Goal: Book appointment/travel/reservation

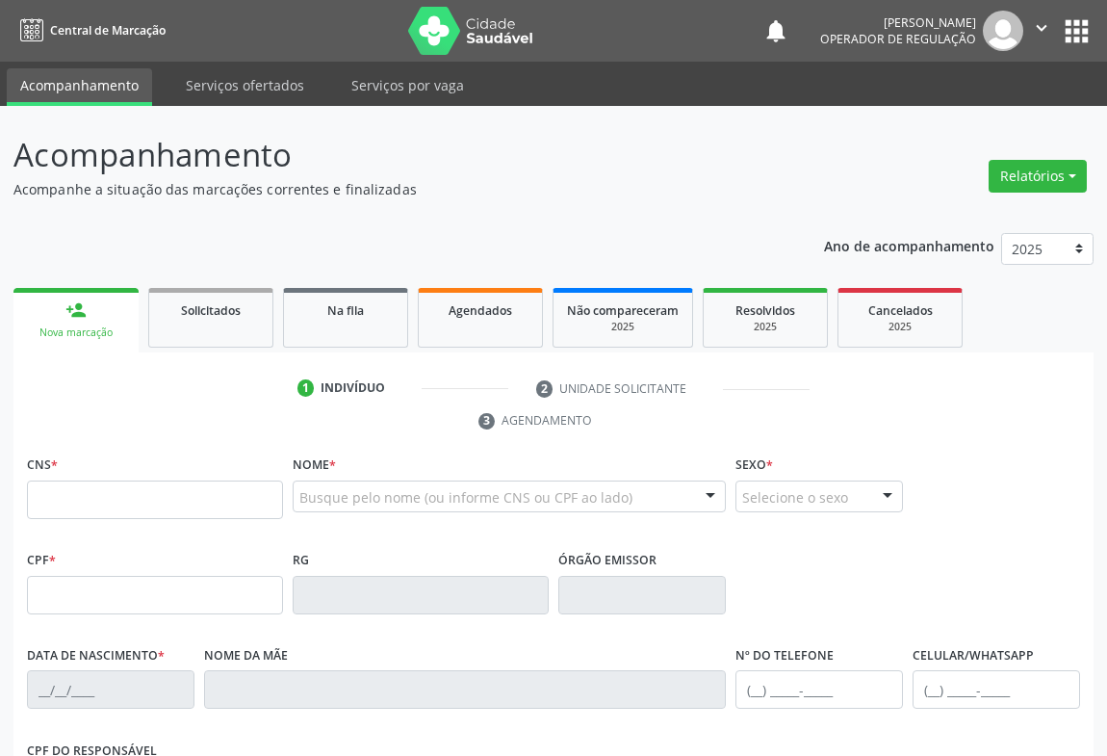
click at [115, 480] on input "text" at bounding box center [155, 499] width 256 height 39
type input "704 0003 9787 9463"
type input "2345490683"
type input "[DATE]"
type input "S/N"
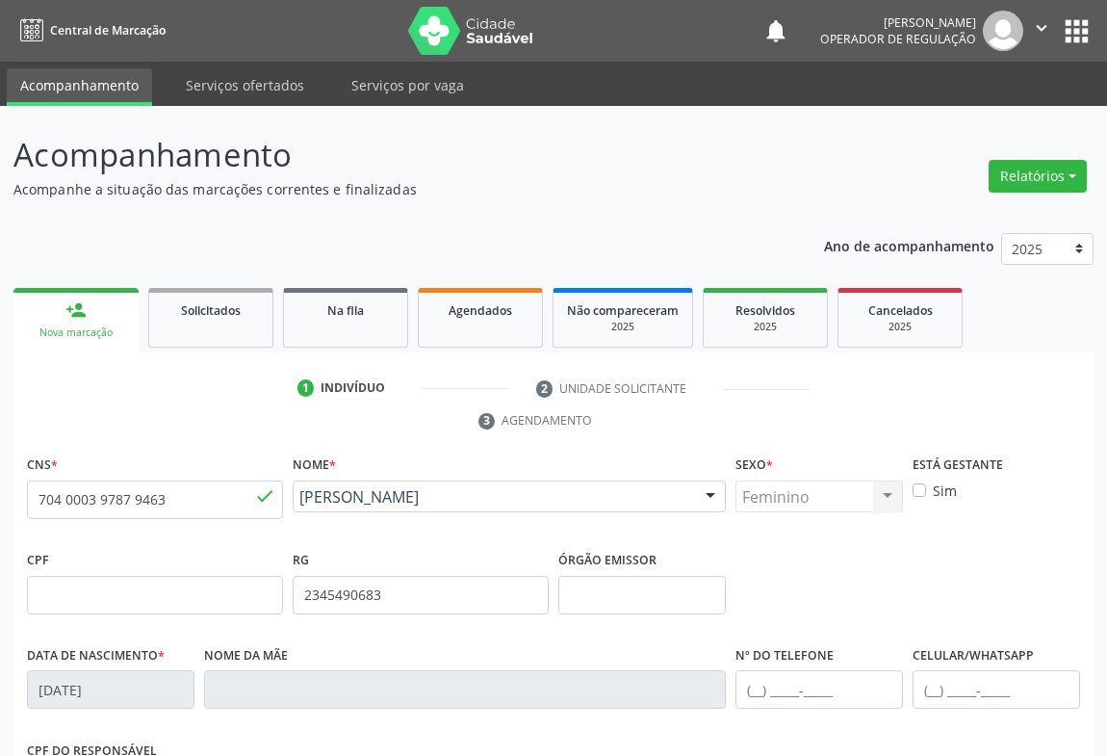
scroll to position [319, 0]
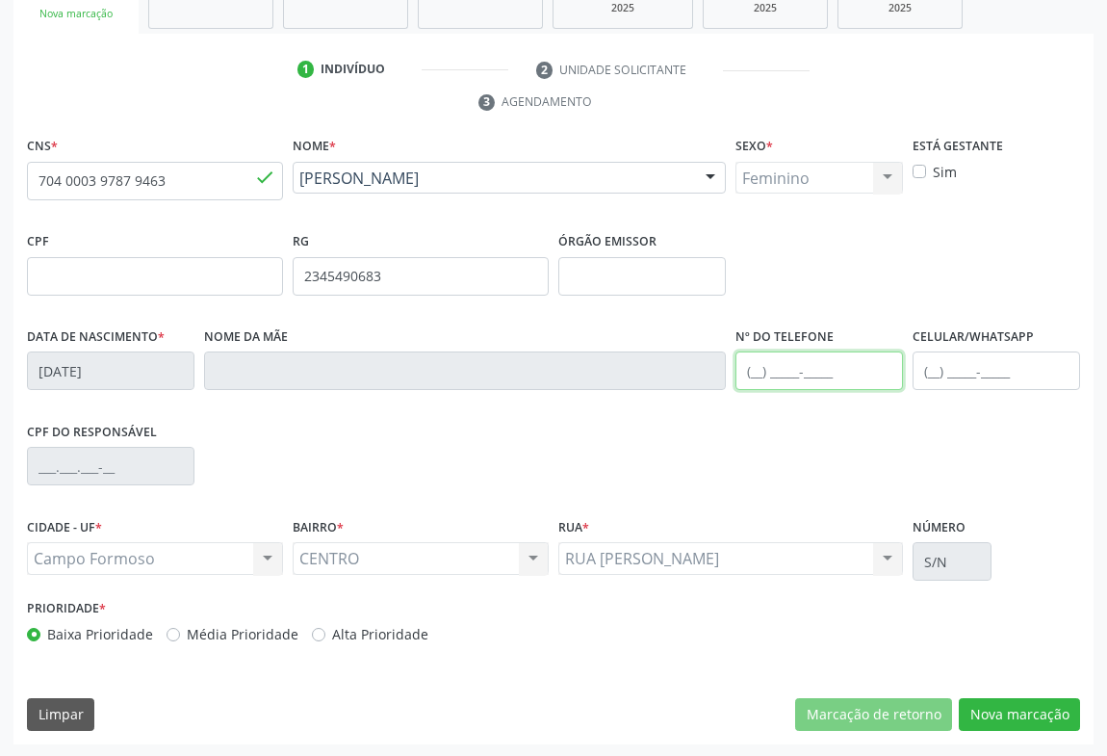
drag, startPoint x: 795, startPoint y: 374, endPoint x: 794, endPoint y: 343, distance: 30.8
click at [795, 372] on input "text" at bounding box center [820, 370] width 168 height 39
type input "[PHONE_NUMBER]"
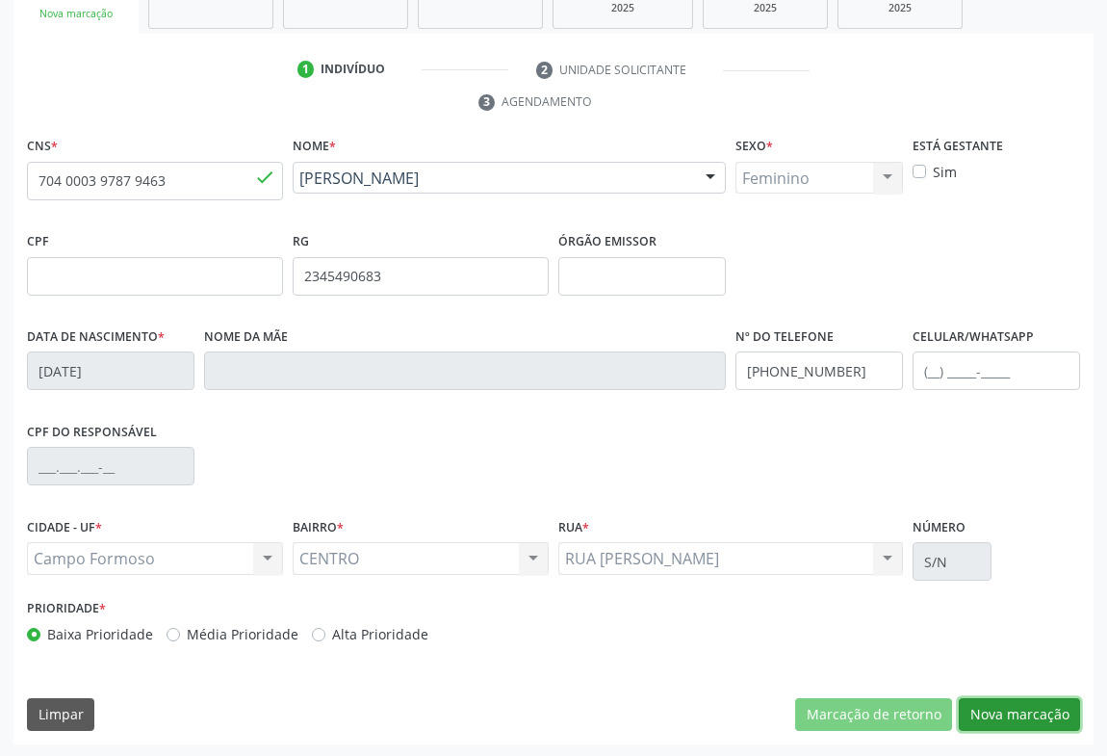
click at [1005, 708] on button "Nova marcação" at bounding box center [1019, 714] width 121 height 33
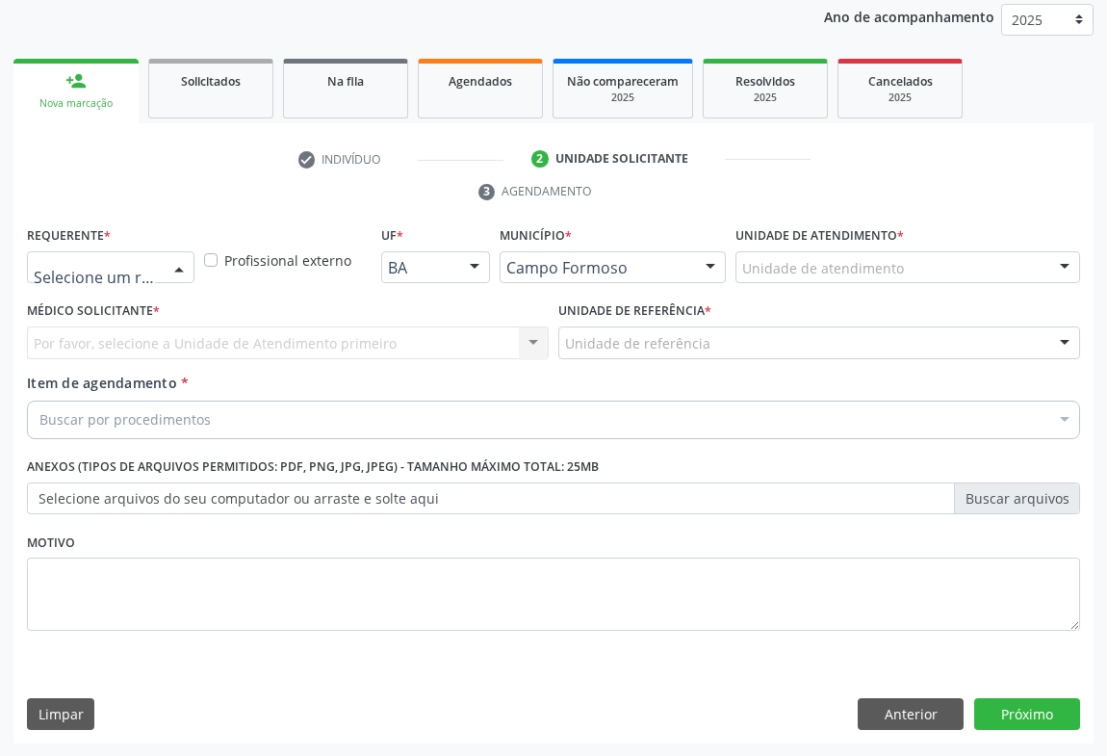
click at [172, 266] on div at bounding box center [179, 268] width 29 height 33
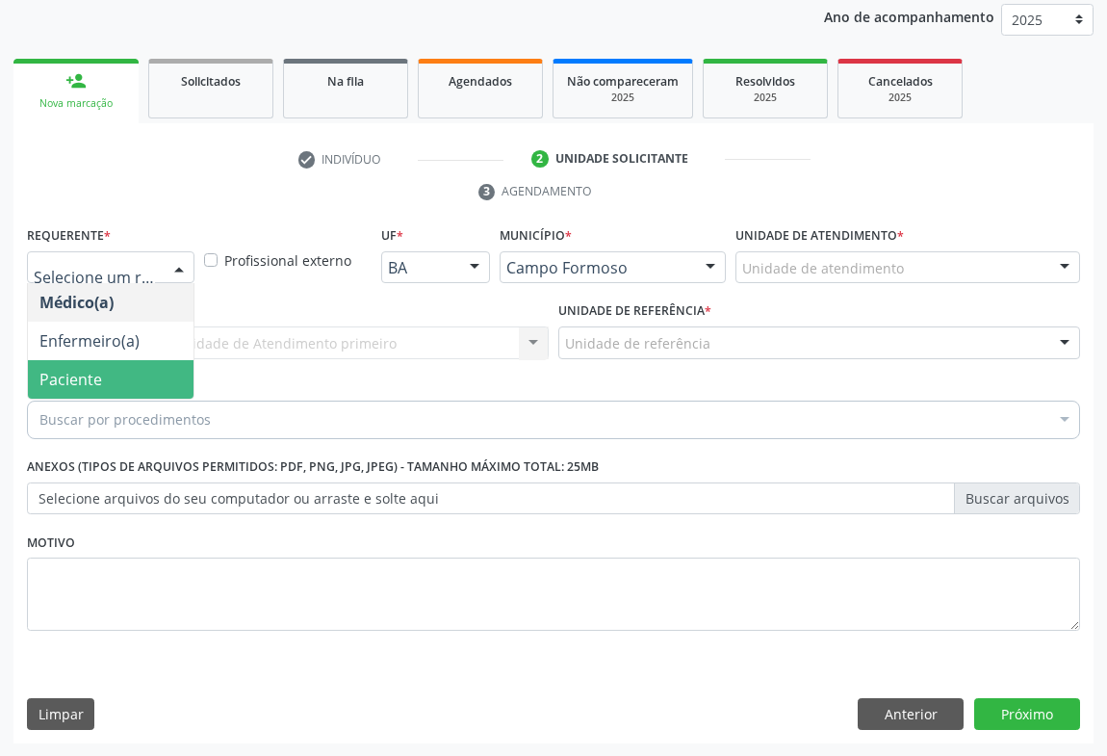
drag, startPoint x: 77, startPoint y: 378, endPoint x: 187, endPoint y: 373, distance: 109.9
click at [83, 376] on span "Paciente" at bounding box center [70, 379] width 63 height 21
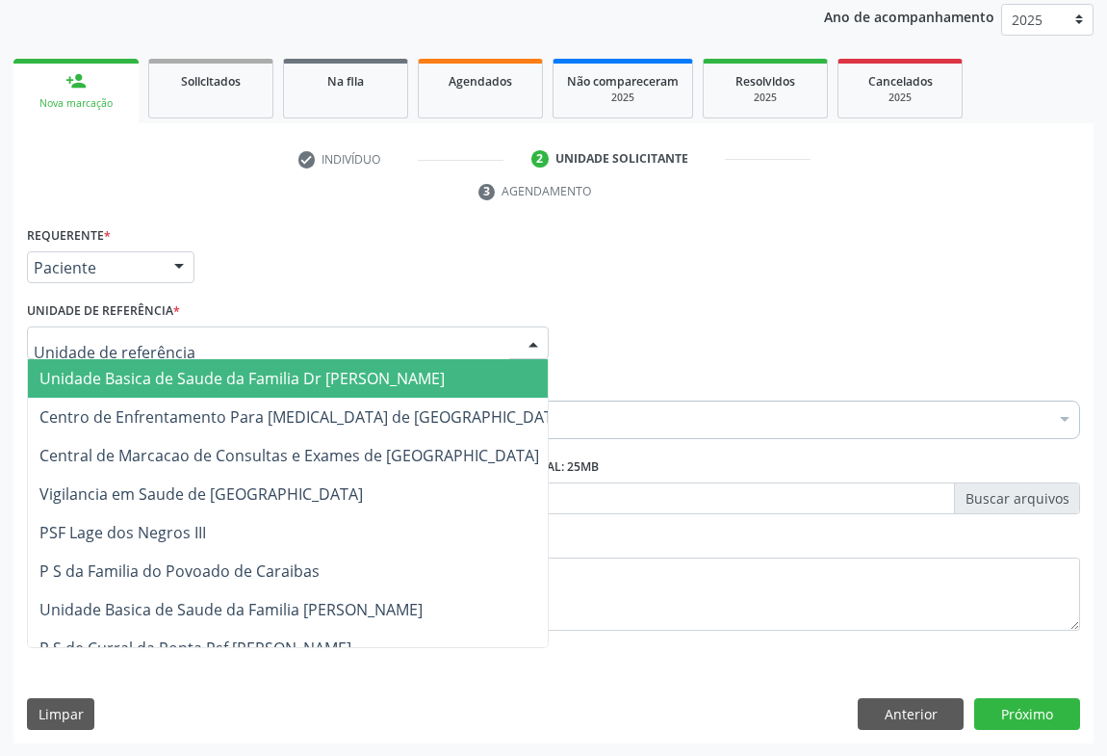
click at [245, 341] on div at bounding box center [288, 342] width 522 height 33
click at [188, 375] on span "Unidade Basica de Saude da Familia Dr [PERSON_NAME]" at bounding box center [241, 378] width 405 height 21
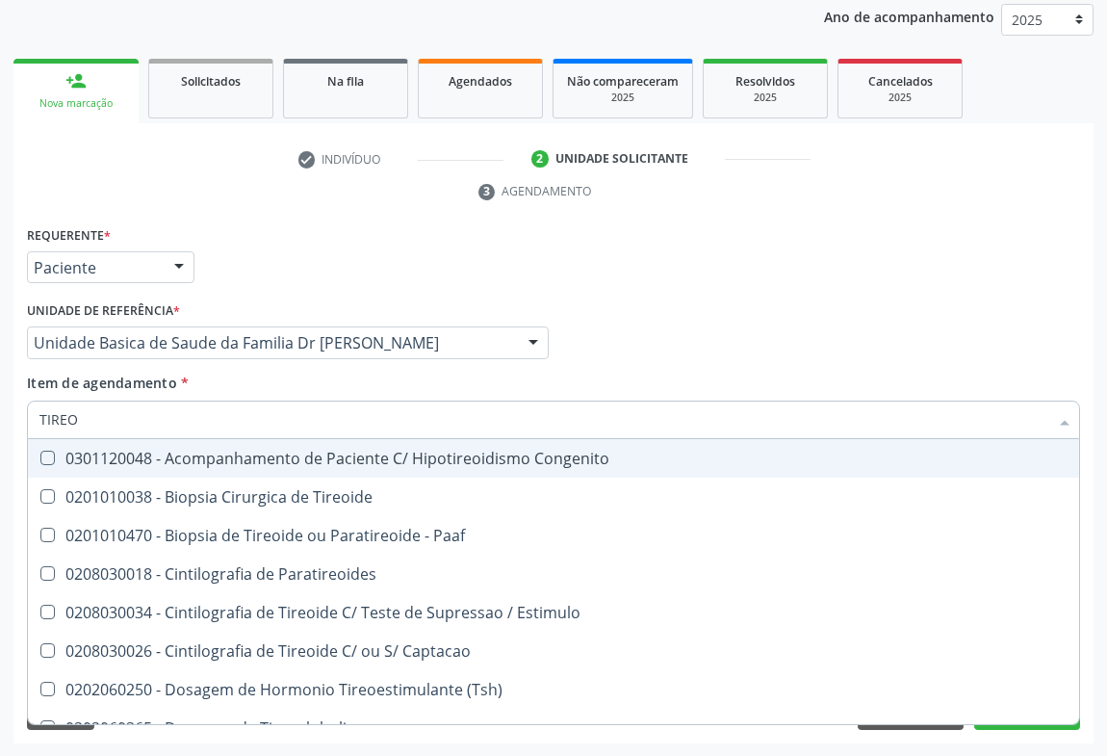
type input "TIREOI"
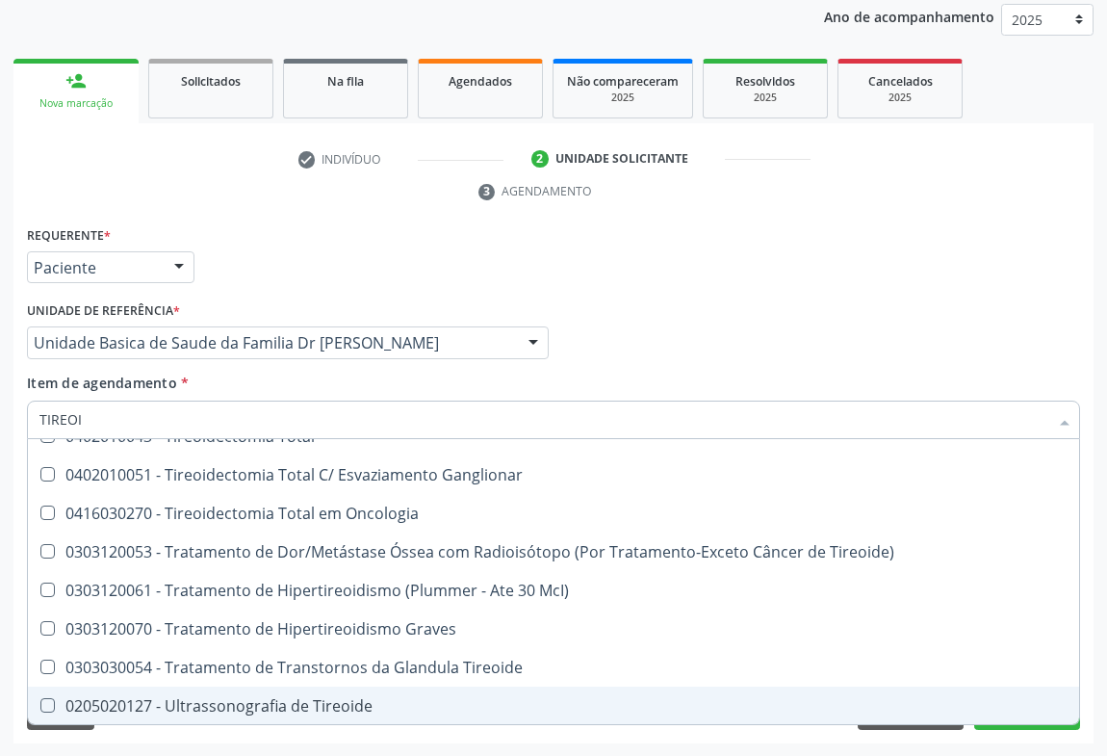
drag, startPoint x: 306, startPoint y: 704, endPoint x: 387, endPoint y: 665, distance: 89.6
click at [306, 703] on div "0205020127 - Ultrassonografia de Tireoide" at bounding box center [553, 705] width 1028 height 15
checkbox Tireoide "true"
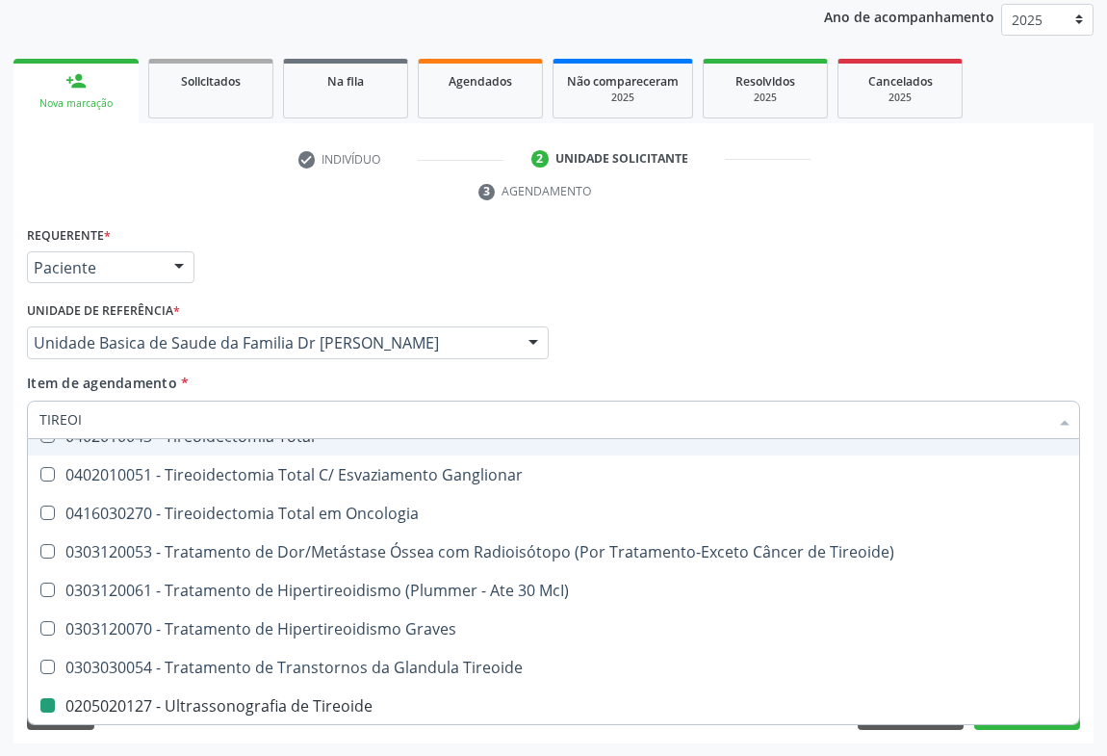
click at [725, 337] on div "Médico Solicitante Por favor, selecione a Unidade de Atendimento primeiro Nenhu…" at bounding box center [553, 334] width 1063 height 75
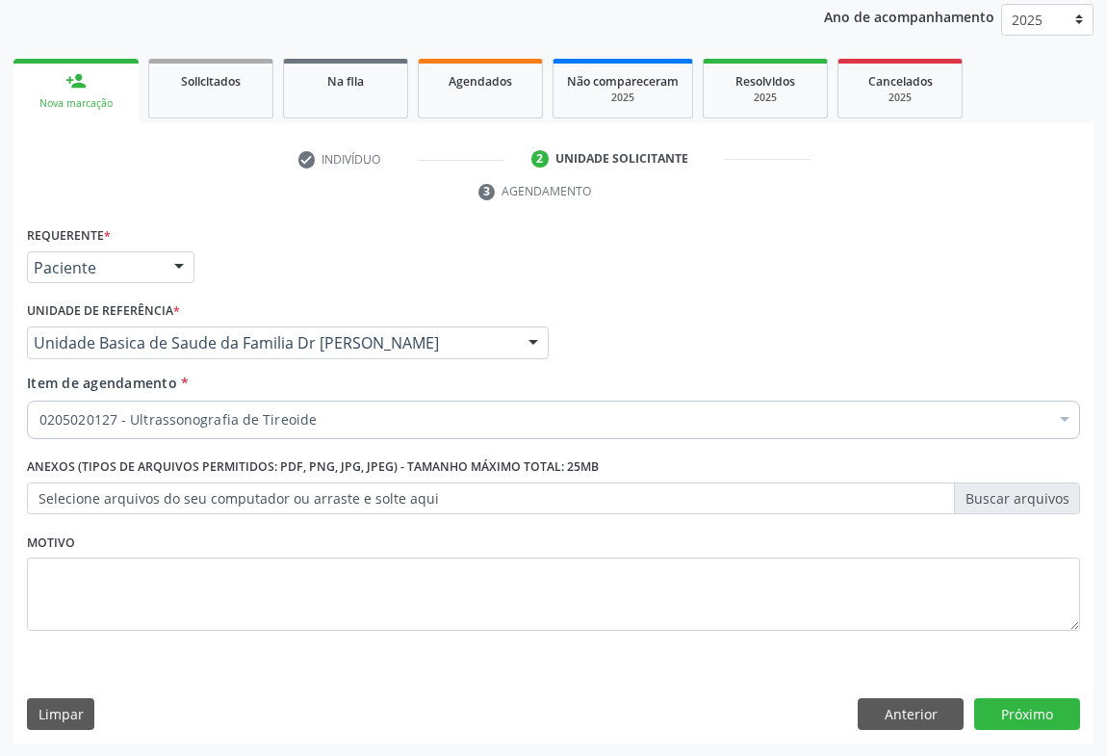
scroll to position [0, 0]
click at [1038, 715] on button "Próximo" at bounding box center [1027, 714] width 106 height 33
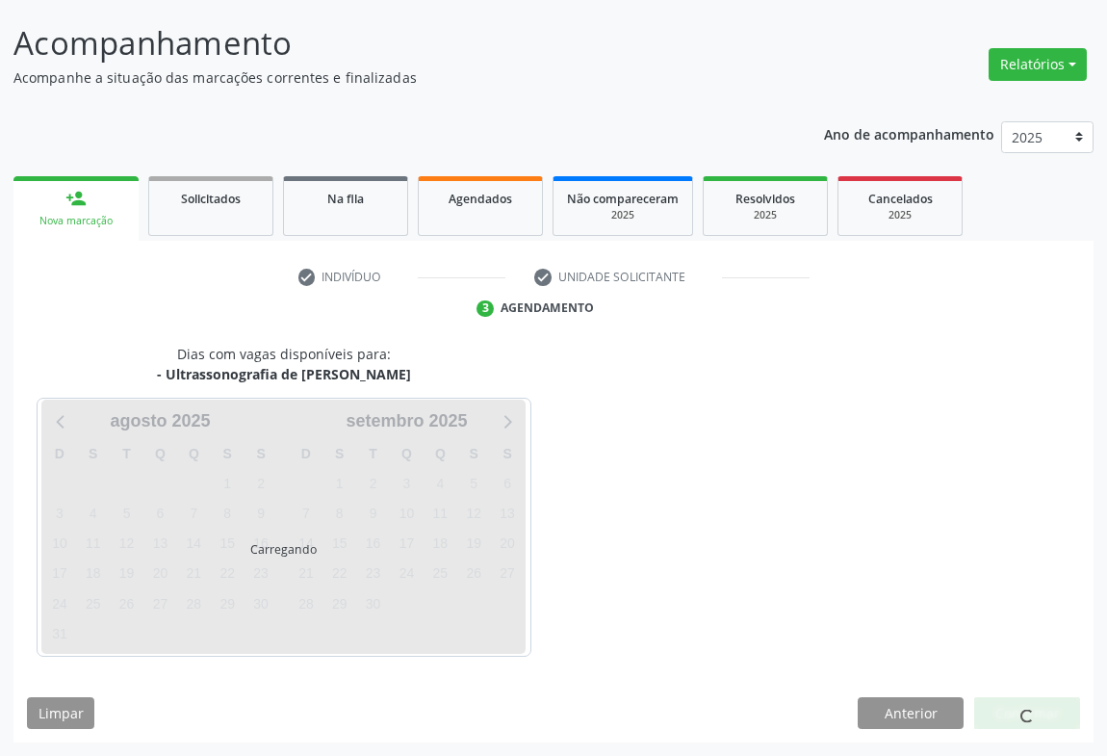
scroll to position [111, 0]
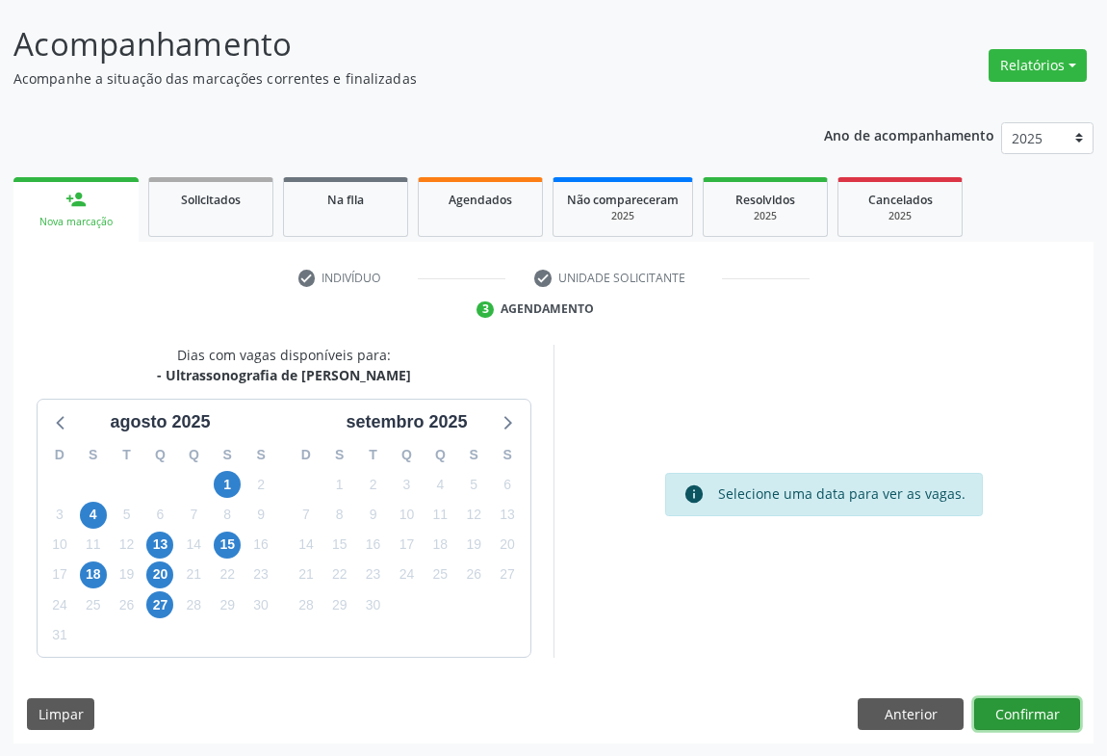
click at [1003, 709] on button "Confirmar" at bounding box center [1027, 714] width 106 height 33
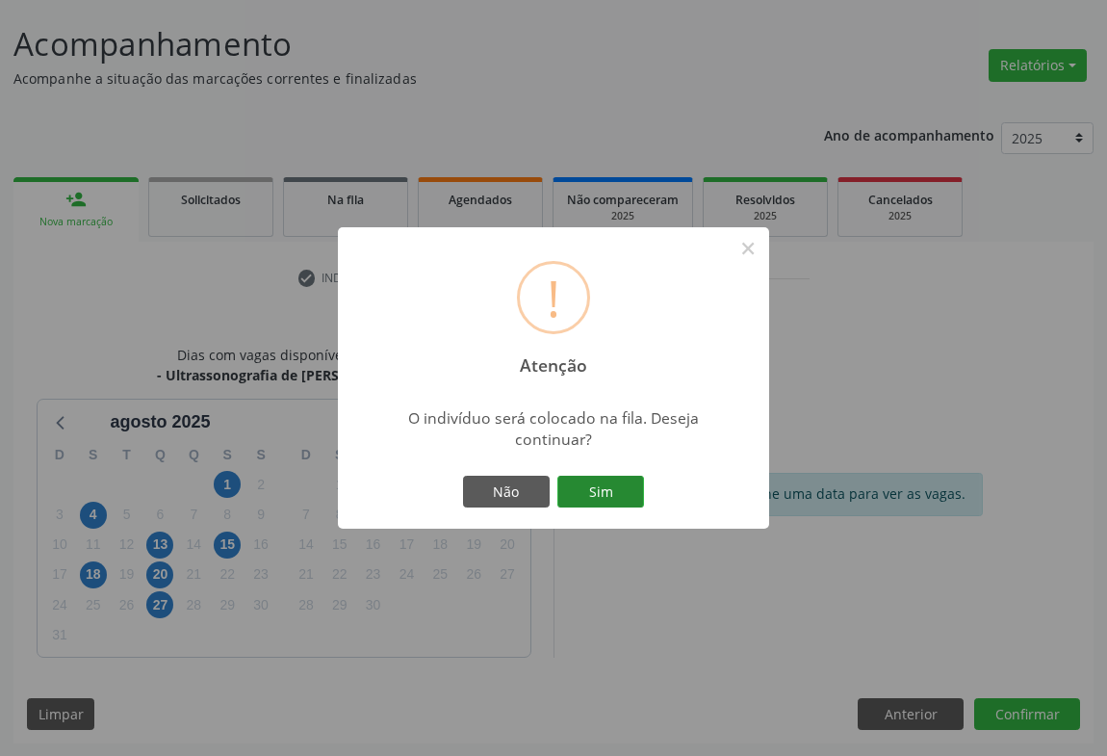
click at [616, 481] on button "Sim" at bounding box center [600, 492] width 87 height 33
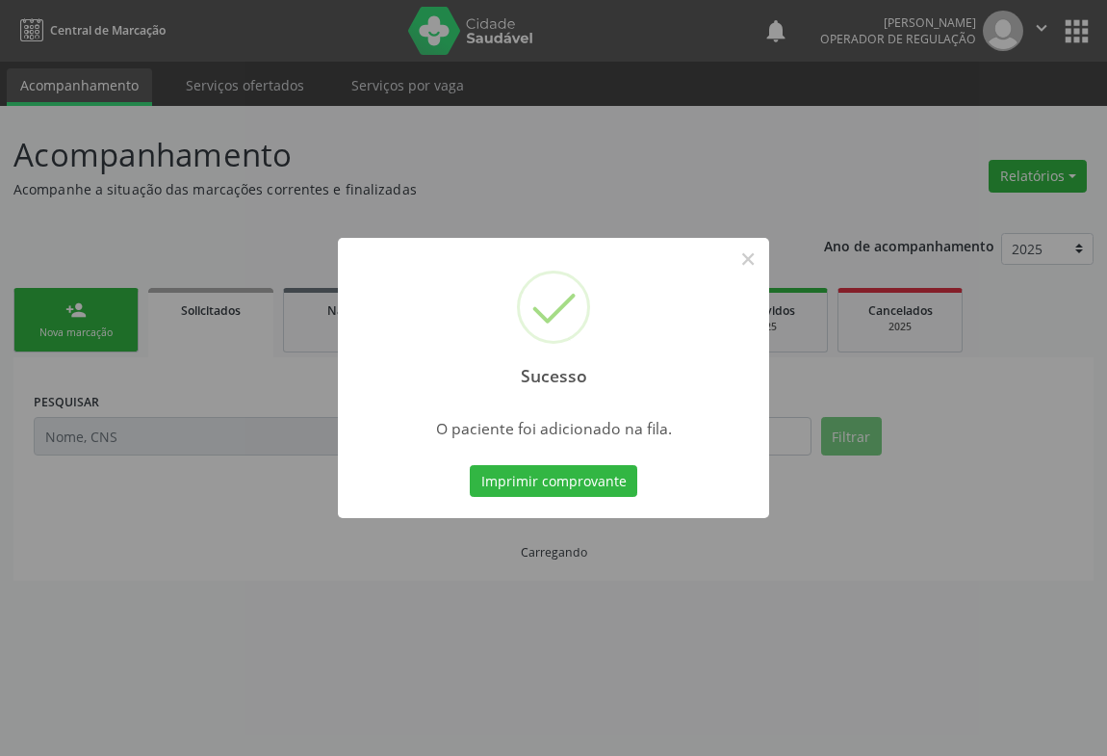
scroll to position [0, 0]
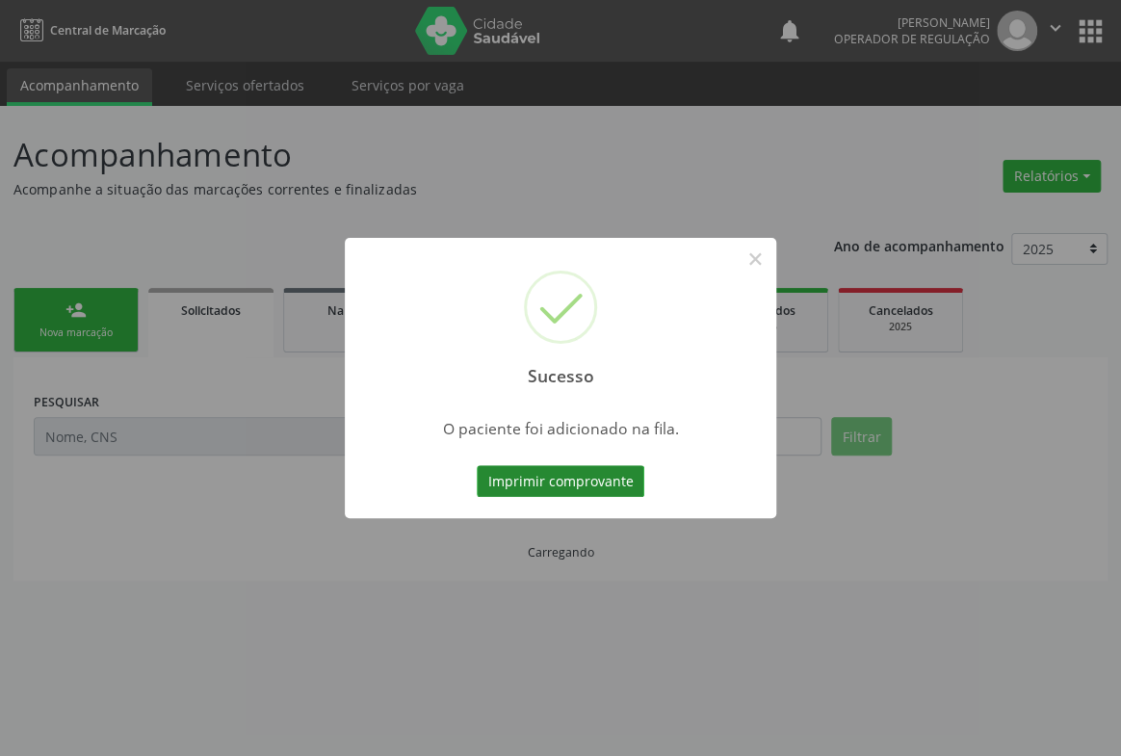
click at [566, 470] on button "Imprimir comprovante" at bounding box center [561, 481] width 168 height 33
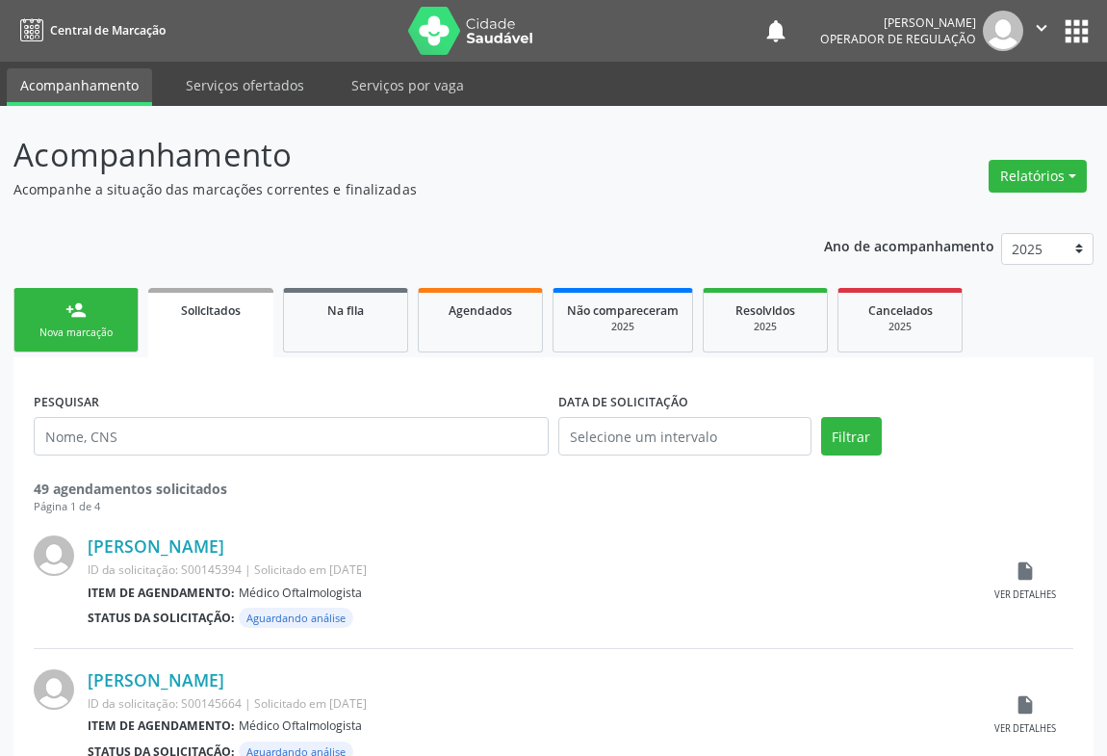
click at [115, 301] on link "person_add Nova marcação" at bounding box center [75, 320] width 125 height 65
click at [117, 301] on link "person_add Nova marcação" at bounding box center [75, 320] width 125 height 65
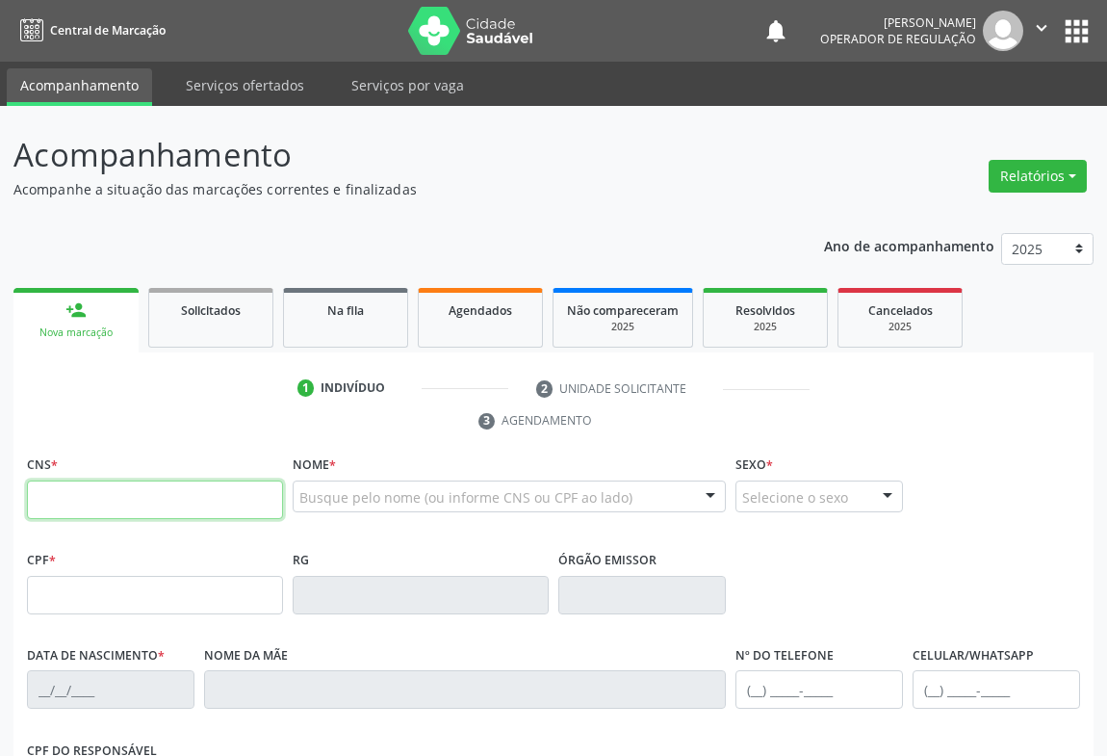
click at [127, 496] on input "text" at bounding box center [155, 499] width 256 height 39
type input "708 2051 4326 5647"
type input "1113216468"
type input "2[DATE]"
type input "026.043.635-69"
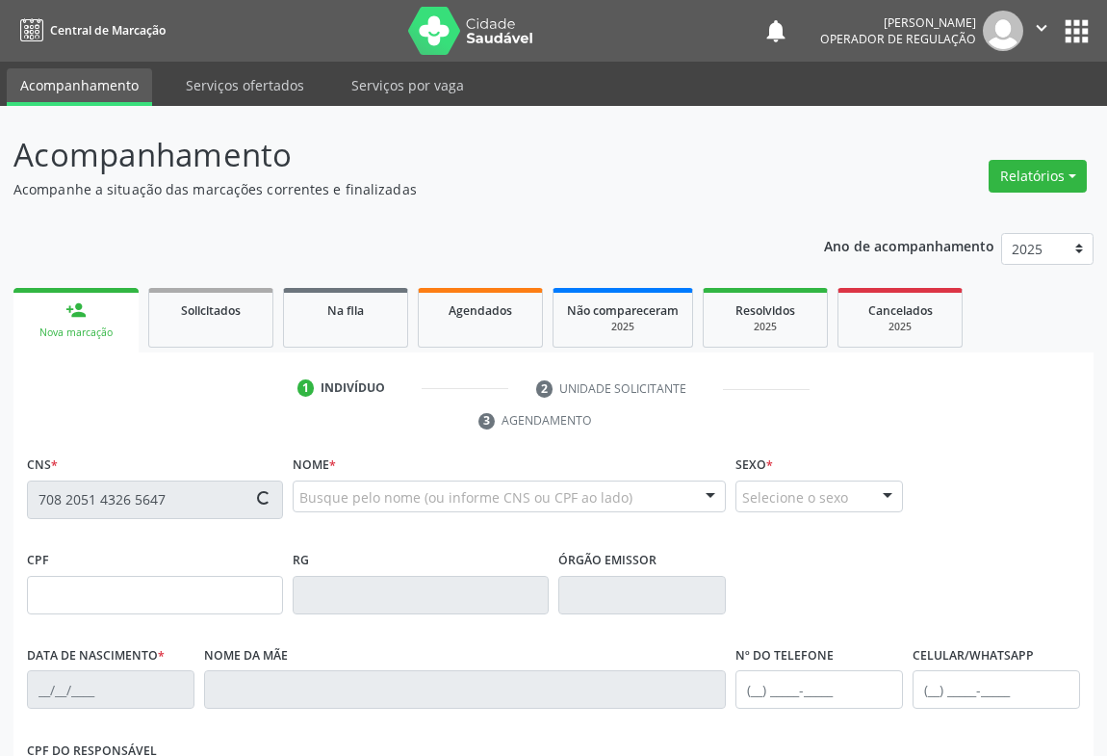
type input "SN"
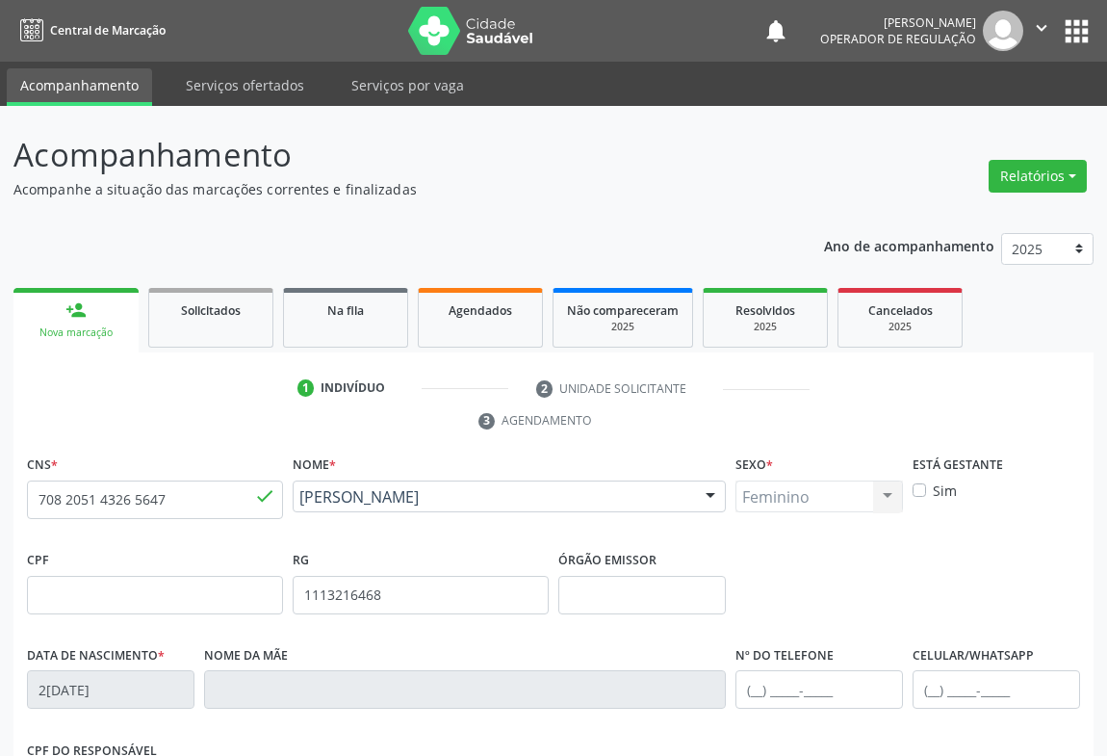
scroll to position [319, 0]
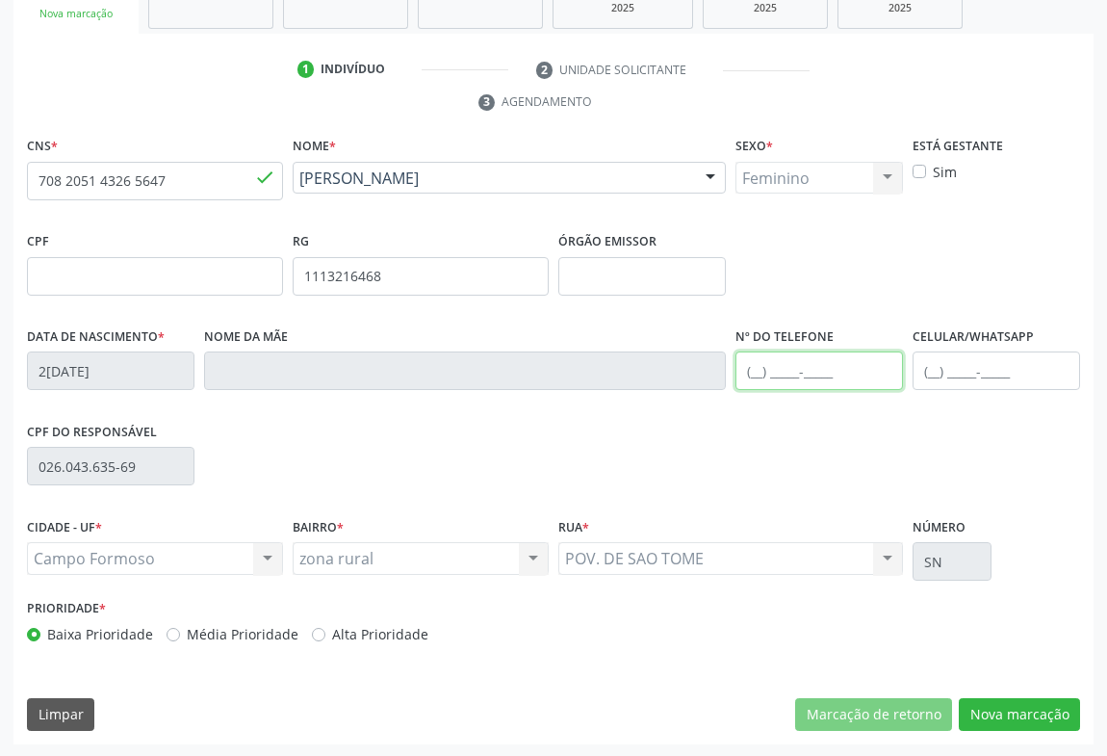
click at [808, 371] on input "text" at bounding box center [820, 370] width 168 height 39
type input "[PHONE_NUMBER]"
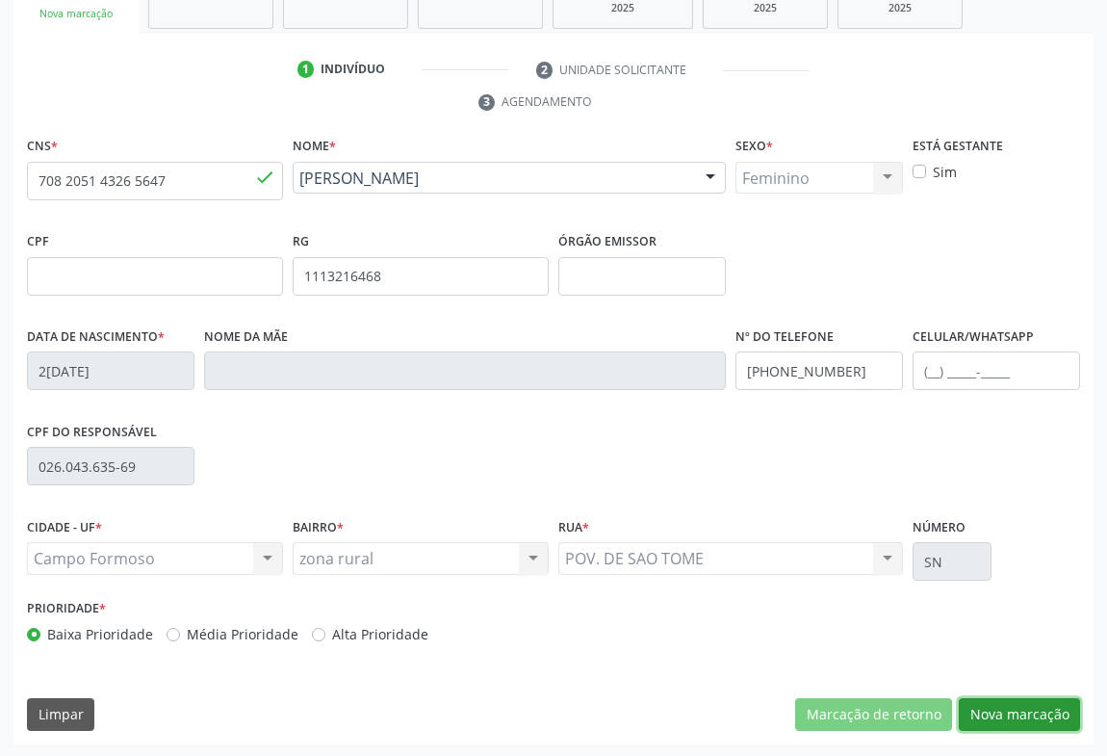
click at [1008, 716] on button "Nova marcação" at bounding box center [1019, 714] width 121 height 33
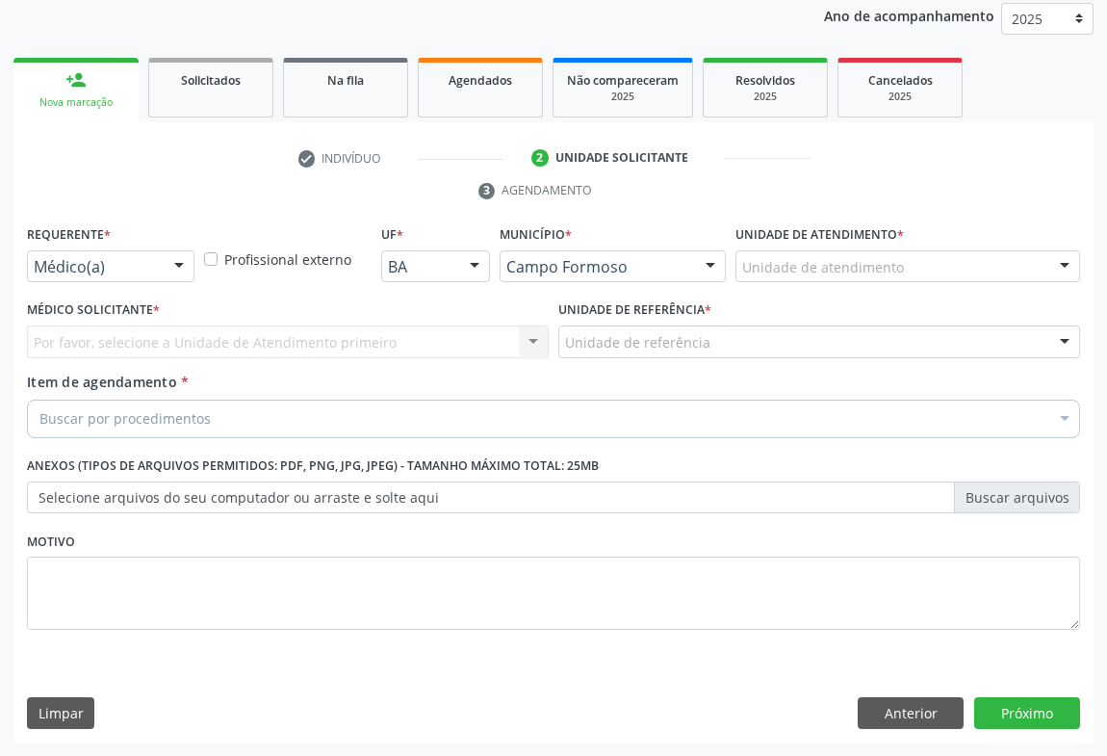
scroll to position [229, 0]
click at [165, 268] on div at bounding box center [179, 268] width 29 height 33
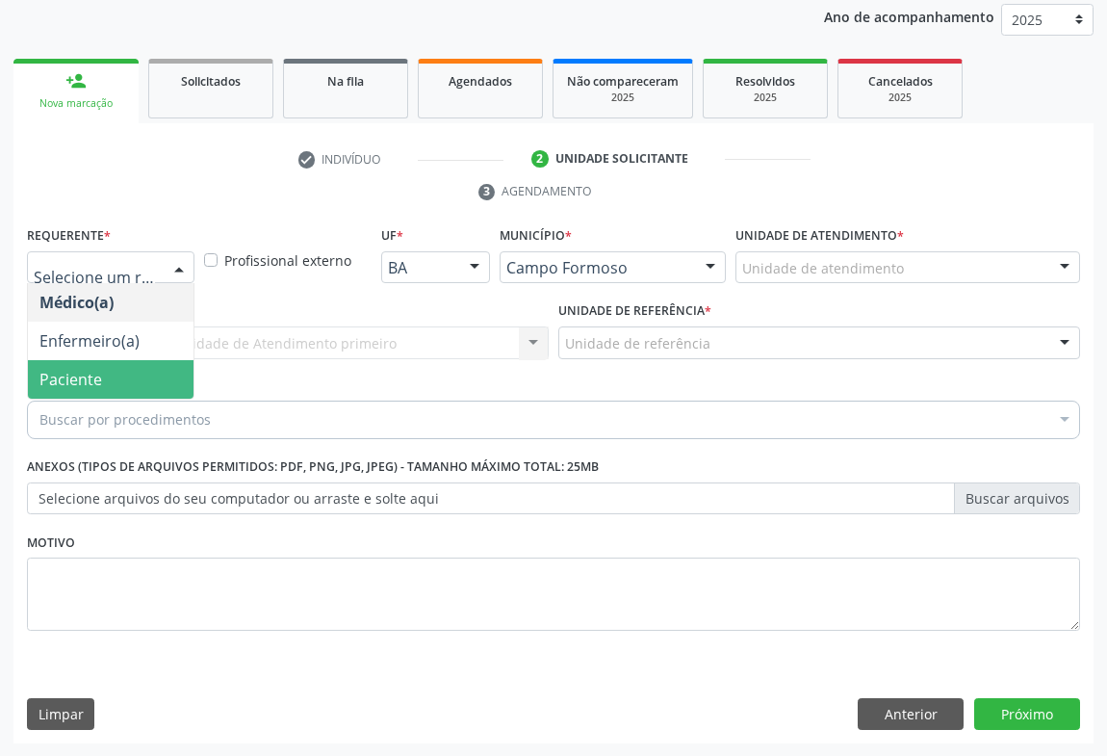
click at [104, 387] on span "Paciente" at bounding box center [111, 379] width 166 height 39
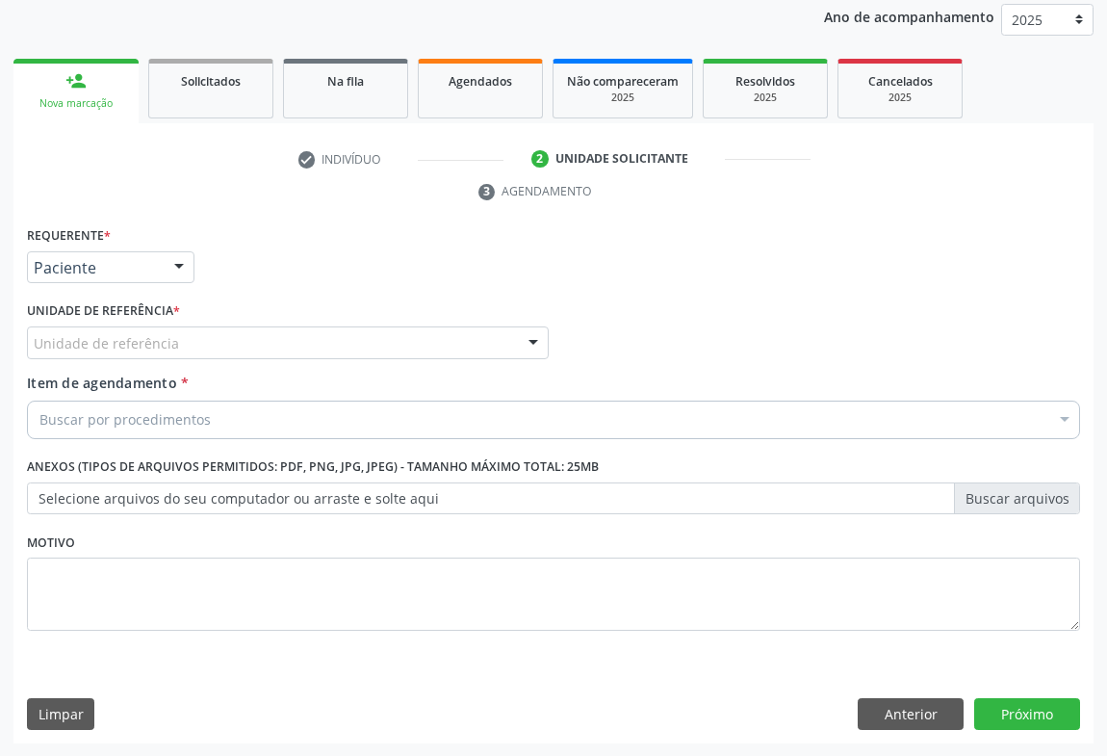
click at [250, 335] on div "Unidade de referência" at bounding box center [288, 342] width 522 height 33
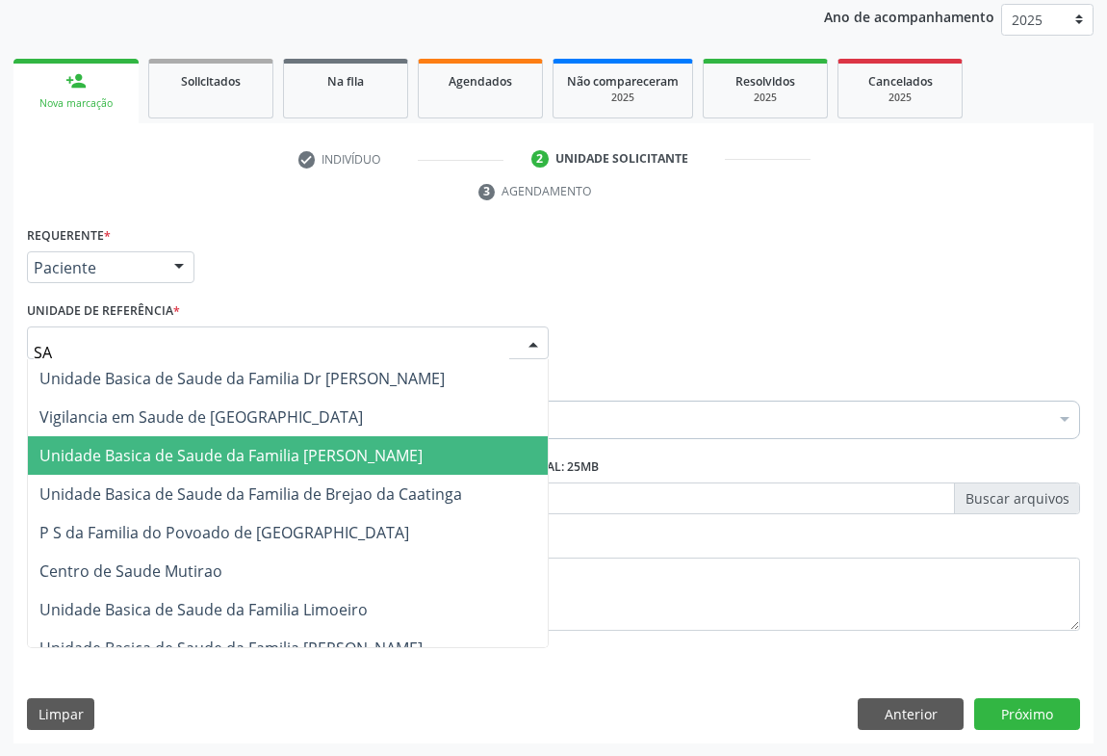
type input "SAO"
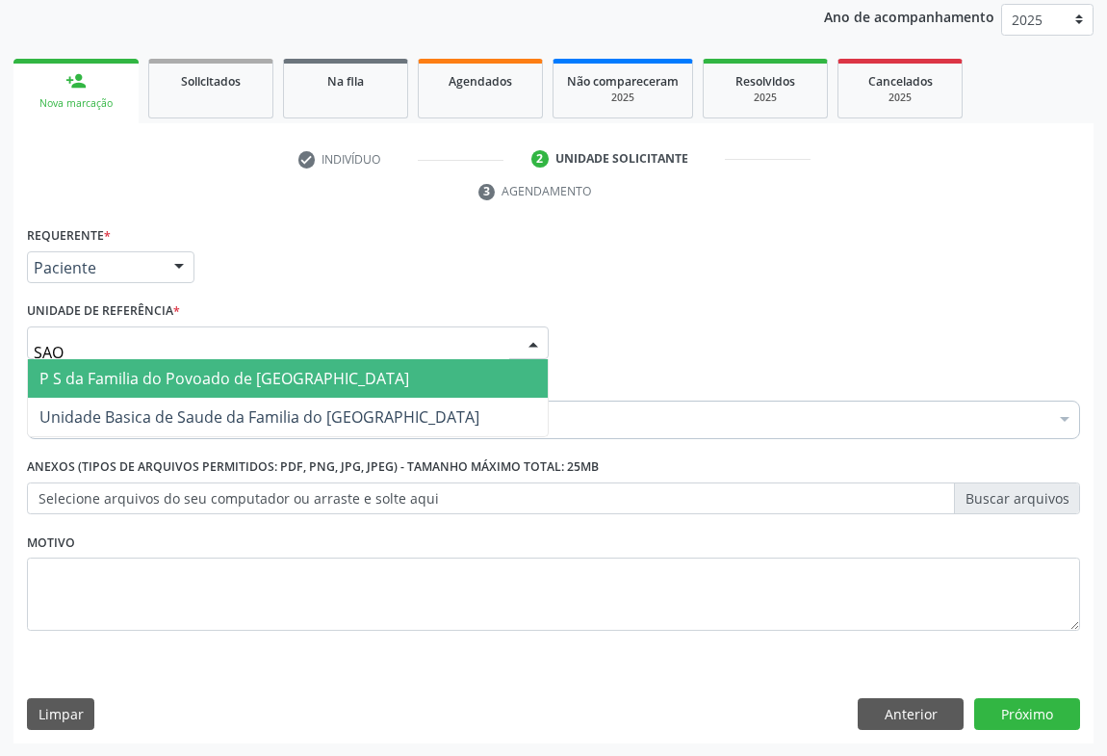
click at [145, 359] on span "P S da Familia do Povoado de [GEOGRAPHIC_DATA]" at bounding box center [288, 378] width 520 height 39
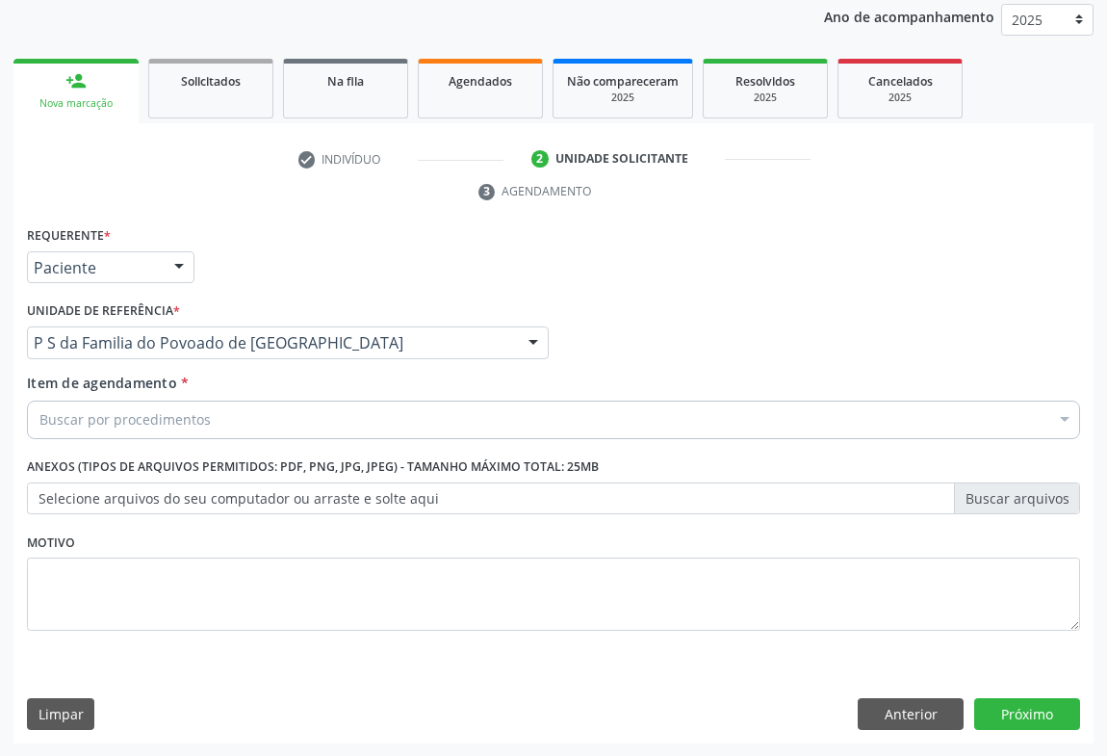
click at [318, 426] on div "Buscar por procedimentos" at bounding box center [553, 420] width 1053 height 39
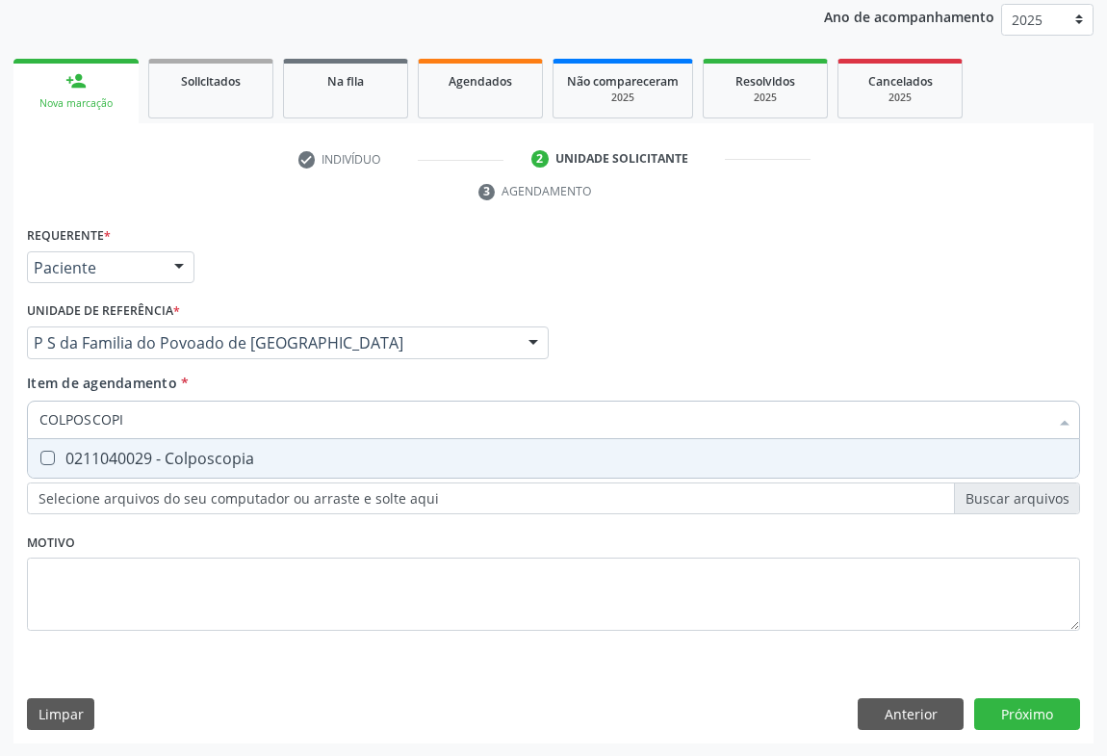
type input "COLPOSCOPIA"
drag, startPoint x: 200, startPoint y: 454, endPoint x: 248, endPoint y: 576, distance: 130.5
click at [200, 455] on div "0211040029 - Colposcopia" at bounding box center [553, 458] width 1028 height 15
checkbox Colposcopia "true"
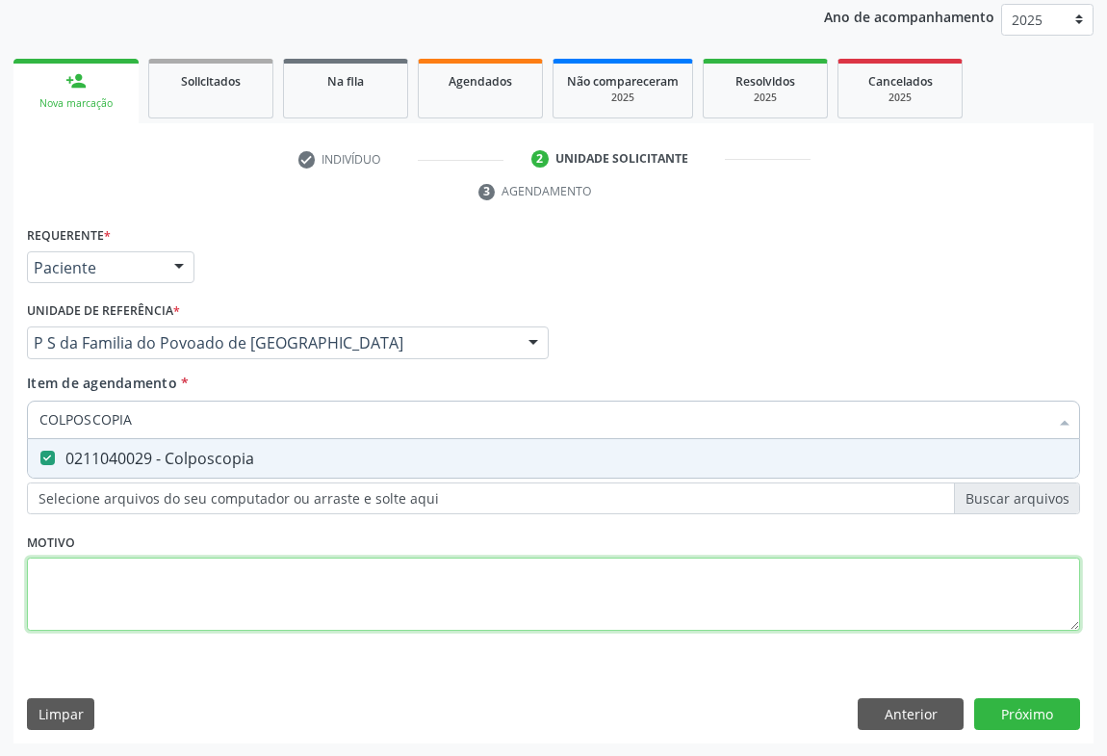
click at [240, 584] on div "Requerente * Paciente Médico(a) Enfermeiro(a) Paciente Nenhum resultado encontr…" at bounding box center [553, 439] width 1053 height 436
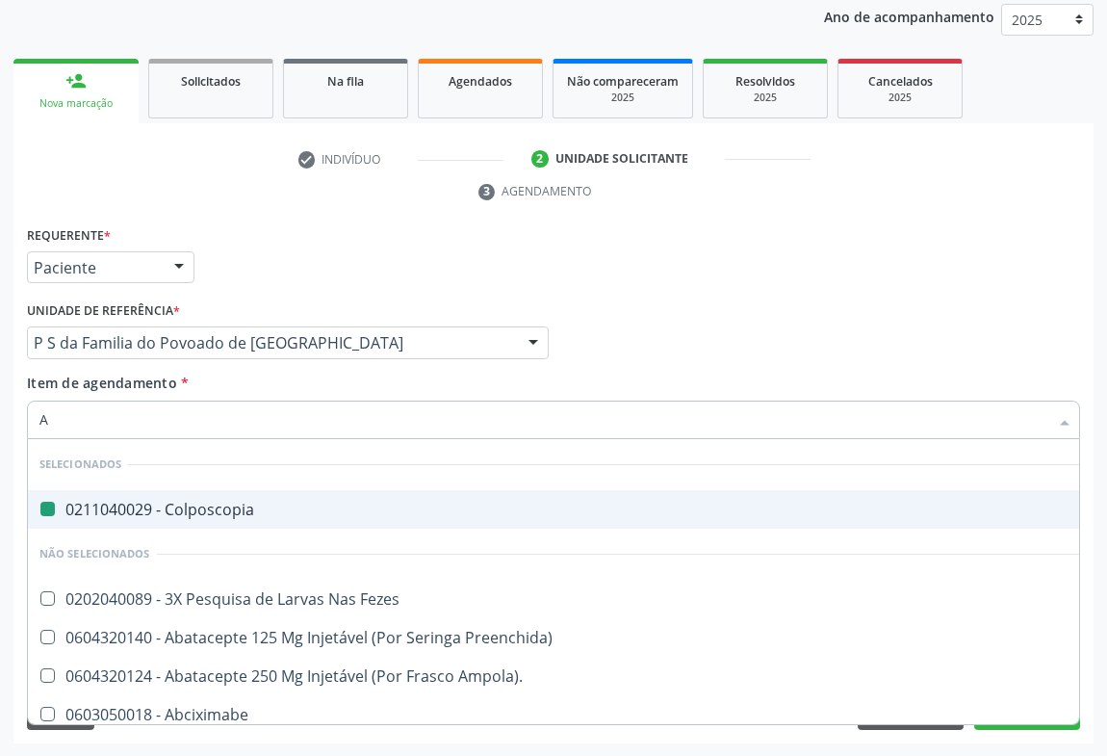
type input "AB"
checkbox Colposcopia "false"
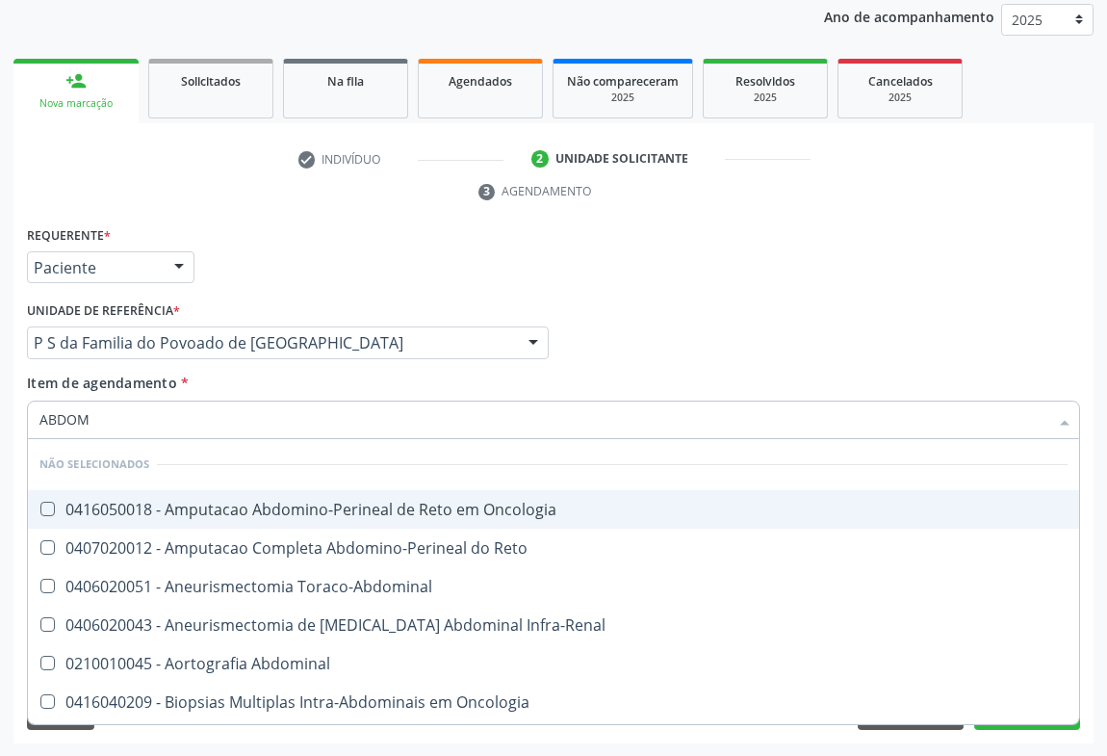
type input "ABDOME"
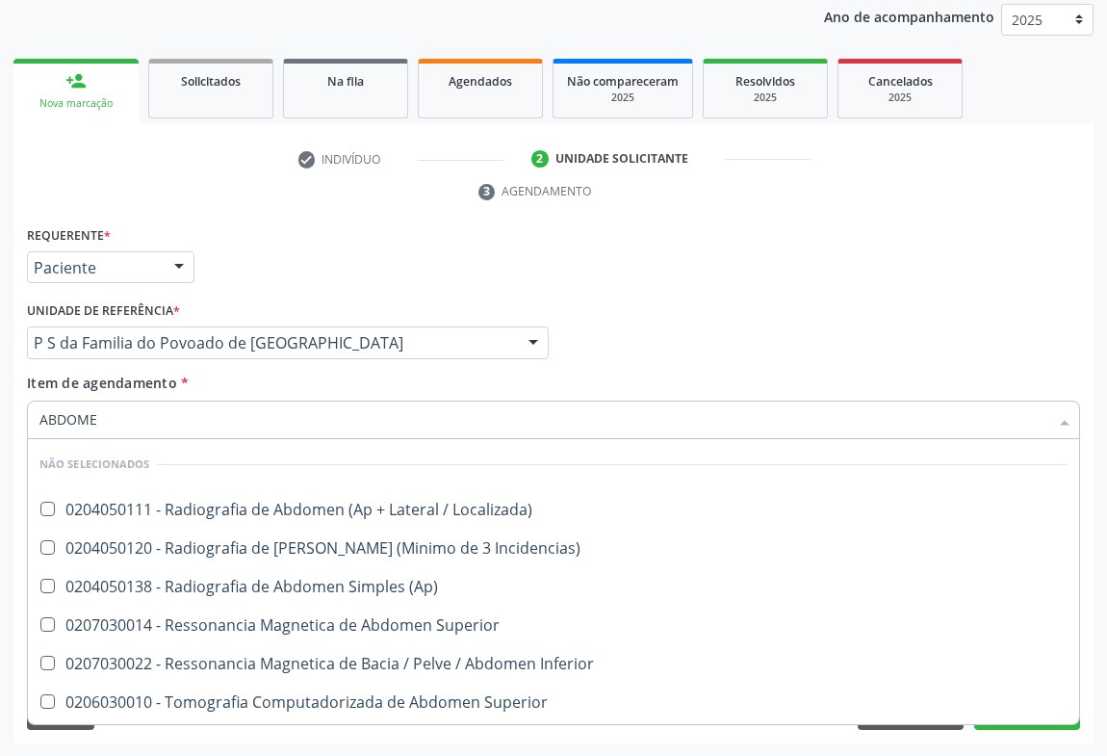
scroll to position [150, 0]
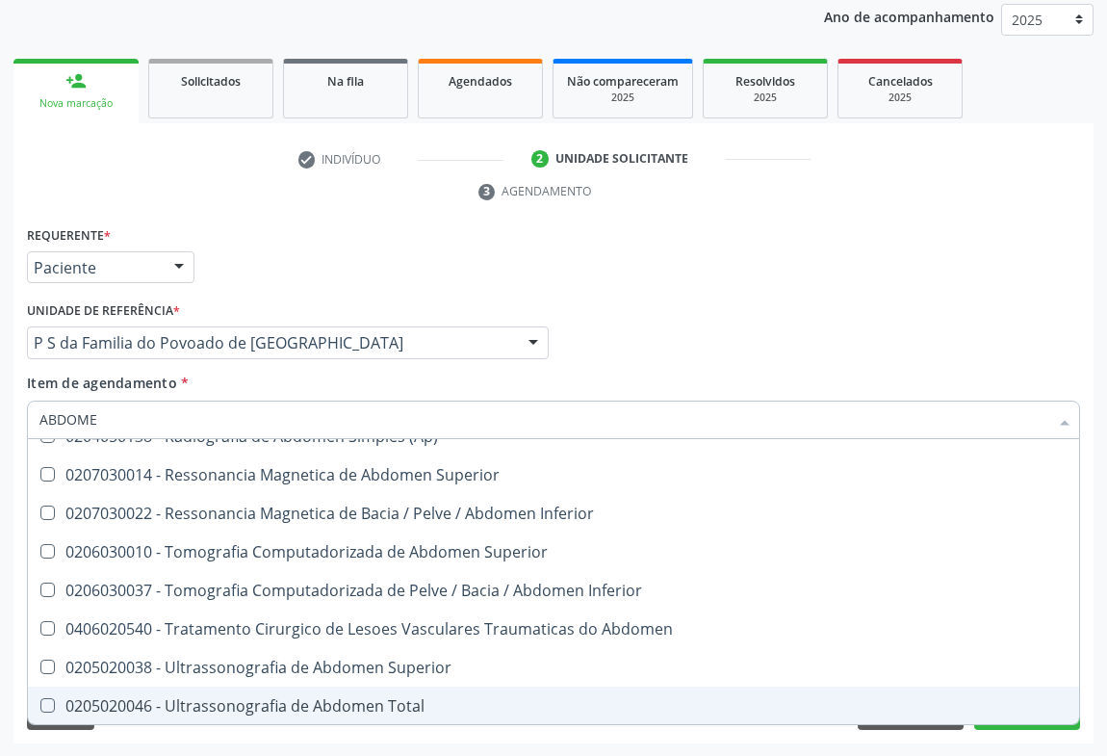
drag, startPoint x: 321, startPoint y: 697, endPoint x: 375, endPoint y: 669, distance: 61.6
click at [323, 698] on div "0205020046 - Ultrassonografia de Abdomen Total" at bounding box center [553, 705] width 1028 height 15
checkbox Total "true"
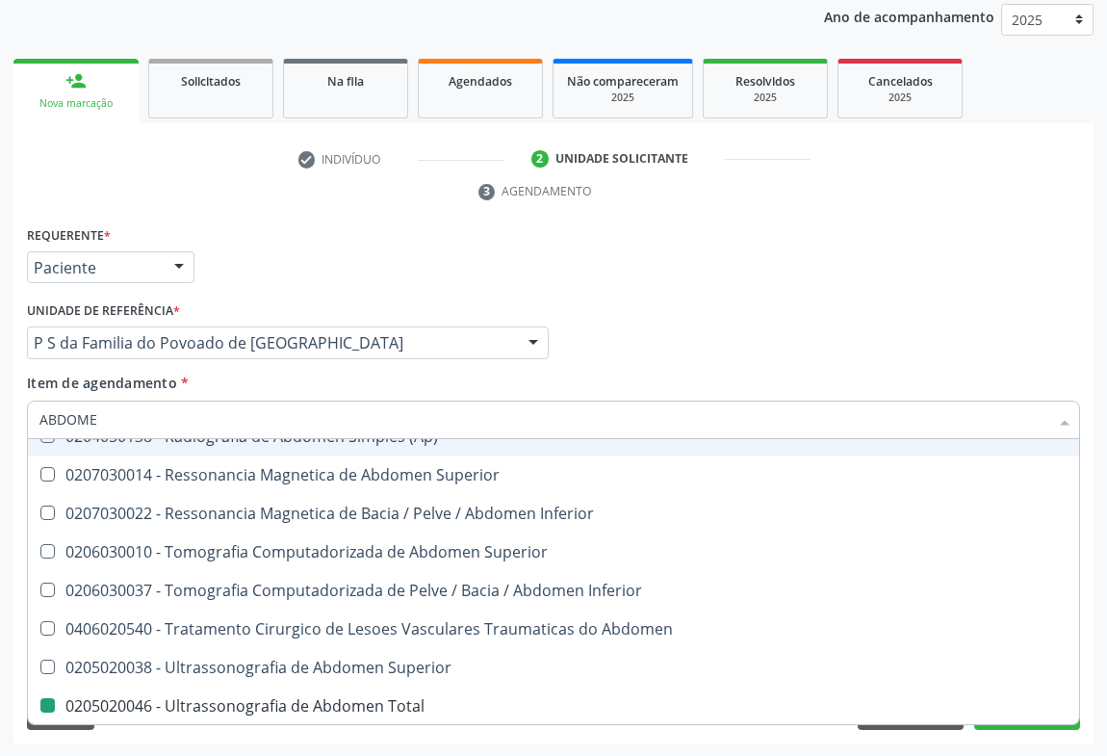
drag, startPoint x: 693, startPoint y: 364, endPoint x: 746, endPoint y: 517, distance: 162.0
click at [703, 376] on div "Requerente * Paciente Médico(a) Enfermeiro(a) Paciente Nenhum resultado encontr…" at bounding box center [553, 439] width 1053 height 436
checkbox Localizada\) "true"
checkbox Total "false"
checkbox Incidencias\) "true"
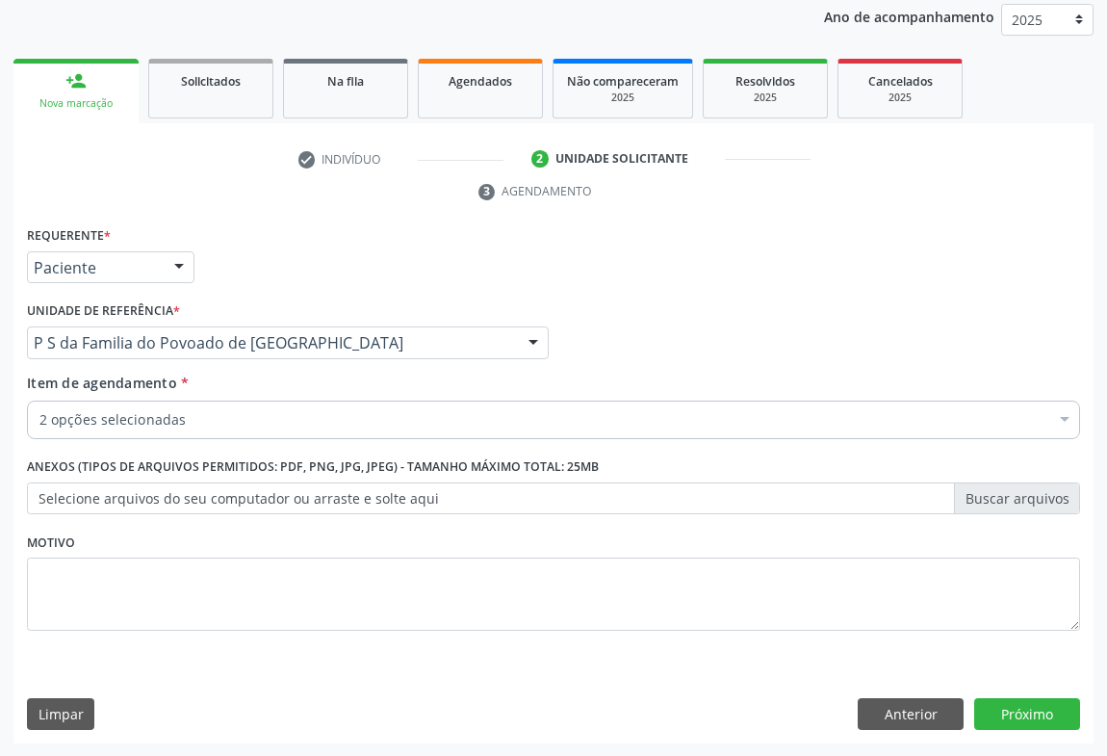
scroll to position [0, 0]
click at [1047, 698] on button "Próximo" at bounding box center [1027, 714] width 106 height 33
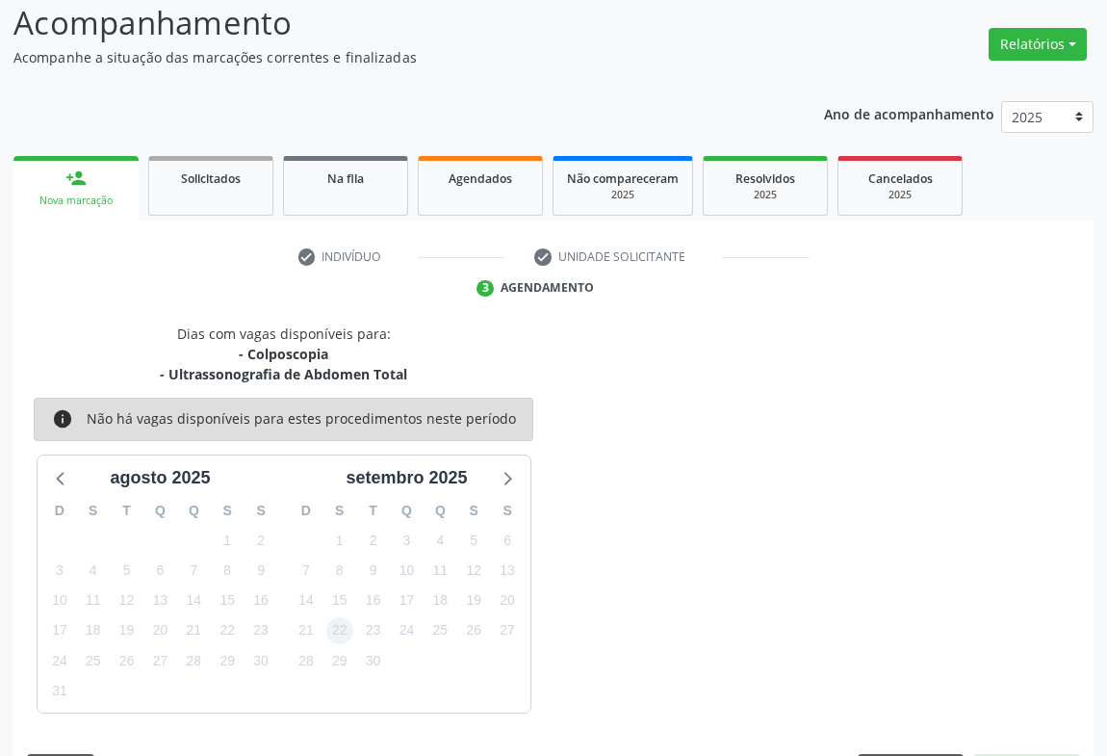
scroll to position [188, 0]
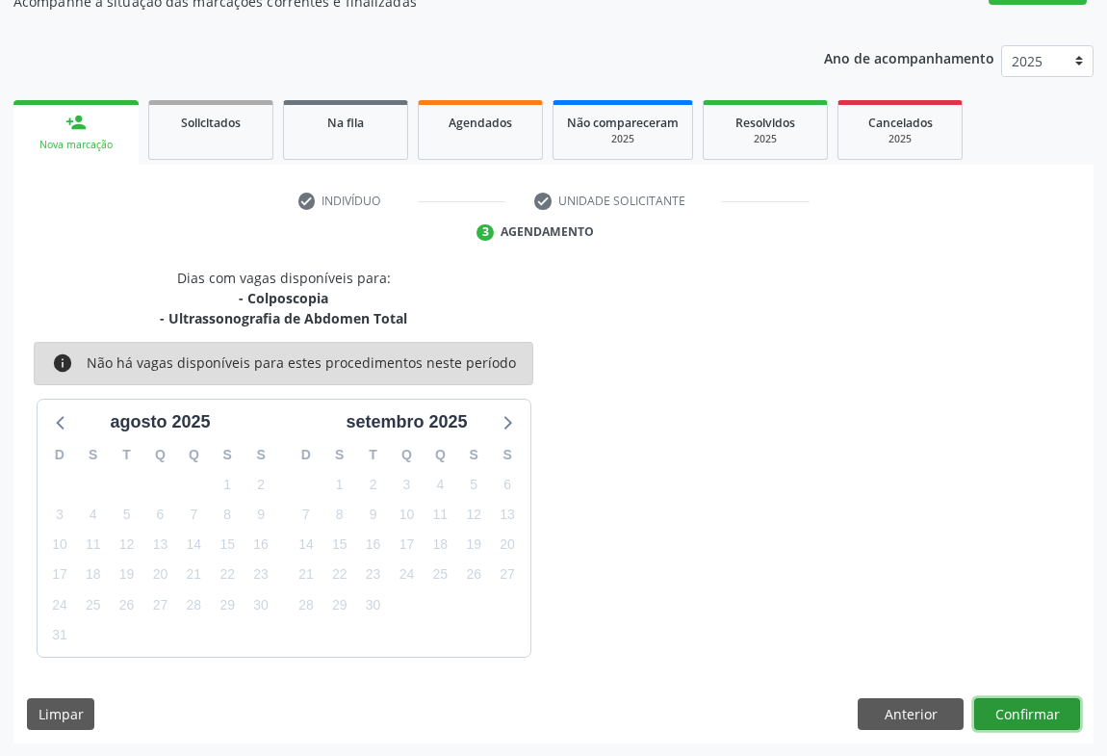
click at [1045, 712] on button "Confirmar" at bounding box center [1027, 714] width 106 height 33
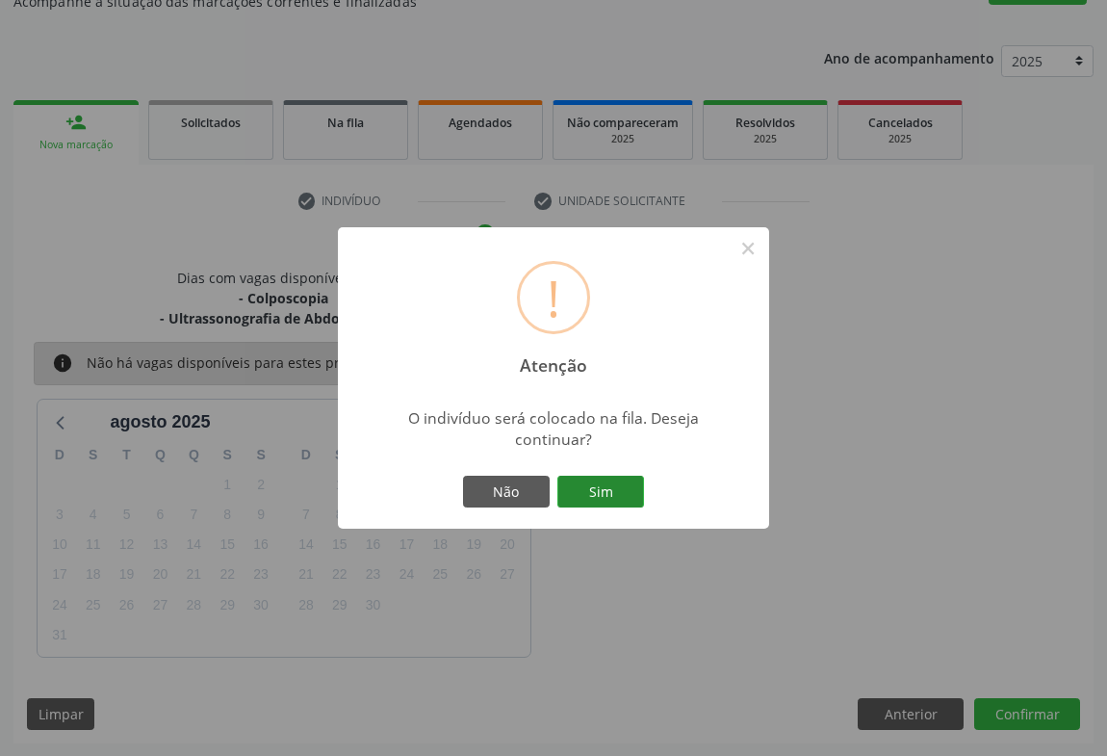
click at [599, 488] on button "Sim" at bounding box center [600, 492] width 87 height 33
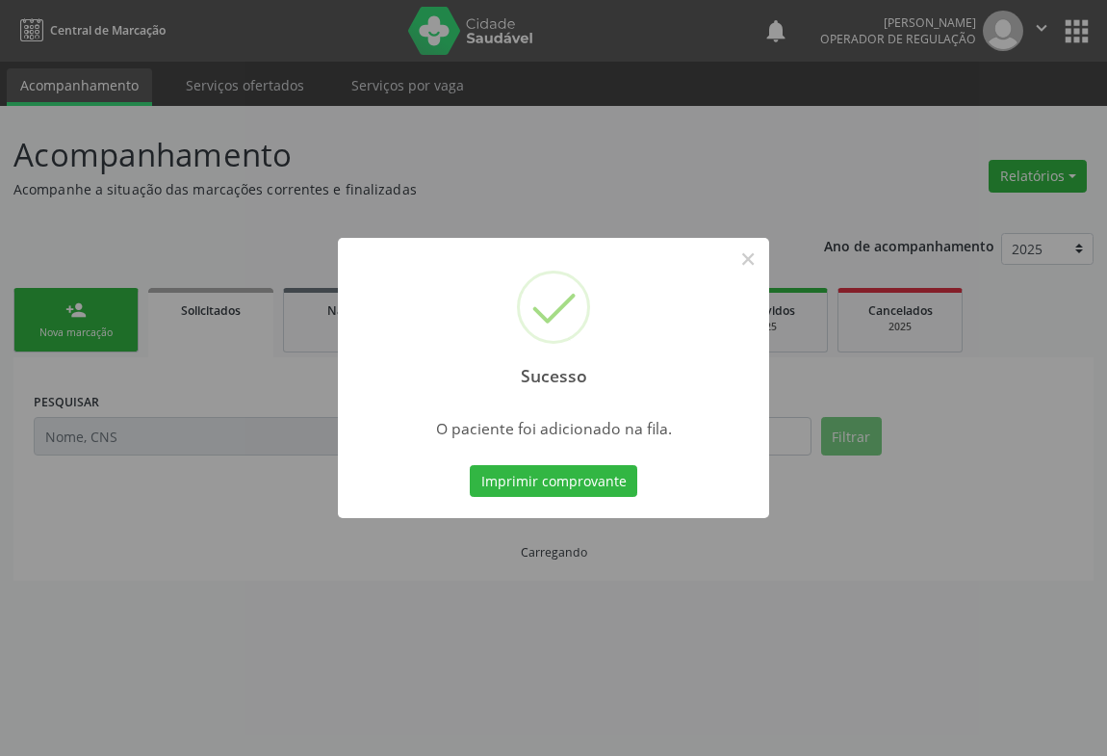
scroll to position [0, 0]
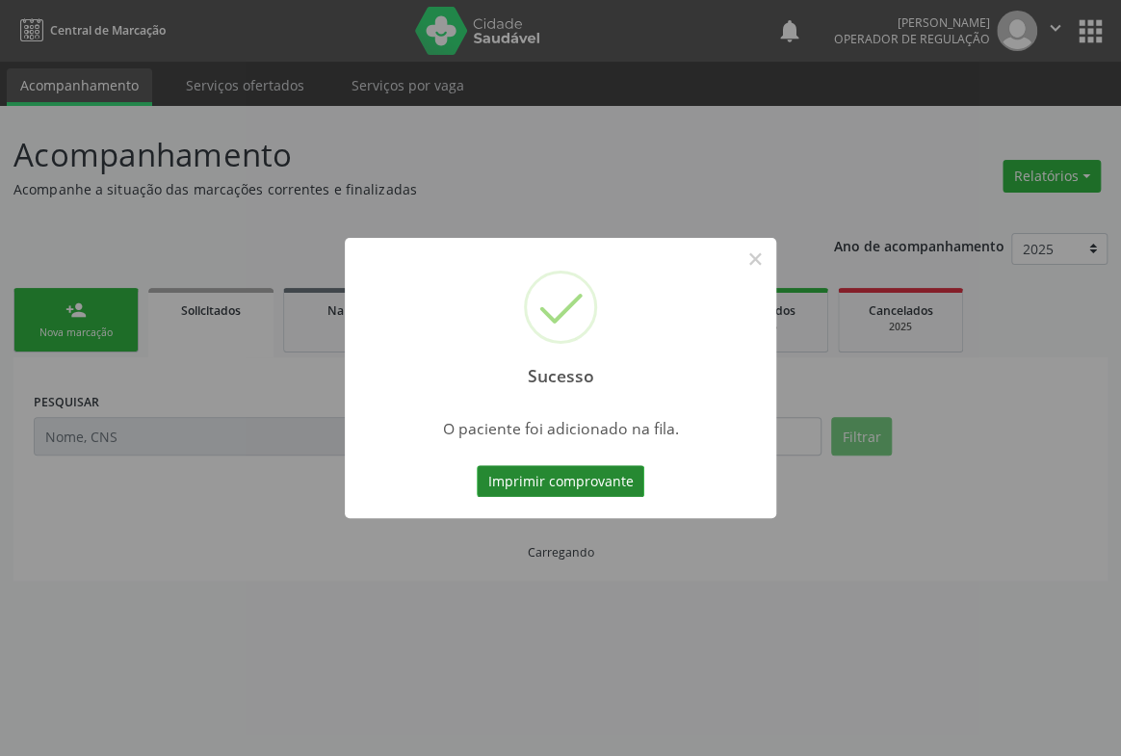
click at [579, 479] on button "Imprimir comprovante" at bounding box center [561, 481] width 168 height 33
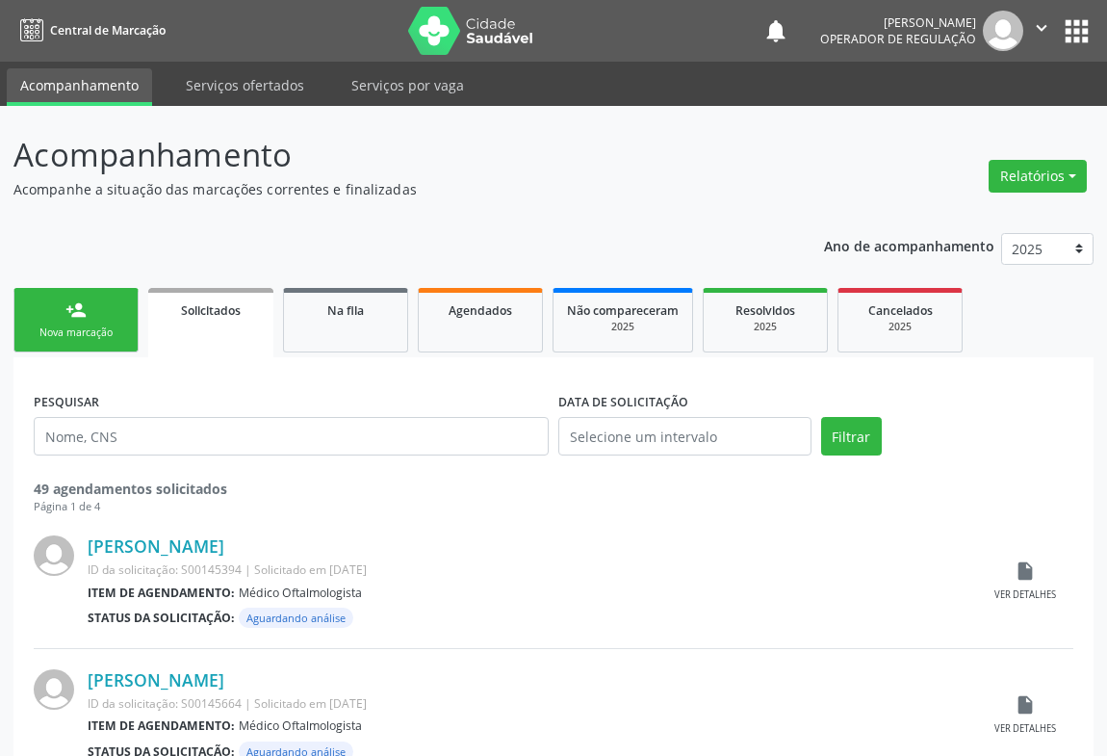
click at [89, 306] on link "person_add Nova marcação" at bounding box center [75, 320] width 125 height 65
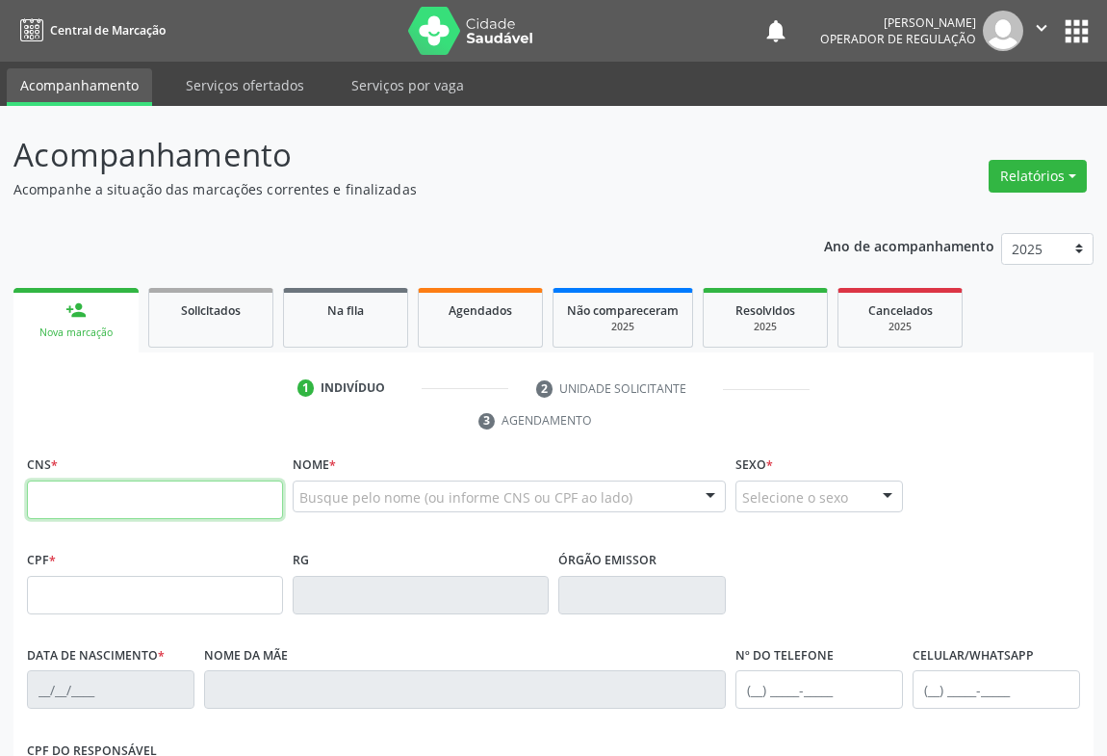
click at [142, 492] on input "text" at bounding box center [155, 499] width 256 height 39
type input "700 5043 2383 0858"
type input "0584599951"
type input "[DATE]"
type input "S/N"
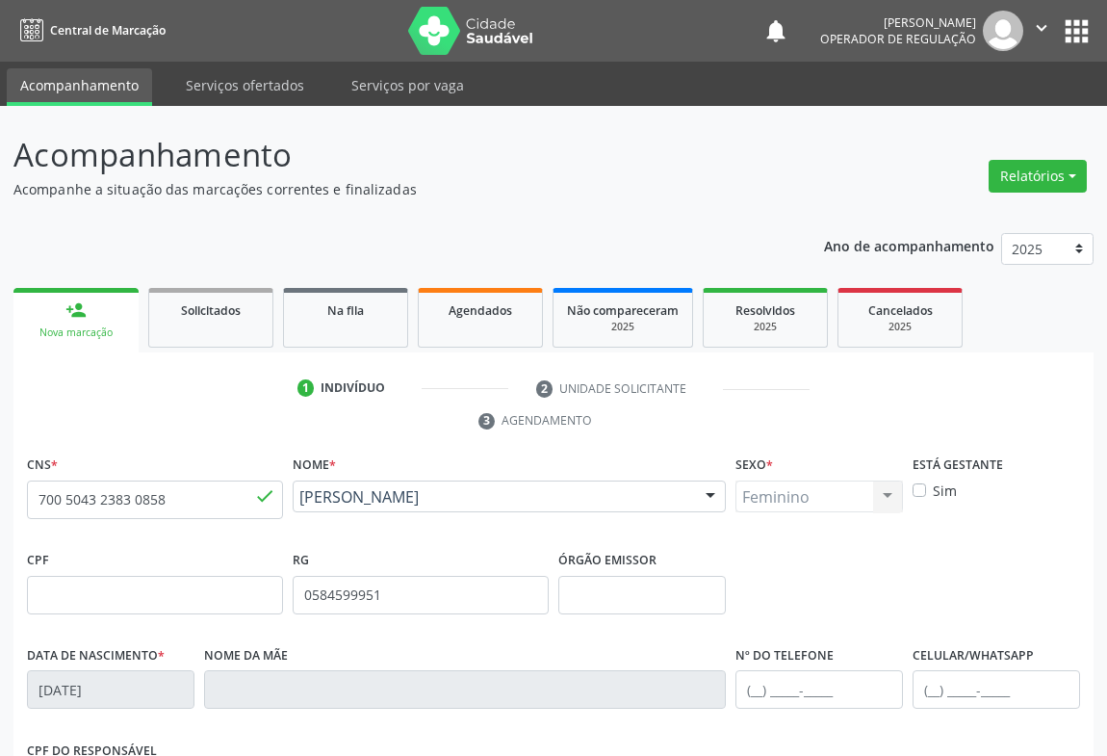
scroll to position [319, 0]
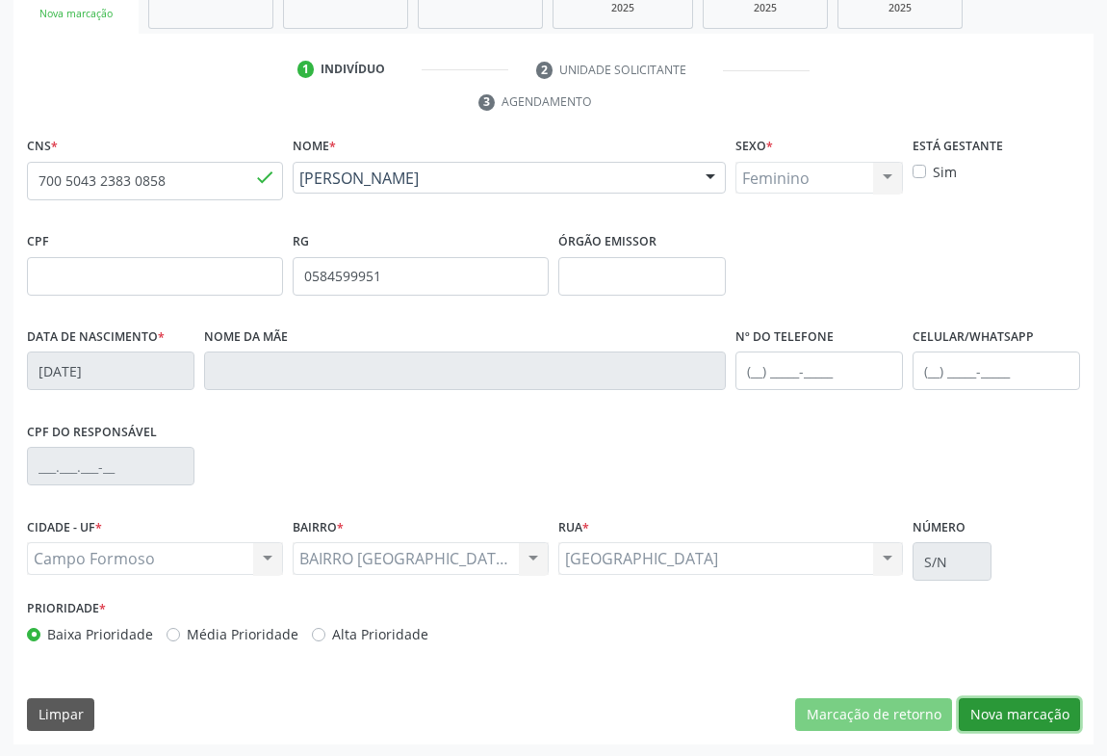
click at [1035, 703] on button "Nova marcação" at bounding box center [1019, 714] width 121 height 33
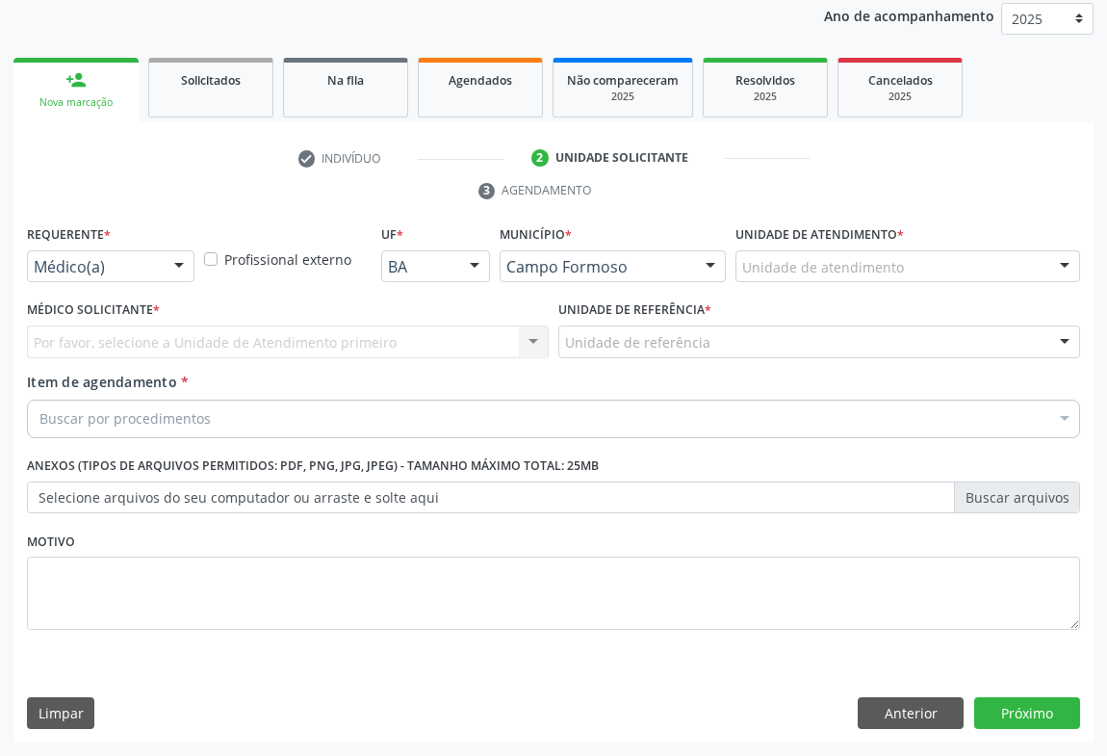
scroll to position [229, 0]
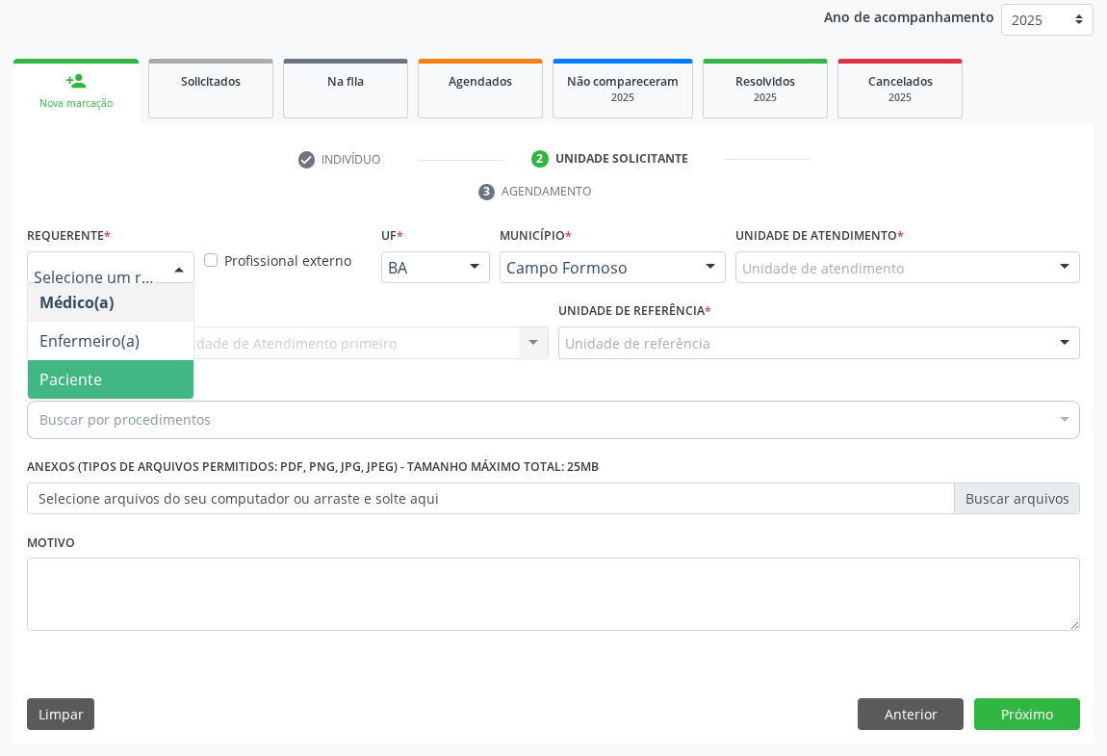
click at [96, 375] on span "Paciente" at bounding box center [70, 379] width 63 height 21
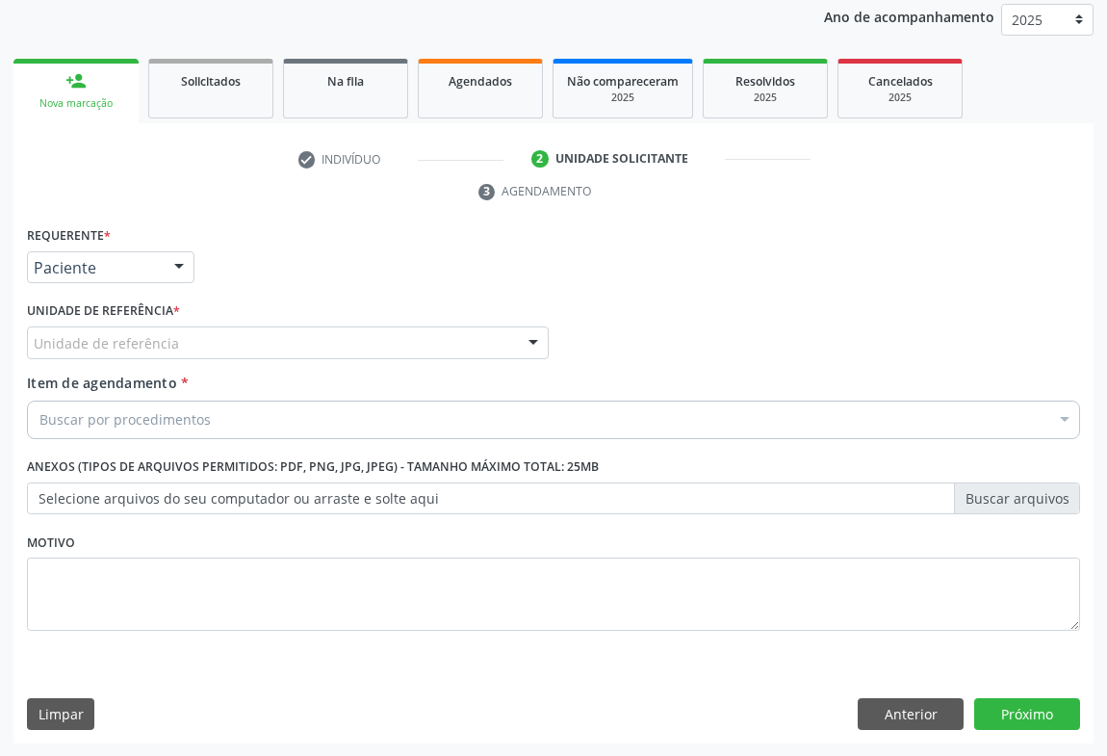
click at [397, 327] on div "Unidade de referência" at bounding box center [288, 342] width 522 height 33
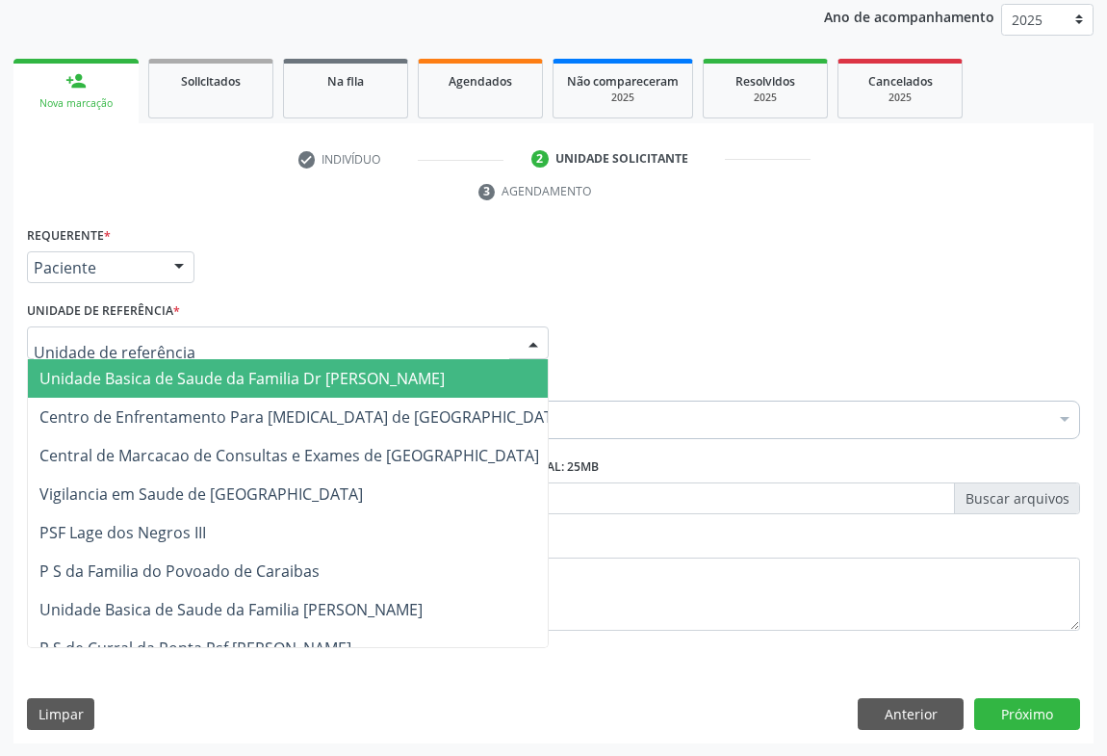
click at [221, 386] on span "Unidade Basica de Saude da Familia Dr [PERSON_NAME]" at bounding box center [303, 378] width 551 height 39
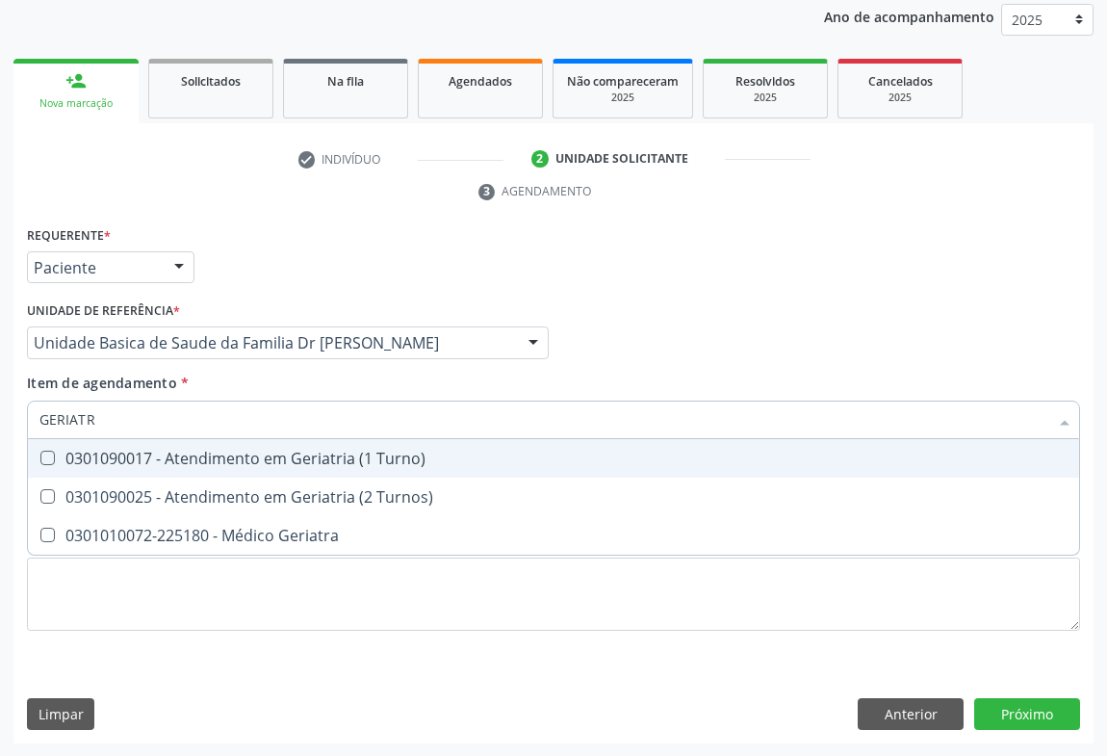
type input "GERIATRA"
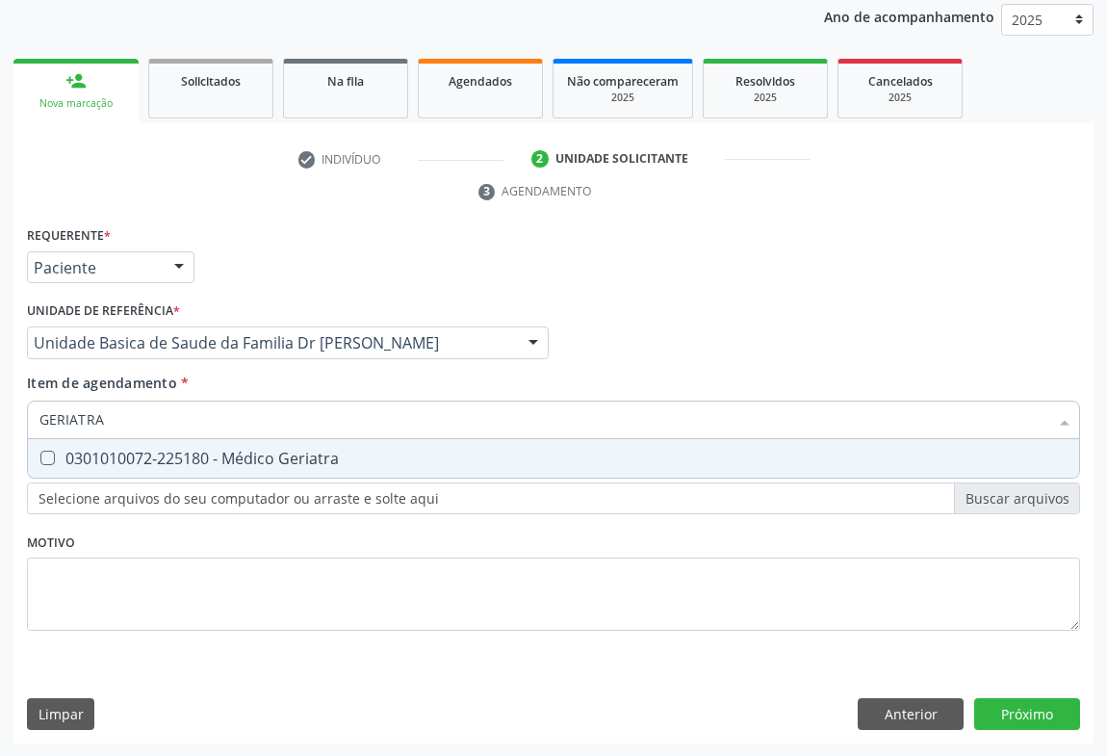
drag, startPoint x: 268, startPoint y: 457, endPoint x: 318, endPoint y: 549, distance: 104.3
click at [272, 462] on div "0301010072-225180 - Médico Geriatra" at bounding box center [553, 458] width 1028 height 15
checkbox Geriatra "true"
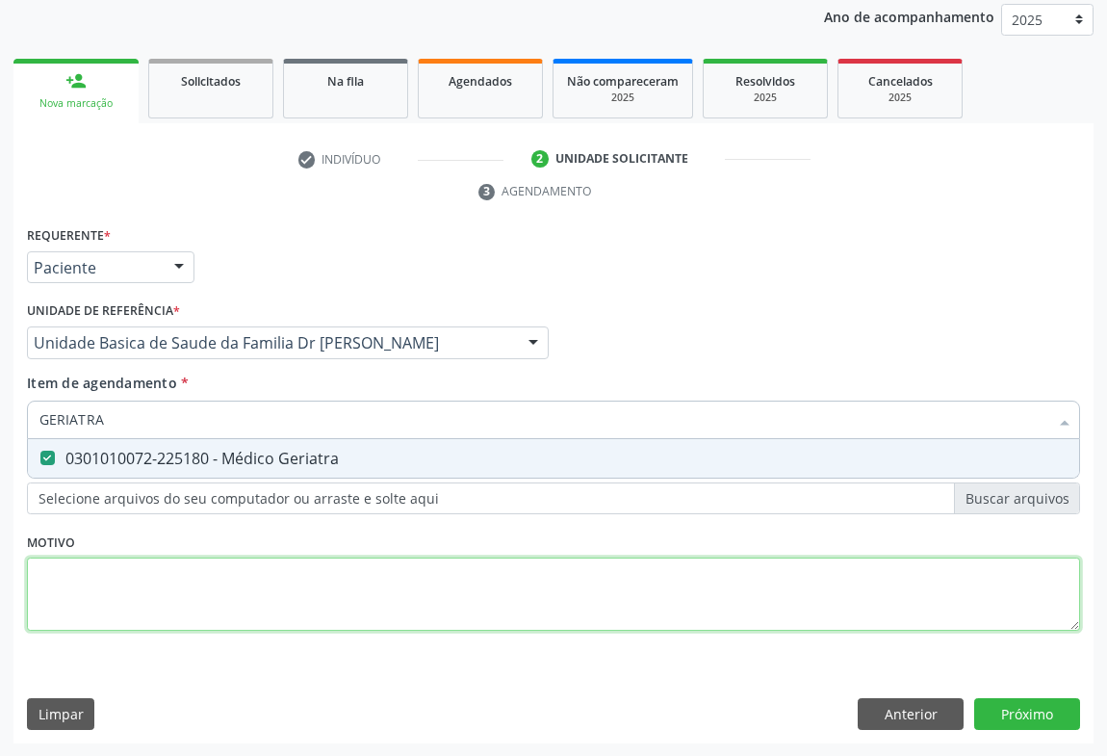
click at [329, 607] on div "Requerente * Paciente Médico(a) Enfermeiro(a) Paciente Nenhum resultado encontr…" at bounding box center [553, 439] width 1053 height 436
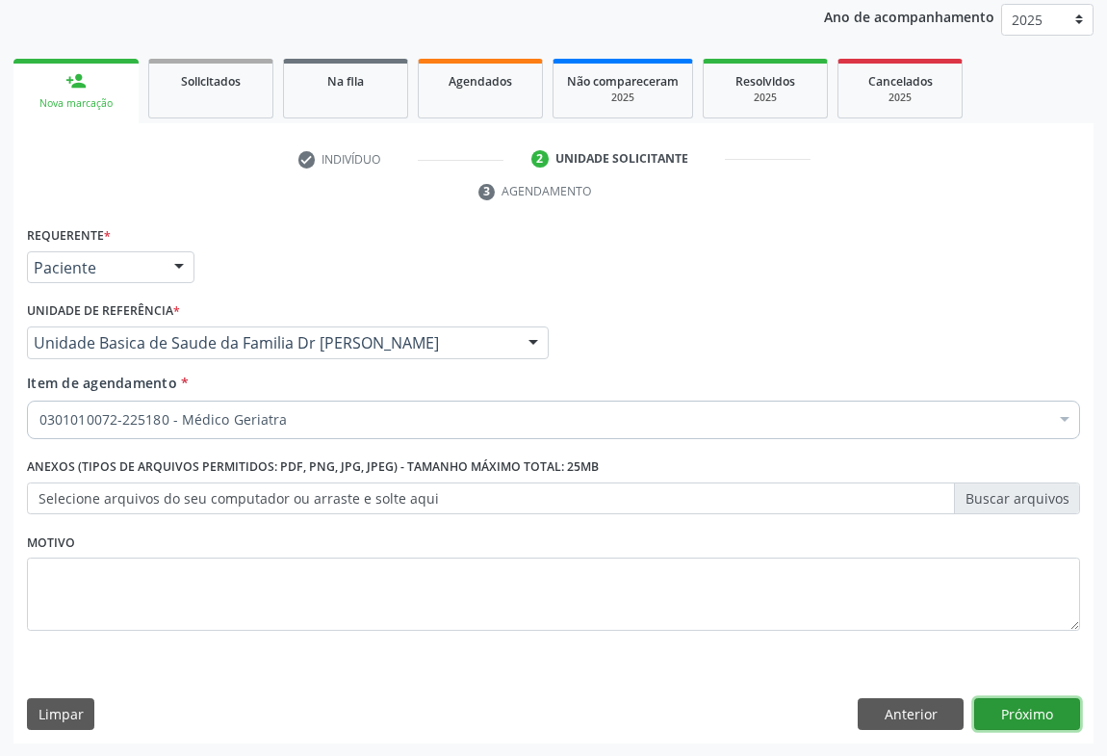
click at [1007, 702] on button "Próximo" at bounding box center [1027, 714] width 106 height 33
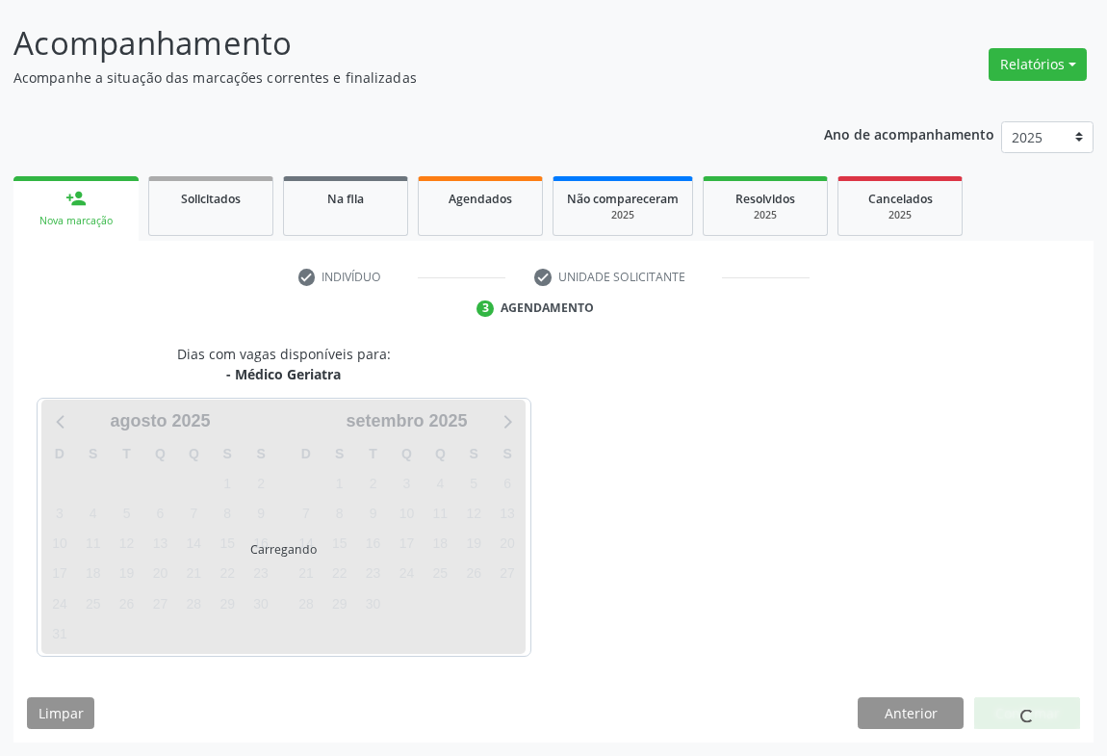
scroll to position [111, 0]
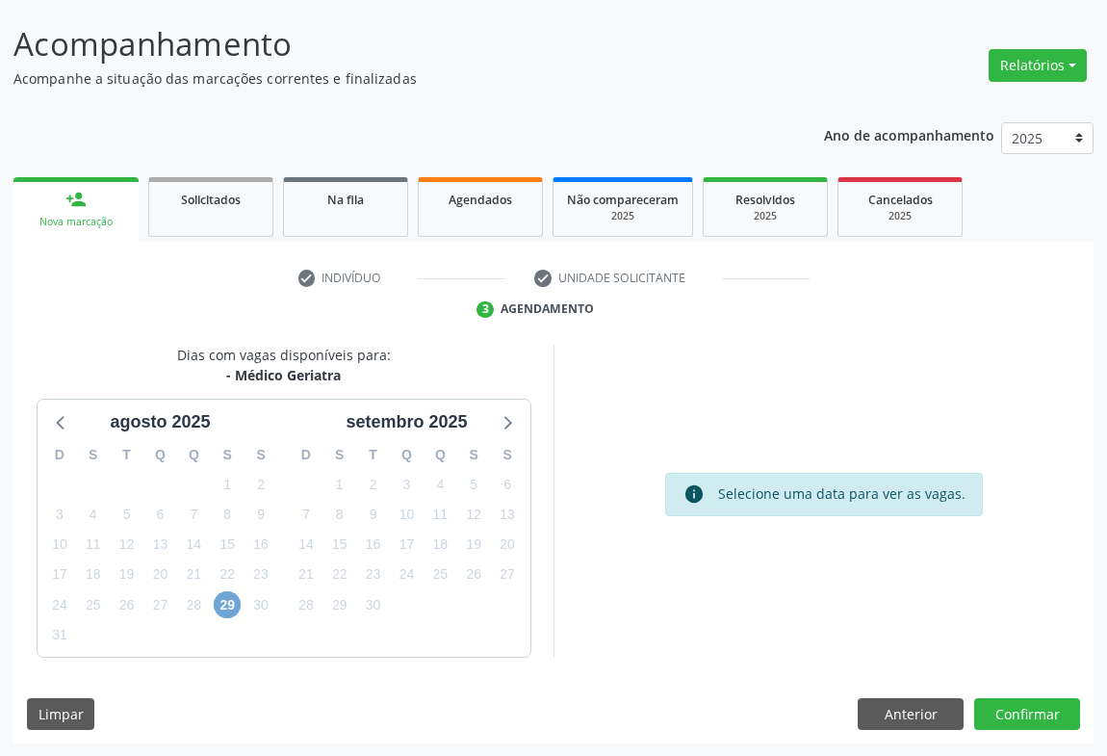
click at [225, 606] on span "29" at bounding box center [227, 604] width 27 height 27
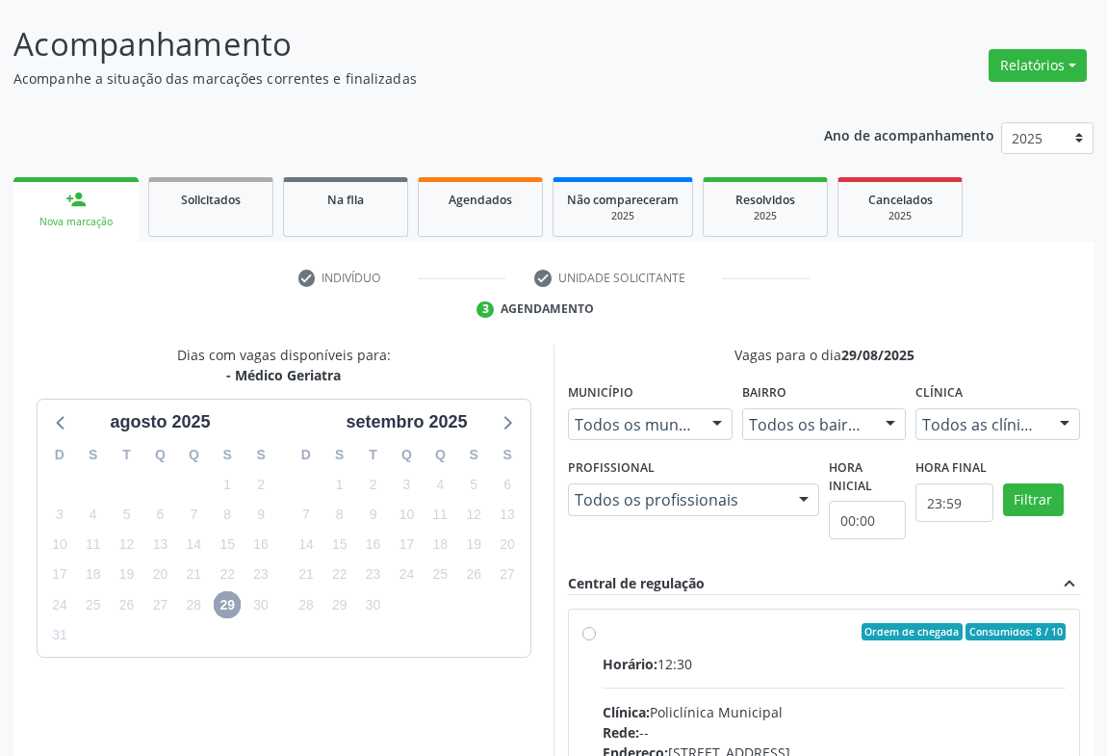
scroll to position [198, 0]
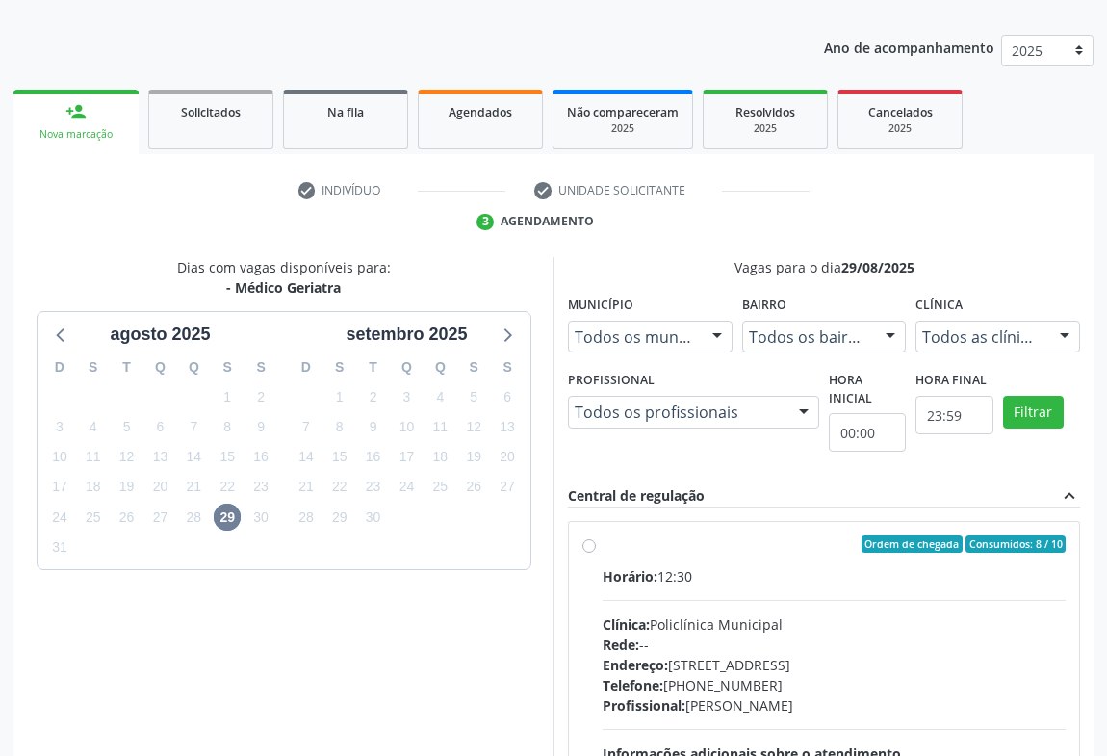
click at [693, 489] on div "Central de regulação" at bounding box center [636, 495] width 137 height 21
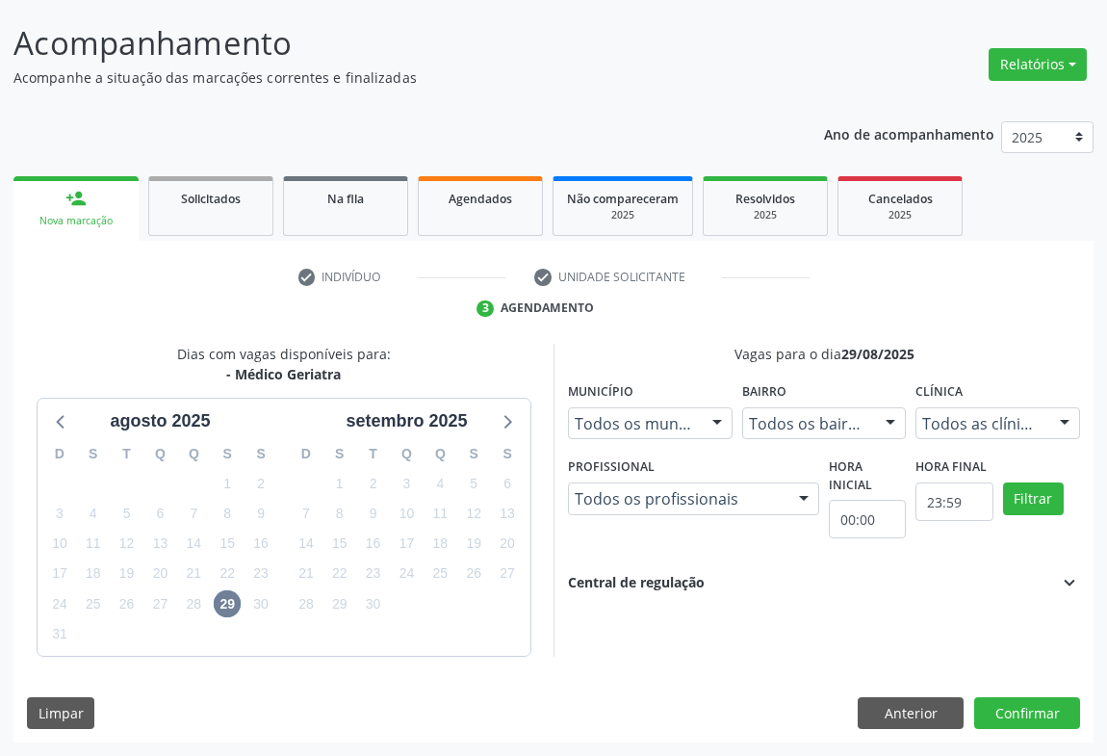
scroll to position [111, 0]
click at [906, 712] on button "Anterior" at bounding box center [911, 714] width 106 height 33
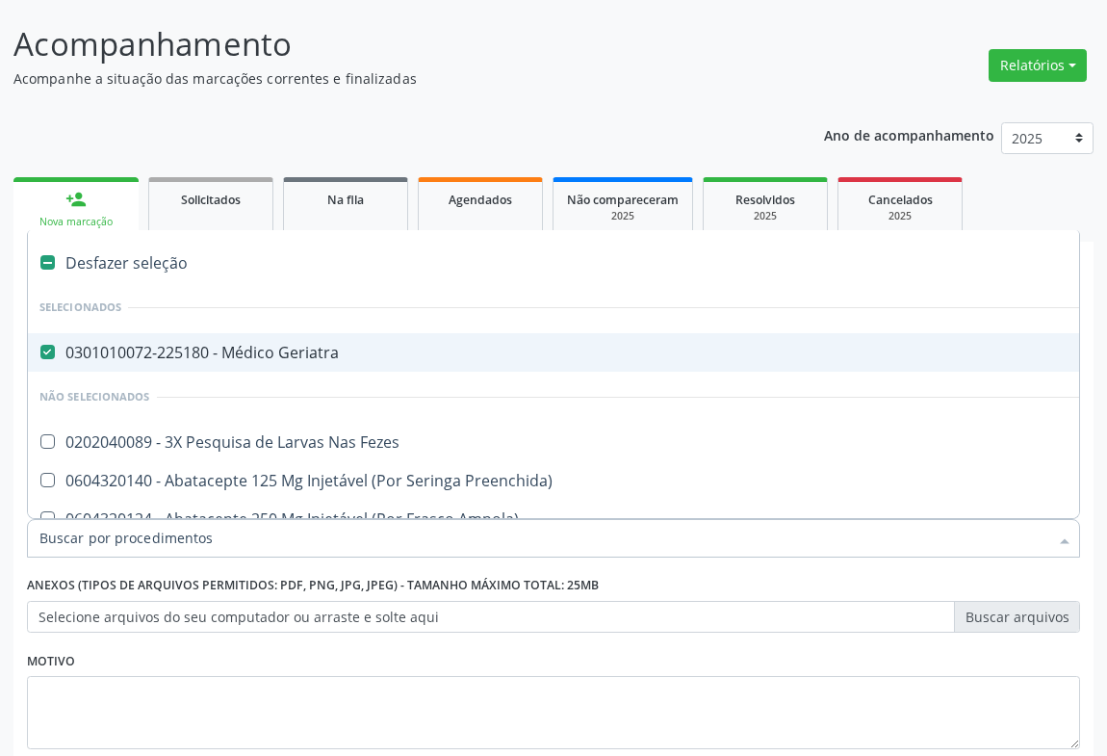
click at [122, 345] on div "0301010072-225180 - Médico Geriatra" at bounding box center [788, 352] width 1499 height 15
checkbox Geriatra "false"
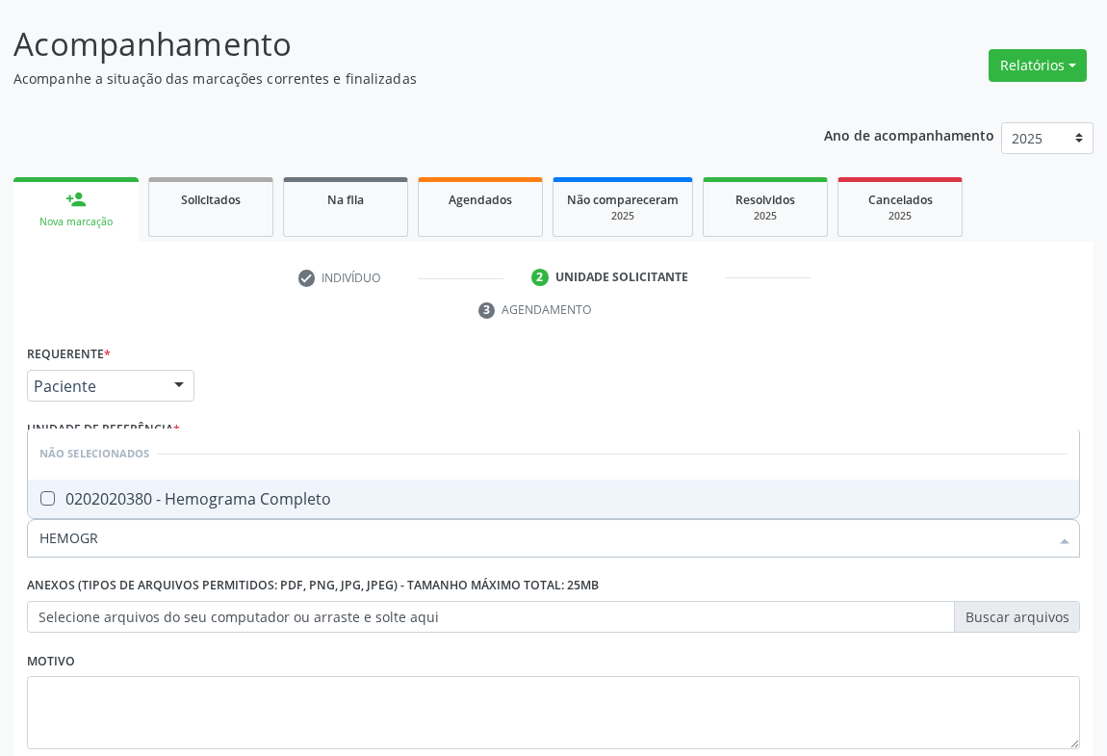
type input "HEMOGRA"
click at [222, 494] on div "0202020380 - Hemograma Completo" at bounding box center [553, 498] width 1028 height 15
checkbox Completo "true"
click at [379, 417] on div "Requerente * Paciente Médico(a) Enfermeiro(a) Paciente Nenhum resultado encontr…" at bounding box center [553, 558] width 1053 height 436
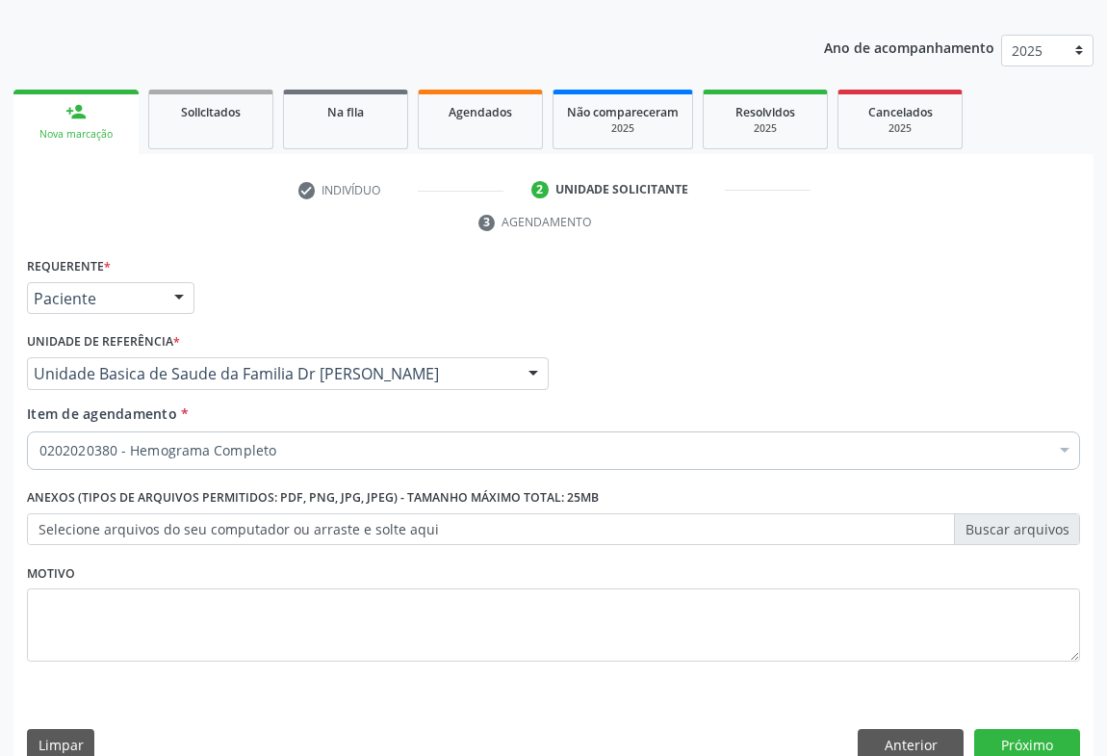
scroll to position [229, 0]
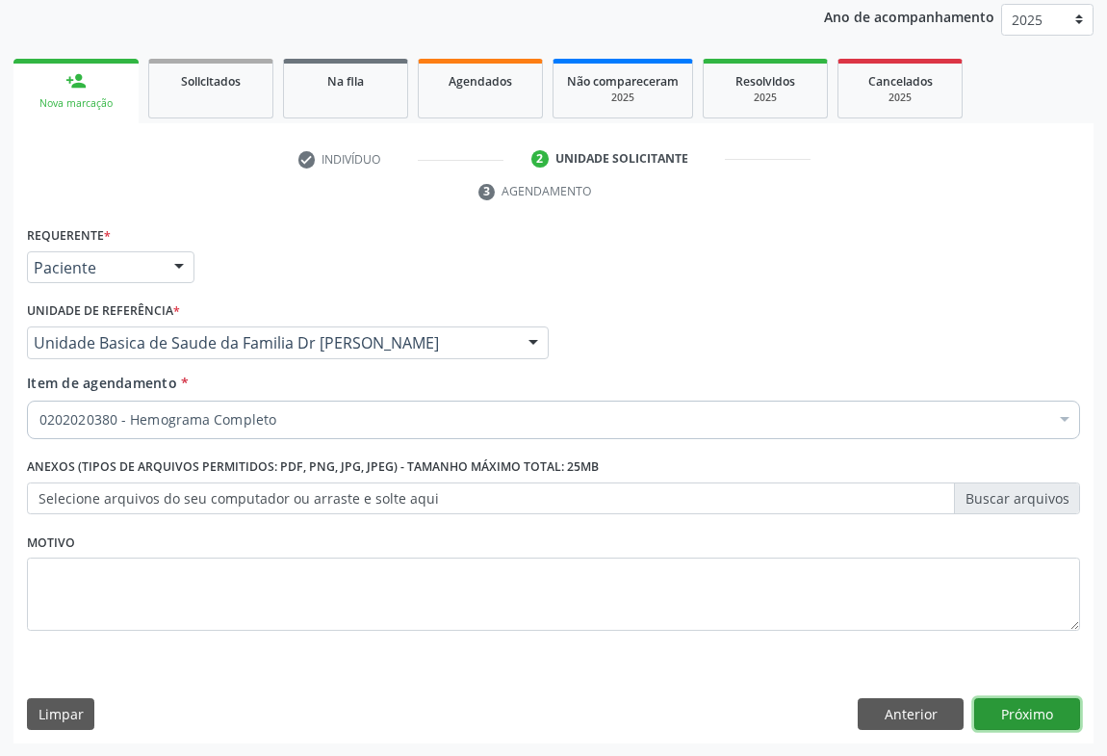
click at [1021, 703] on button "Próximo" at bounding box center [1027, 714] width 106 height 33
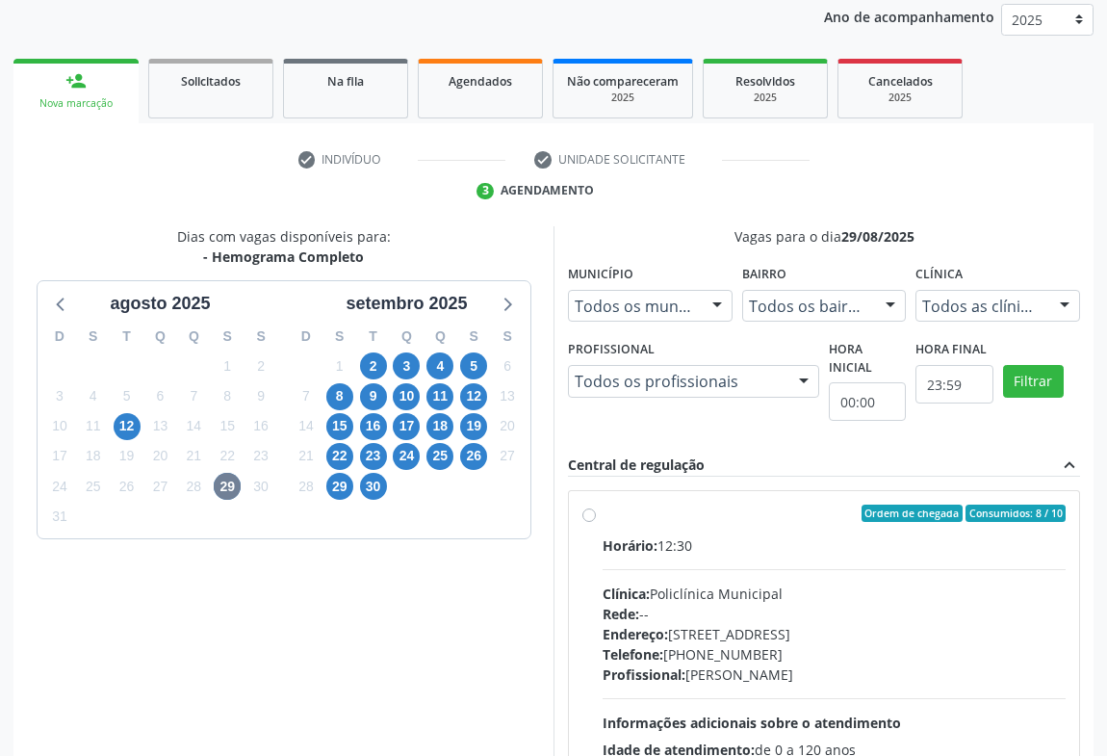
scroll to position [400, 0]
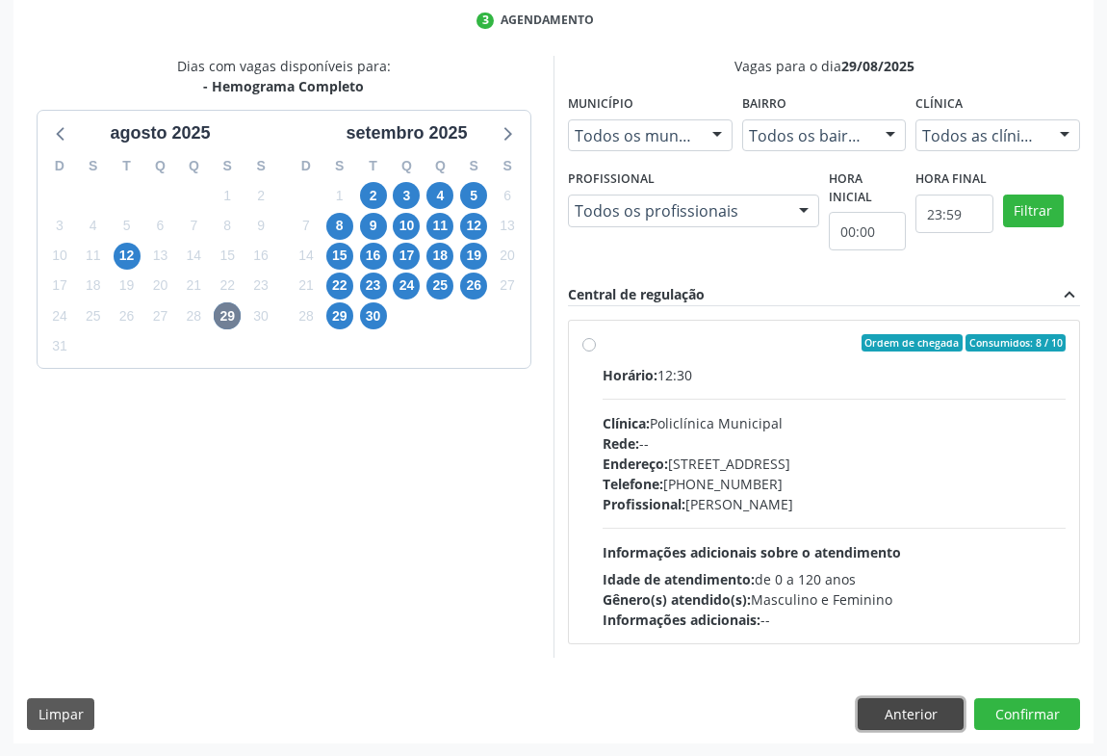
click at [900, 706] on button "Anterior" at bounding box center [911, 714] width 106 height 33
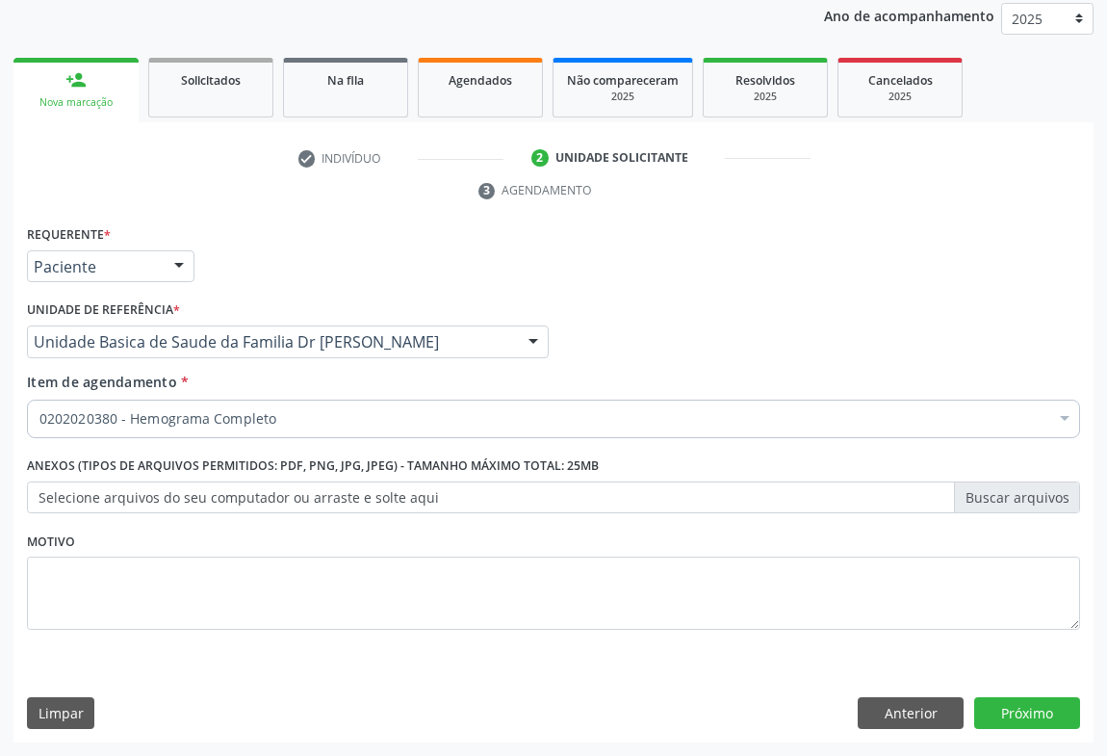
scroll to position [229, 0]
click at [884, 702] on button "Anterior" at bounding box center [911, 714] width 106 height 33
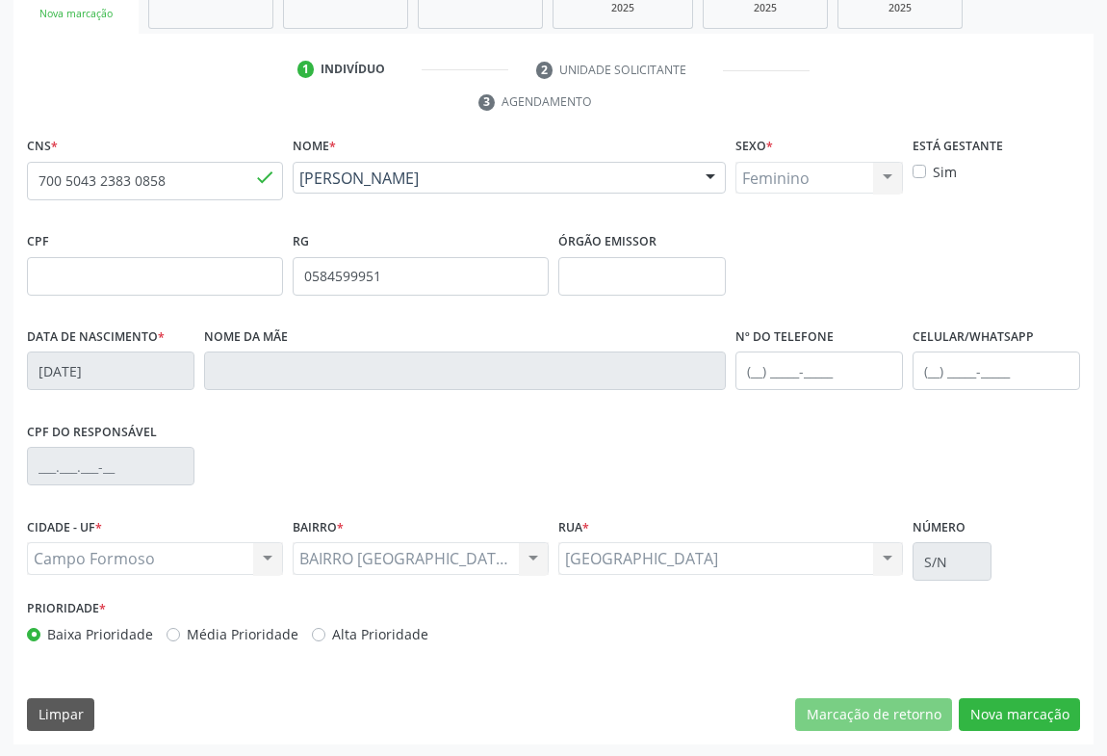
scroll to position [144, 0]
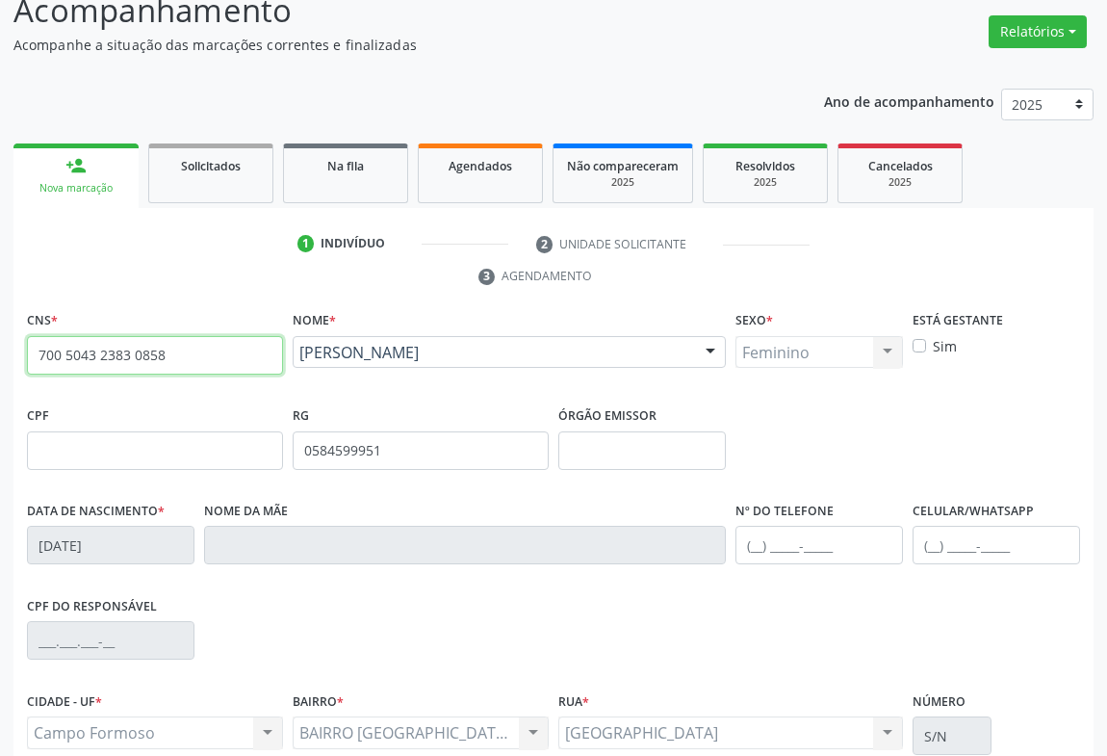
click at [222, 352] on input "700 5043 2383 0858" at bounding box center [155, 355] width 256 height 39
type input "7"
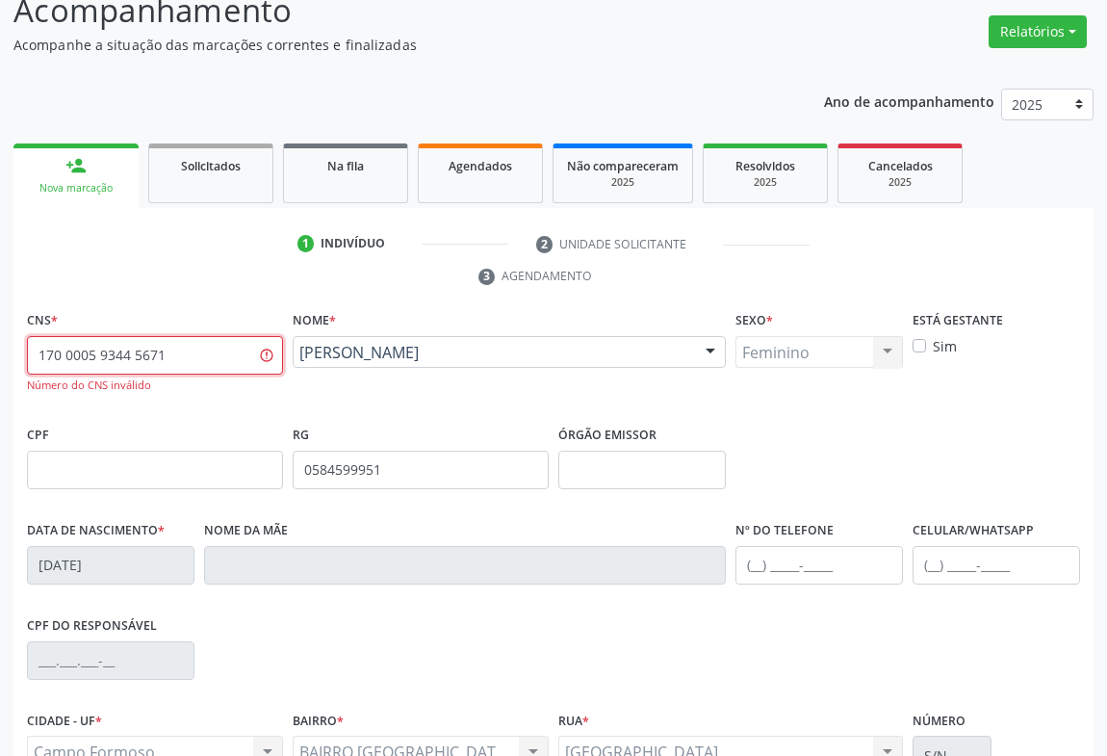
click at [208, 344] on input "170 0005 9344 5671" at bounding box center [155, 355] width 256 height 39
type input "170 0005 9344 5671"
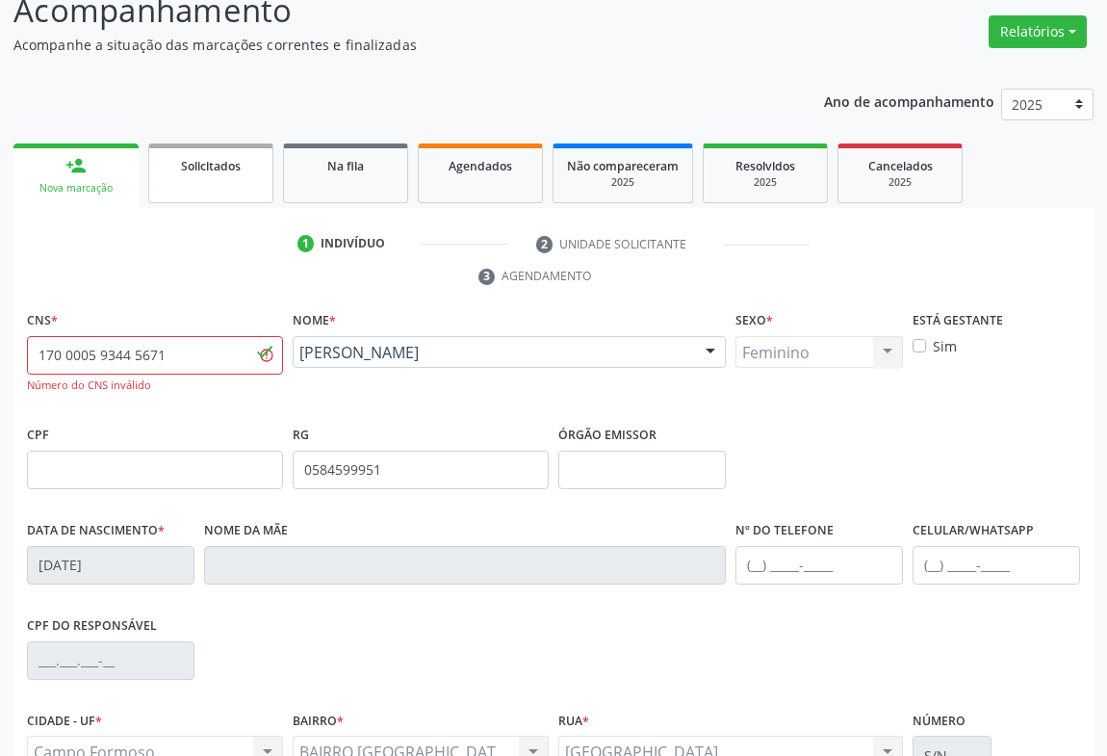
click at [198, 180] on link "Solicitados" at bounding box center [210, 173] width 125 height 60
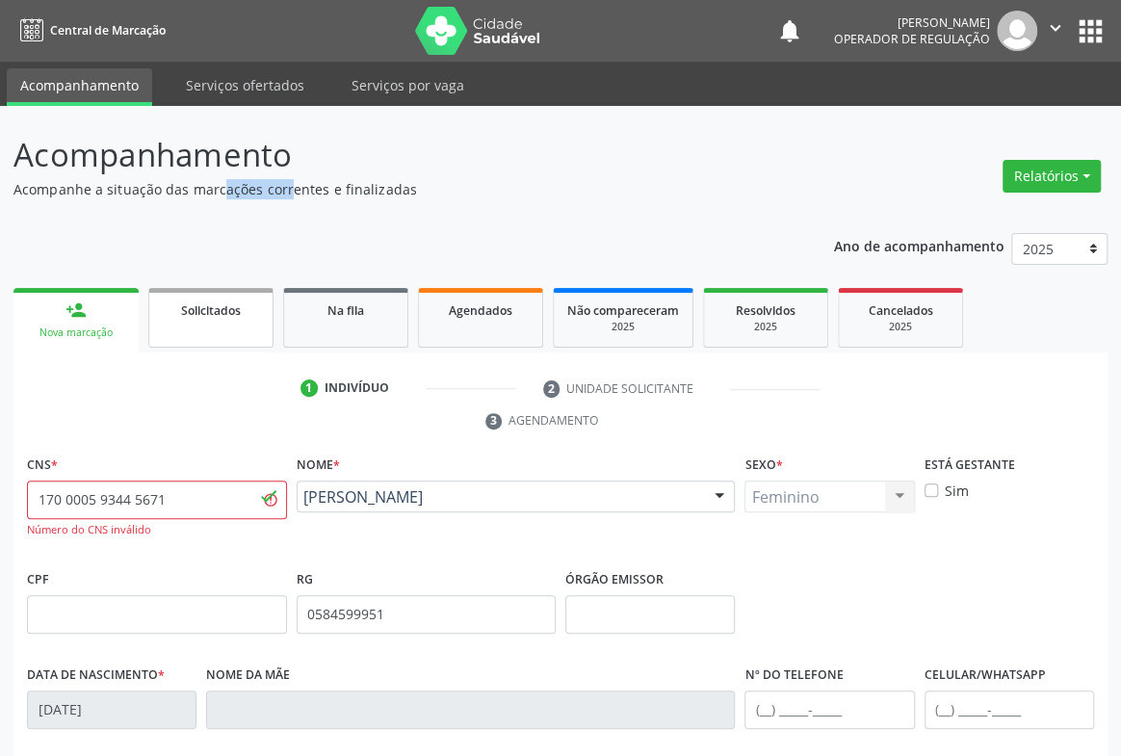
click at [198, 180] on p "Acompanhe a situação das marcações correntes e finalizadas" at bounding box center [395, 189] width 765 height 20
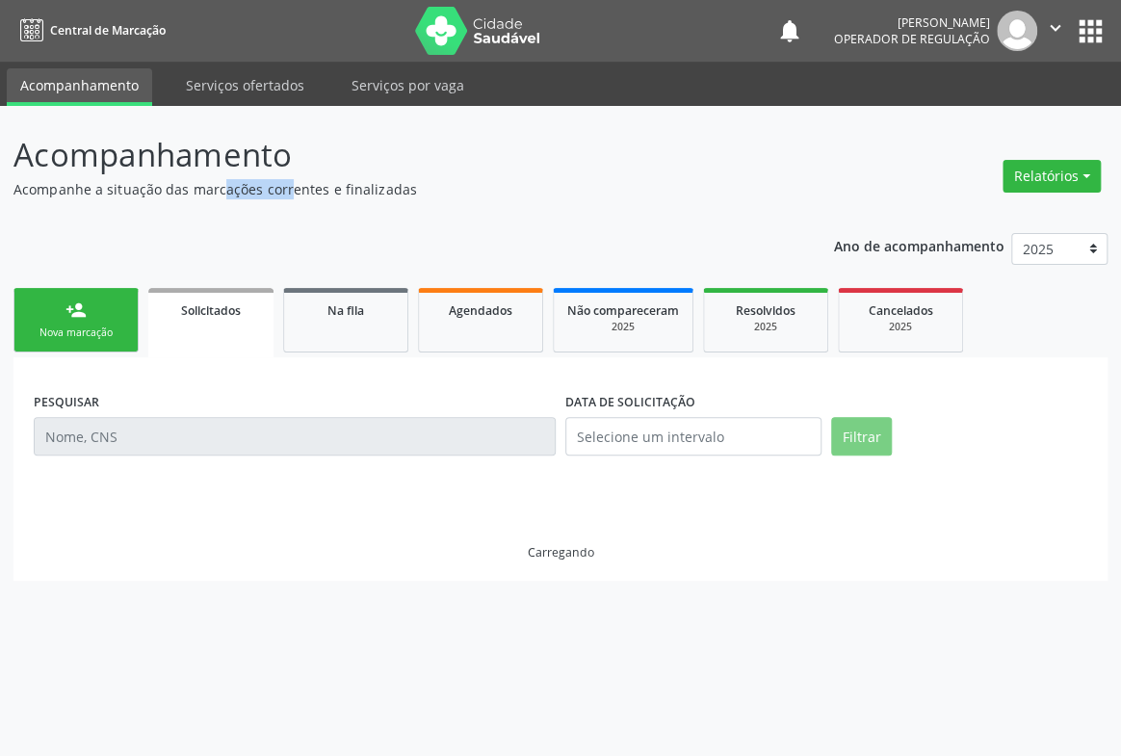
click at [90, 319] on link "person_add Nova marcação" at bounding box center [75, 320] width 125 height 65
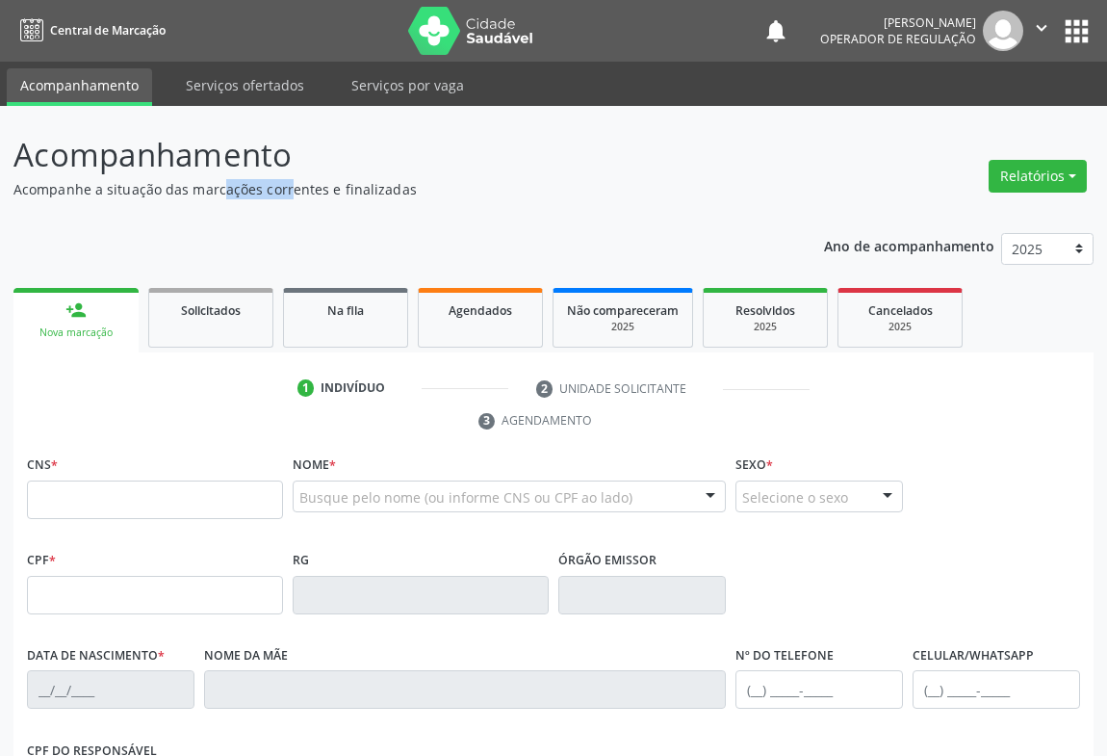
click at [90, 318] on link "person_add Nova marcação" at bounding box center [75, 320] width 125 height 65
drag, startPoint x: 171, startPoint y: 501, endPoint x: 188, endPoint y: 411, distance: 91.0
click at [179, 499] on input "text" at bounding box center [155, 499] width 256 height 39
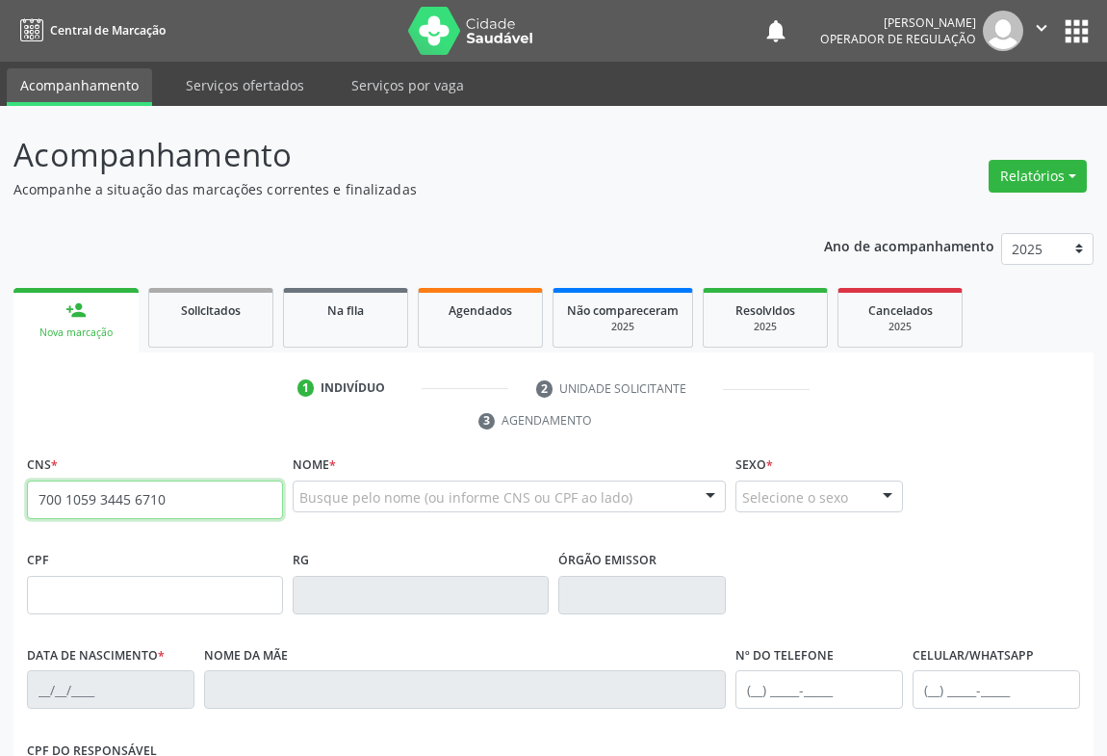
type input "700 1059 3445 6710"
type input "1153271346"
type input "[DATE]"
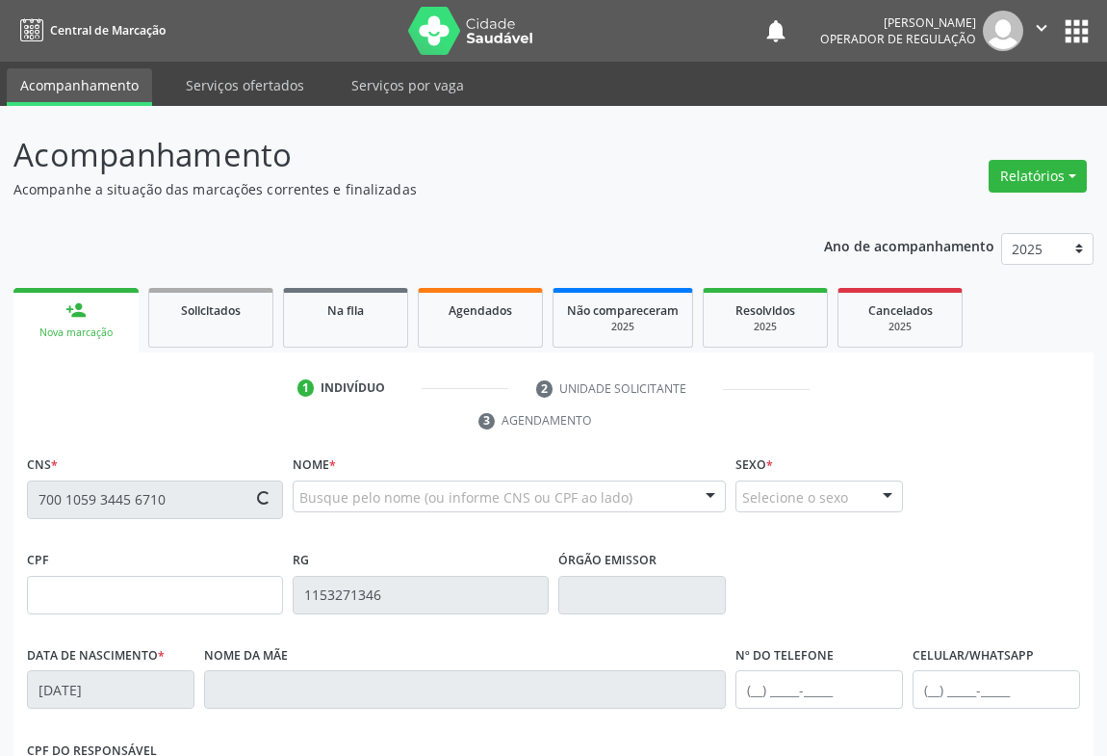
type input "[PHONE_NUMBER]"
type input "619.258.535-00"
type input "S/N"
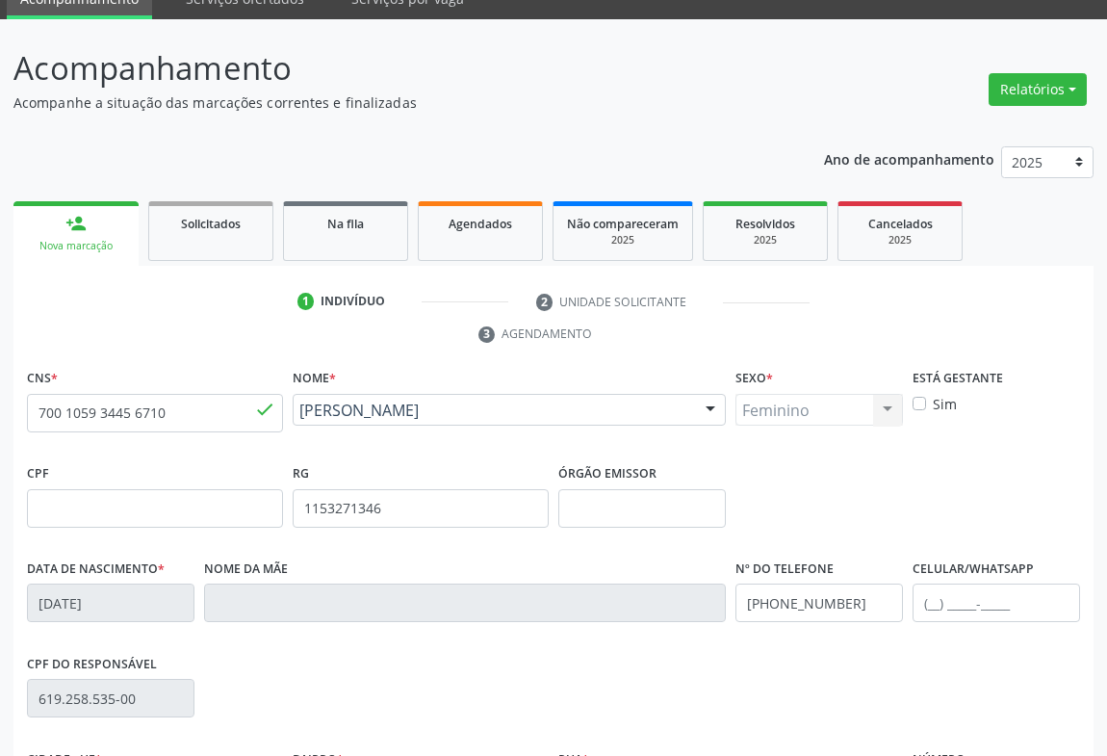
scroll to position [319, 0]
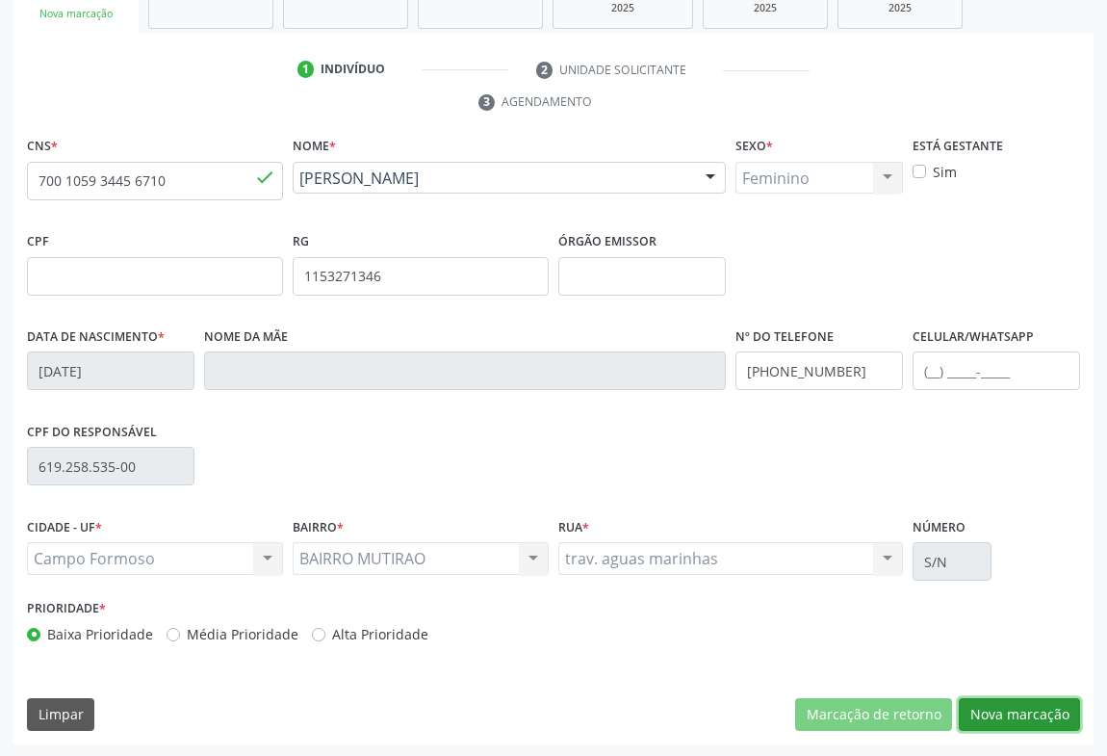
drag, startPoint x: 1037, startPoint y: 698, endPoint x: 1007, endPoint y: 689, distance: 31.1
click at [1036, 698] on button "Nova marcação" at bounding box center [1019, 714] width 121 height 33
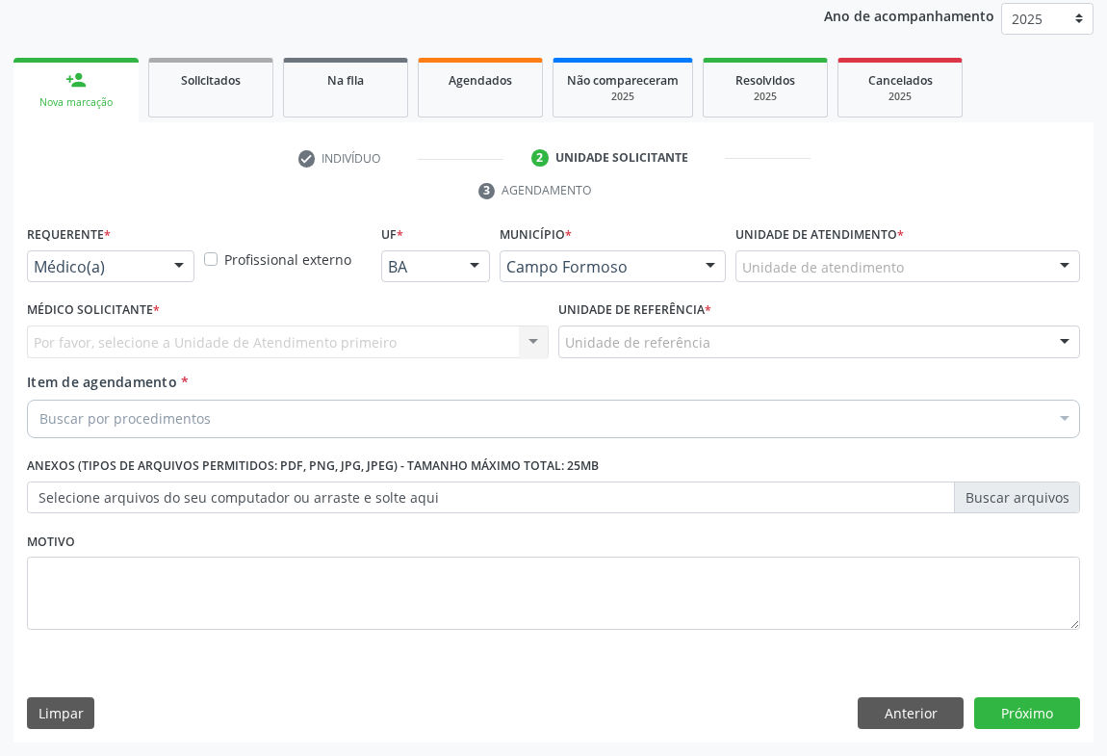
scroll to position [229, 0]
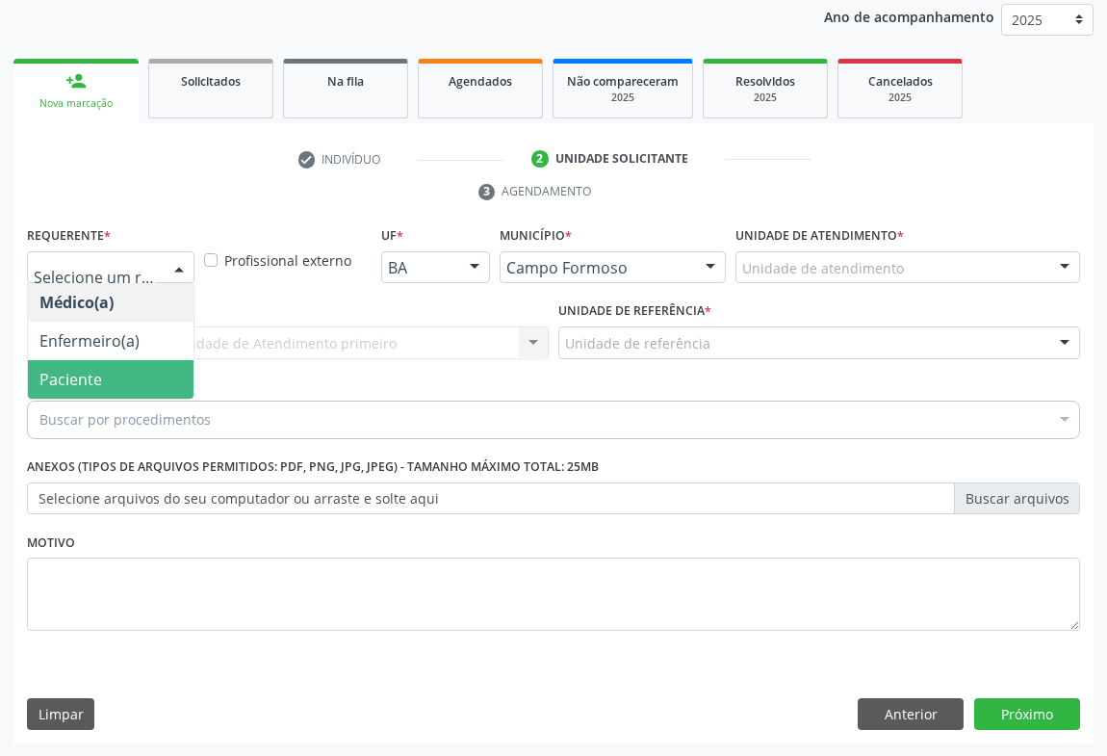
click at [72, 380] on span "Paciente" at bounding box center [70, 379] width 63 height 21
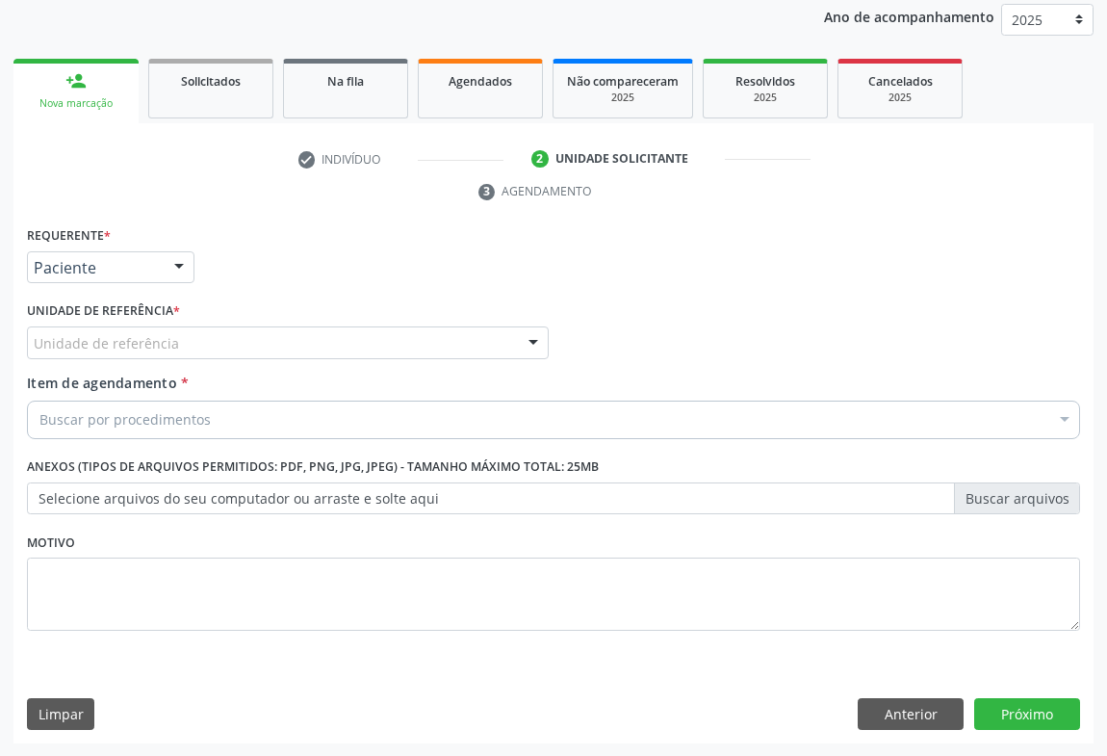
click at [317, 335] on div "Unidade de referência" at bounding box center [288, 342] width 522 height 33
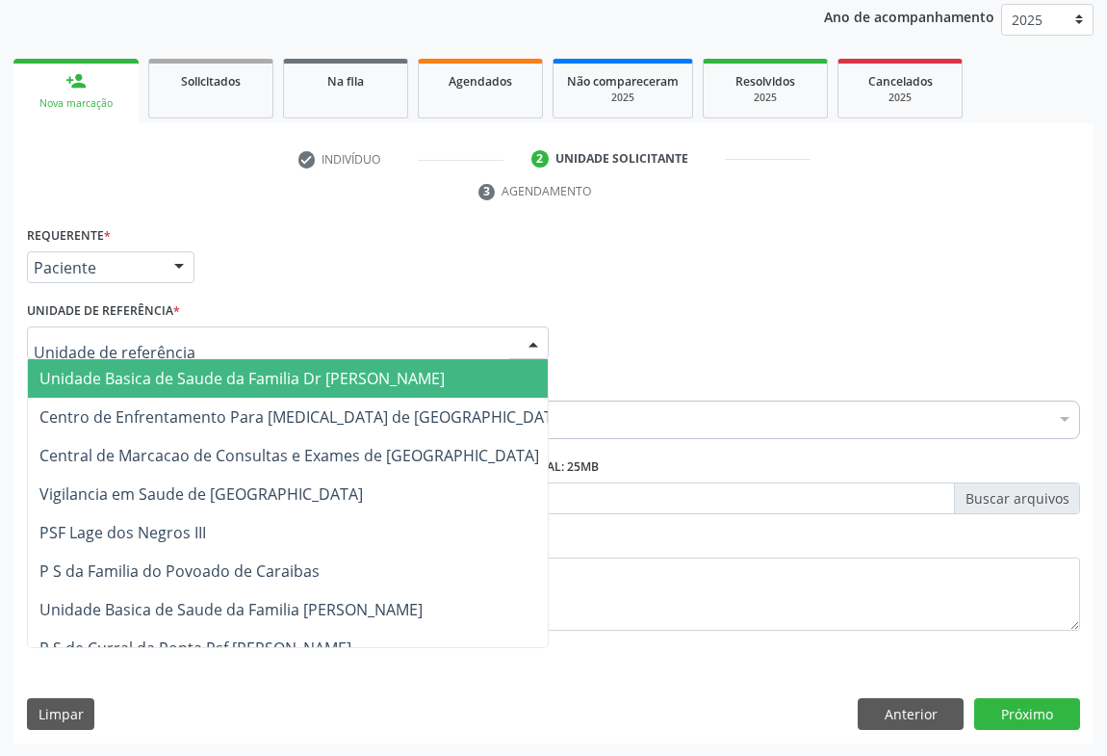
click at [231, 371] on span "Unidade Basica de Saude da Familia Dr [PERSON_NAME]" at bounding box center [241, 378] width 405 height 21
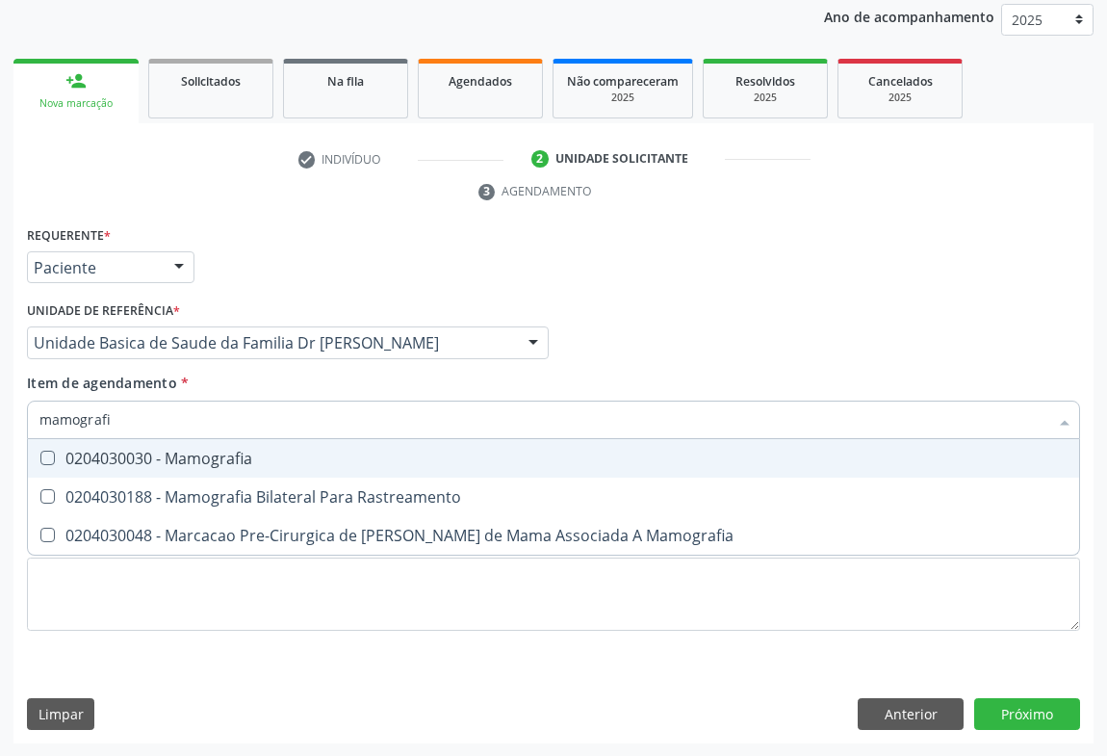
type input "mamografia"
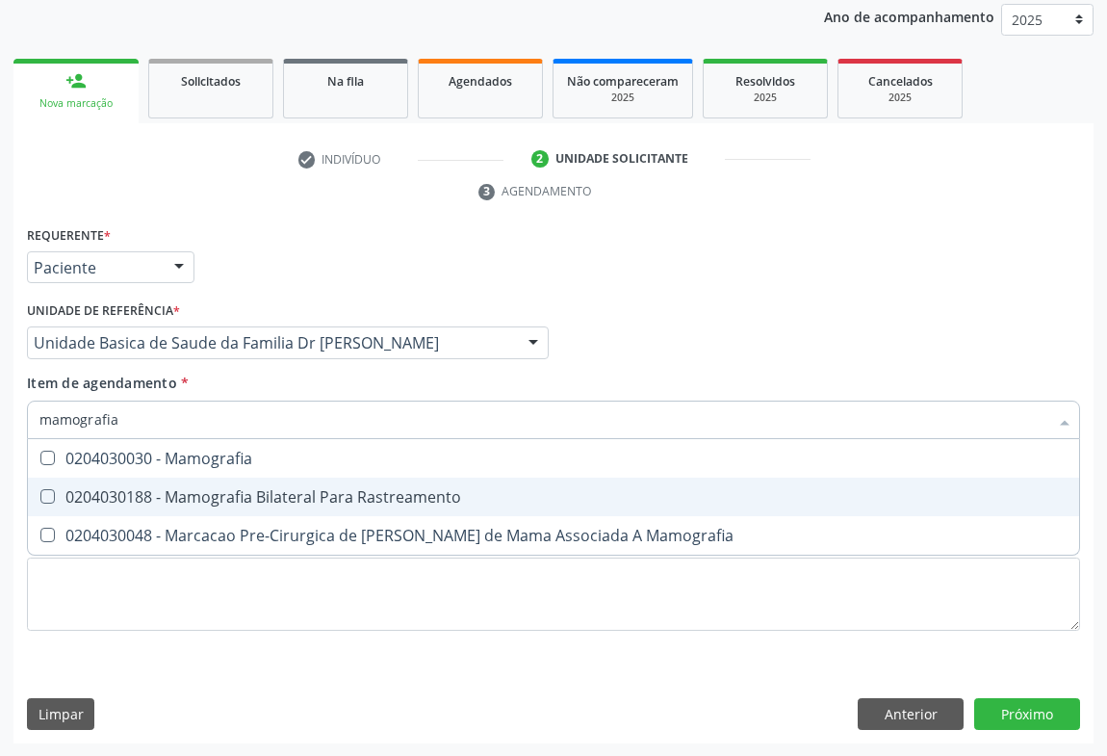
click at [316, 502] on div "0204030188 - Mamografia Bilateral Para Rastreamento" at bounding box center [553, 496] width 1028 height 15
checkbox Rastreamento "true"
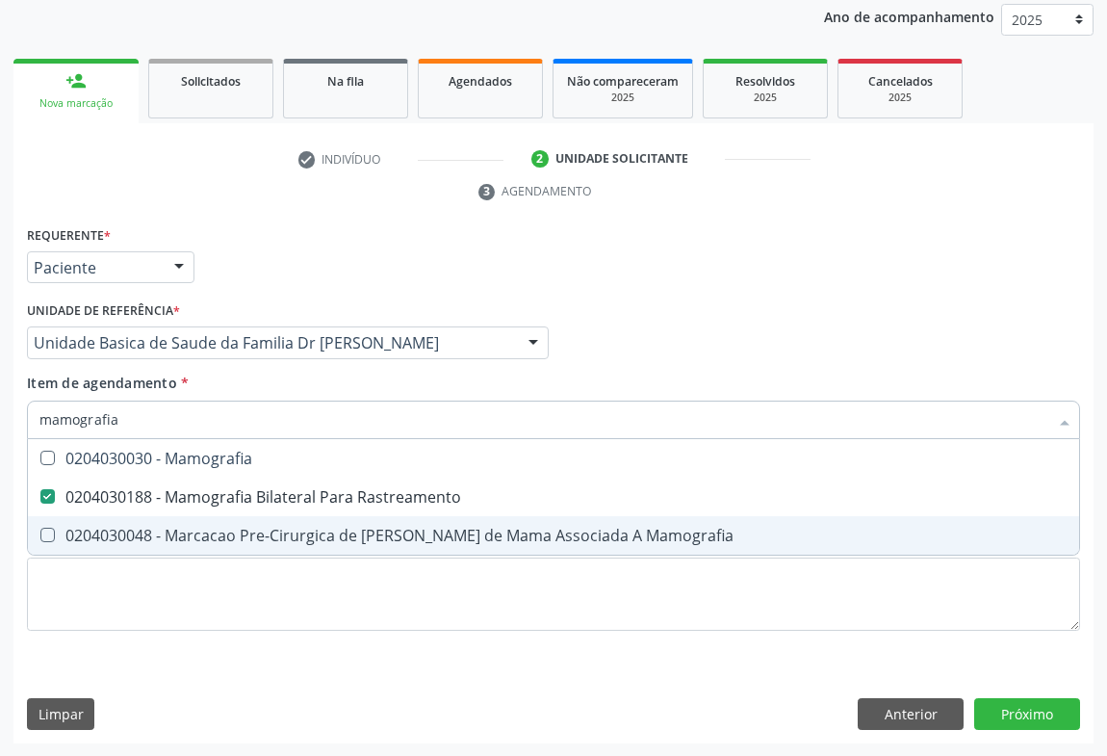
click at [806, 656] on div "Requerente * Paciente Médico(a) Enfermeiro(a) Paciente Nenhum resultado encontr…" at bounding box center [553, 482] width 1080 height 523
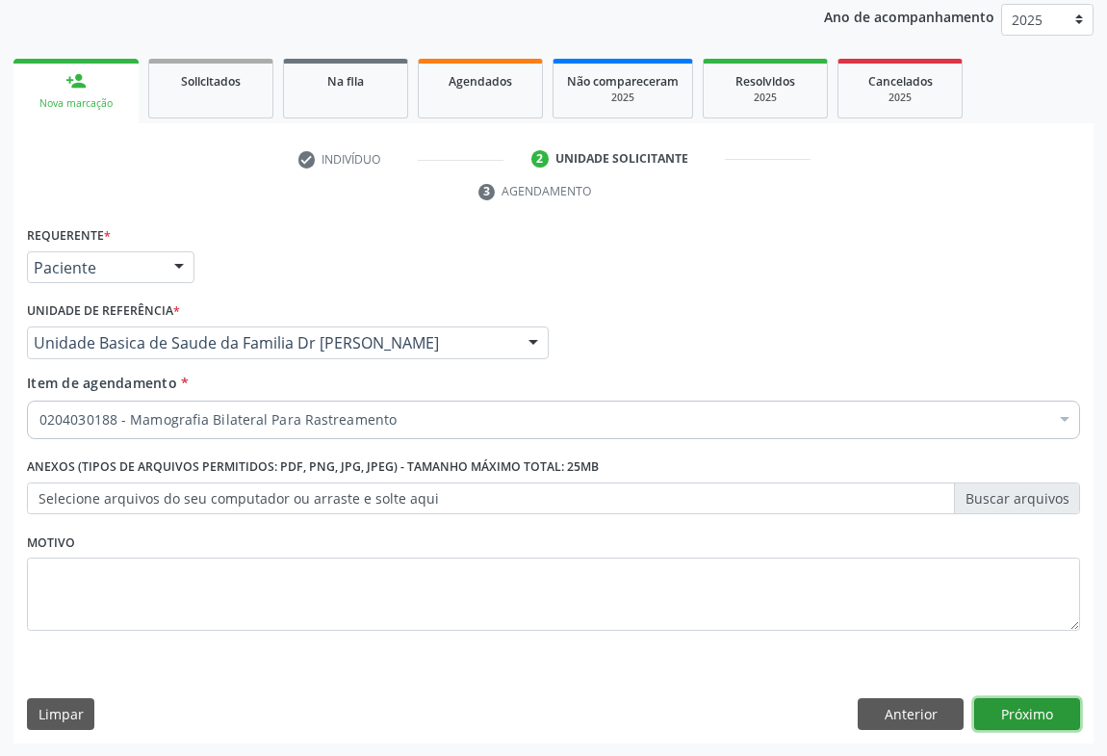
click at [1007, 705] on button "Próximo" at bounding box center [1027, 714] width 106 height 33
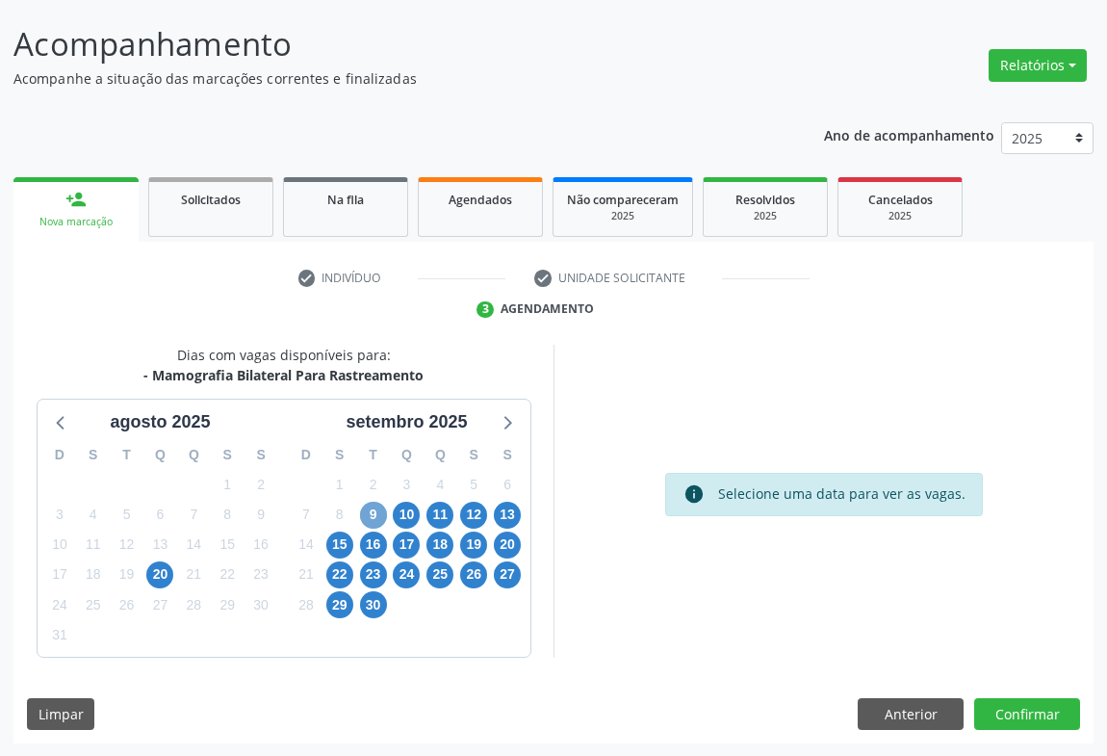
click at [375, 506] on span "9" at bounding box center [373, 515] width 27 height 27
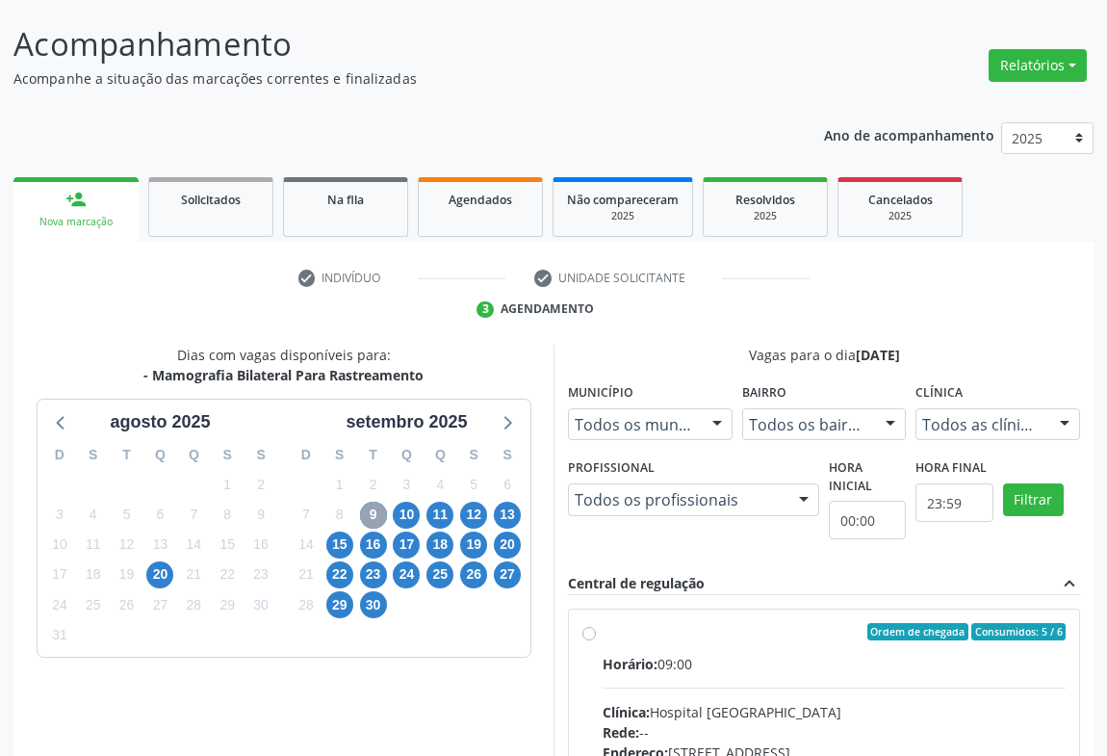
scroll to position [374, 0]
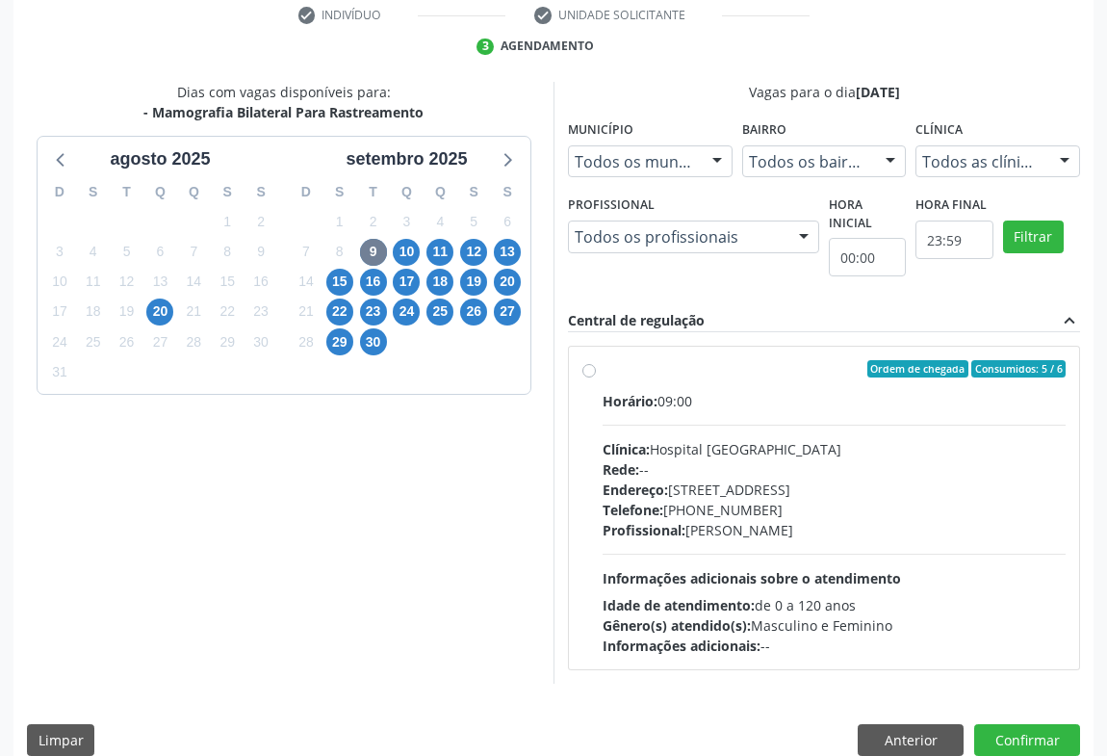
drag, startPoint x: 619, startPoint y: 374, endPoint x: 703, endPoint y: 378, distance: 83.9
click at [631, 374] on div "Ordem de chegada Consumidos: 5 / 6" at bounding box center [834, 368] width 463 height 17
click at [596, 374] on input "Ordem de chegada Consumidos: 5 / 6 Horário: 09:00 Clínica: Hospital [GEOGRAPHIC…" at bounding box center [589, 368] width 13 height 17
radio input "true"
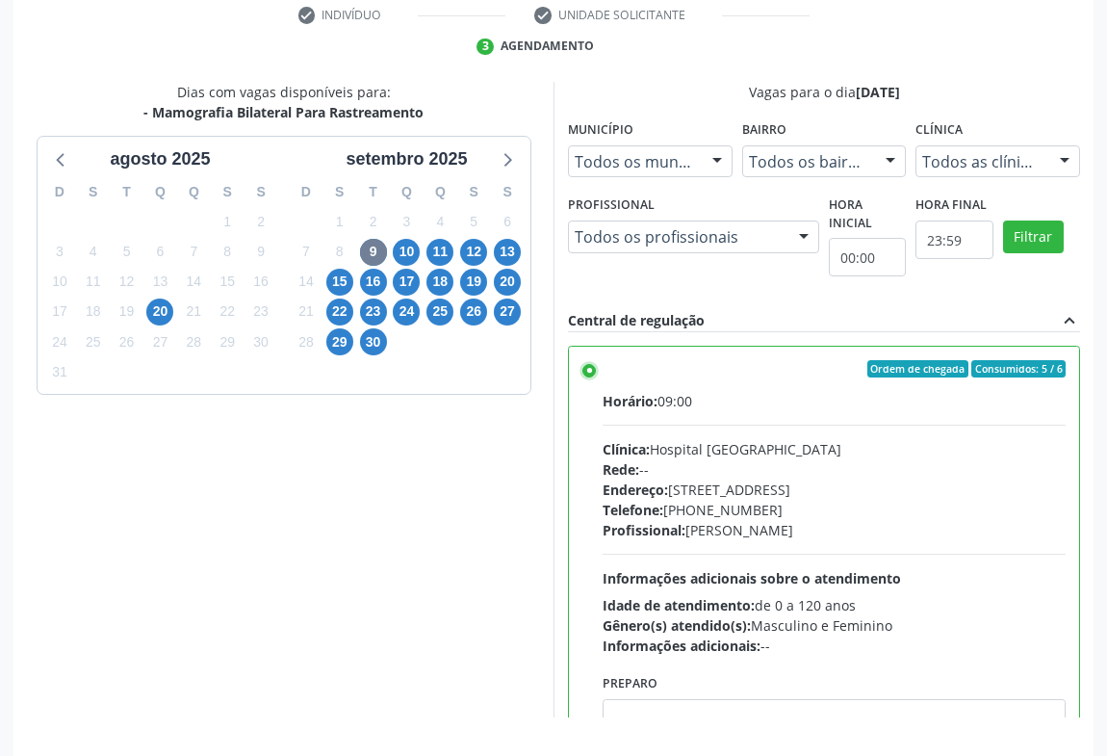
scroll to position [434, 0]
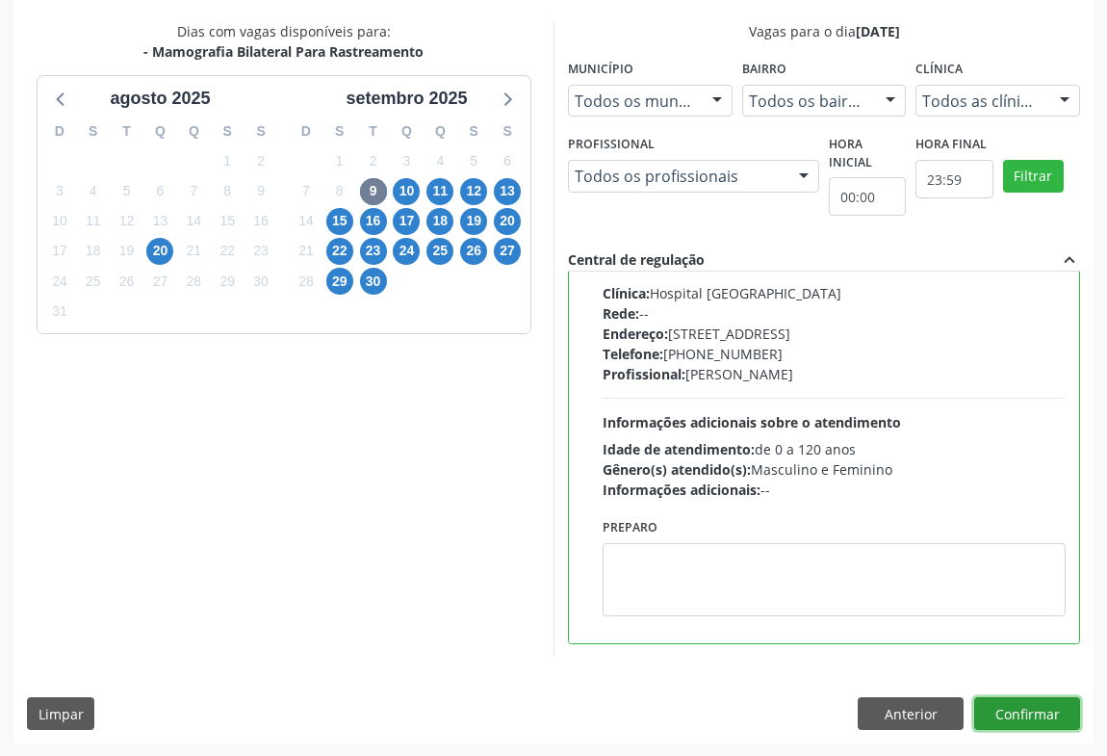
click at [1030, 712] on button "Confirmar" at bounding box center [1027, 713] width 106 height 33
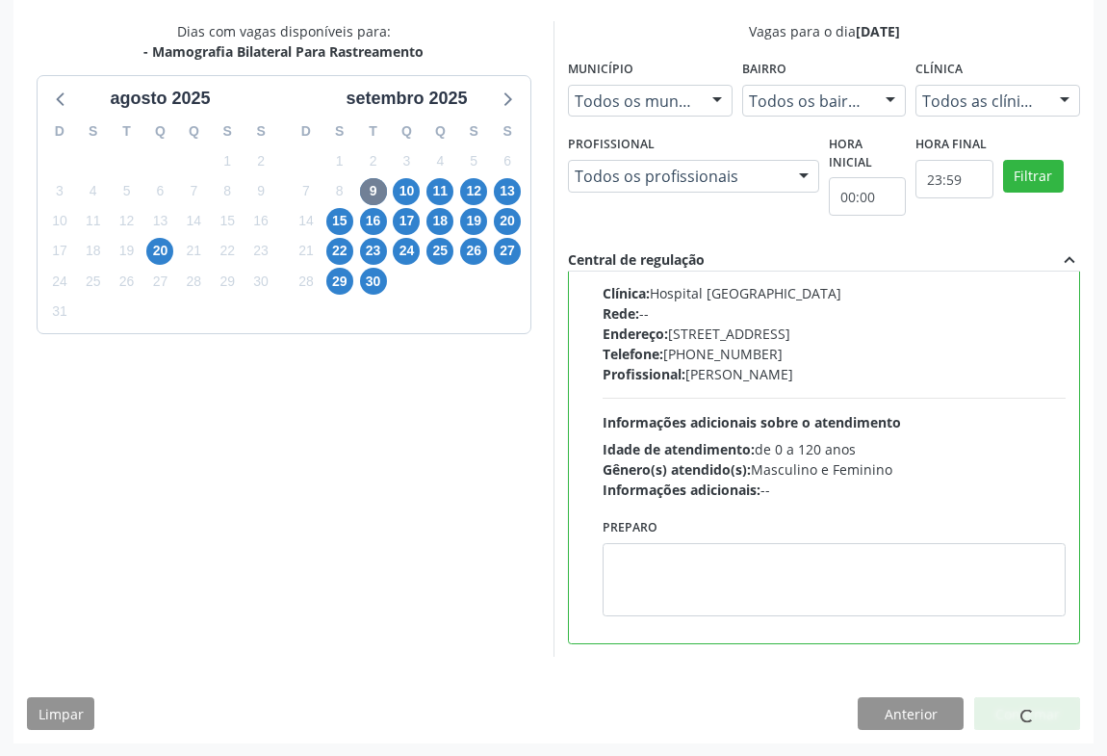
scroll to position [0, 0]
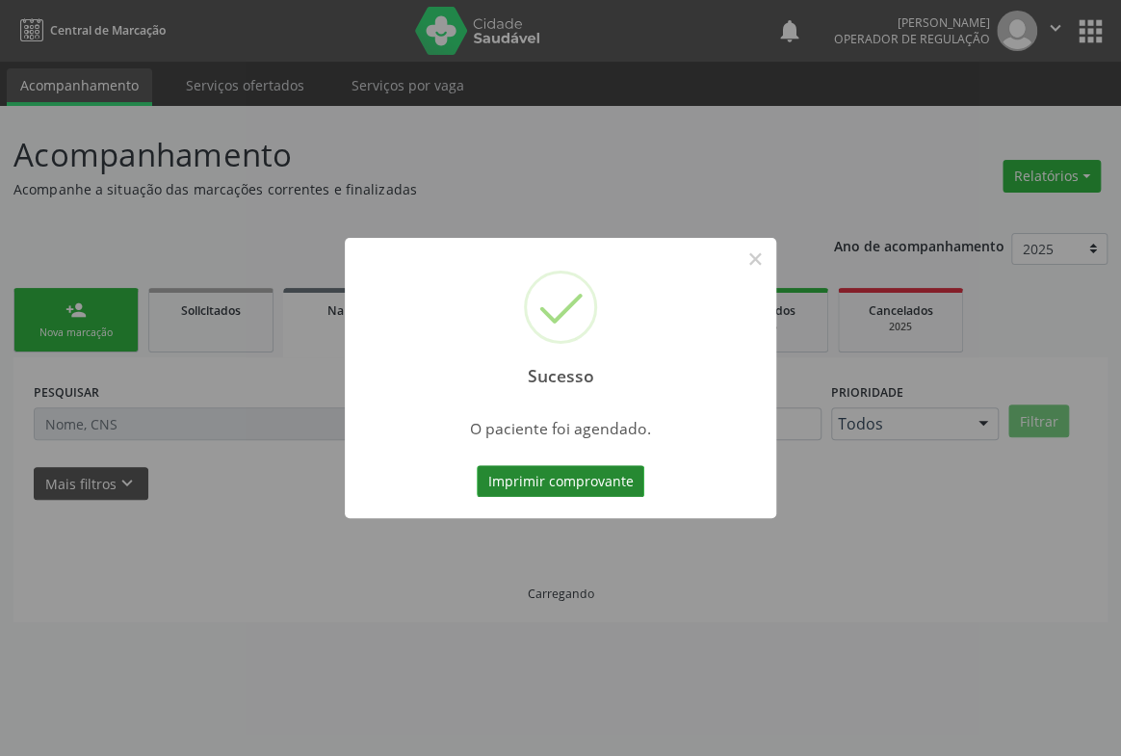
click at [548, 467] on button "Imprimir comprovante" at bounding box center [561, 481] width 168 height 33
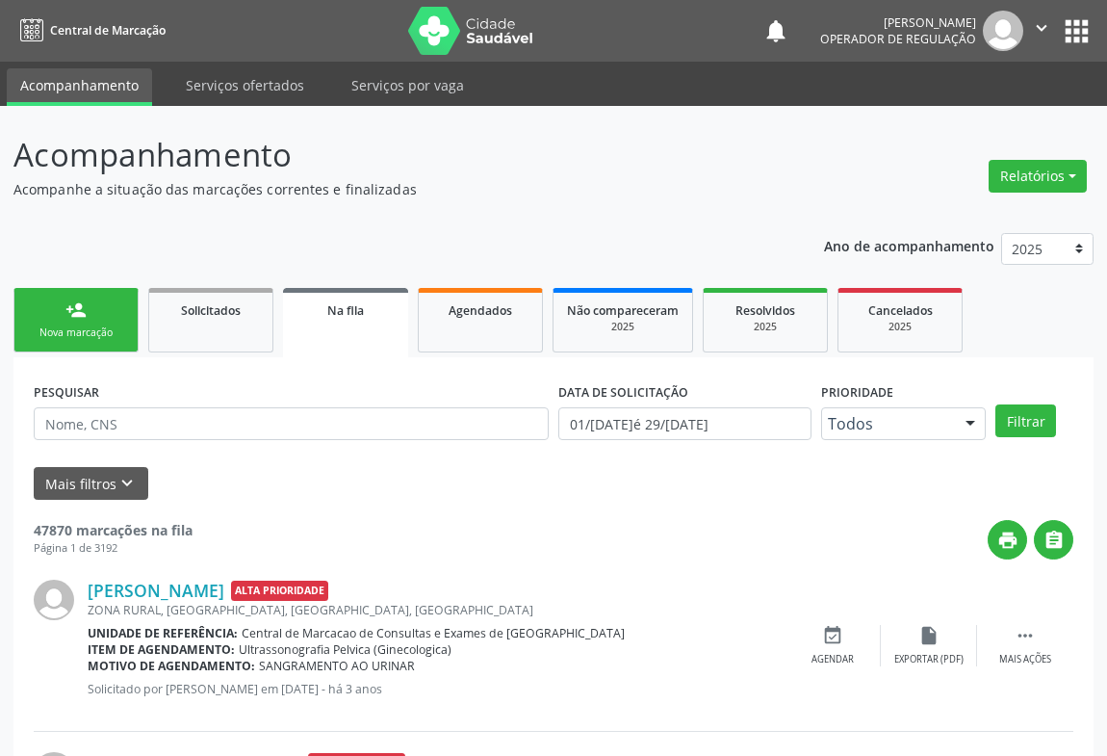
click at [1046, 25] on icon "" at bounding box center [1041, 27] width 21 height 21
click at [961, 108] on link "Sair" at bounding box center [992, 117] width 133 height 27
